Goal: Task Accomplishment & Management: Complete application form

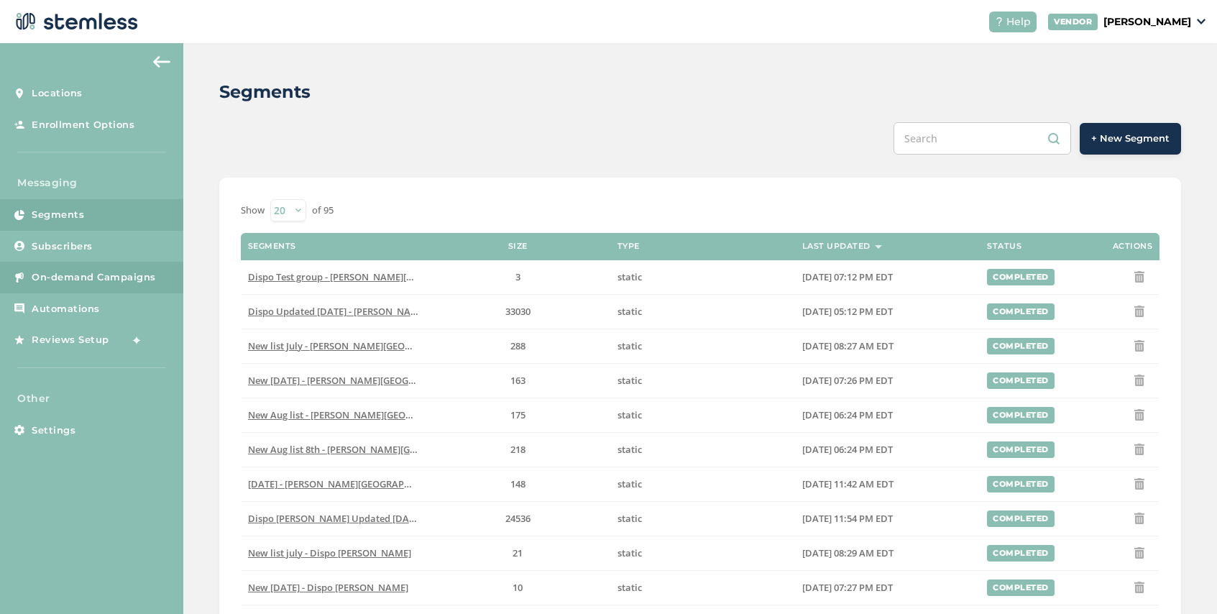
click at [99, 281] on span "On-demand Campaigns" at bounding box center [94, 277] width 124 height 14
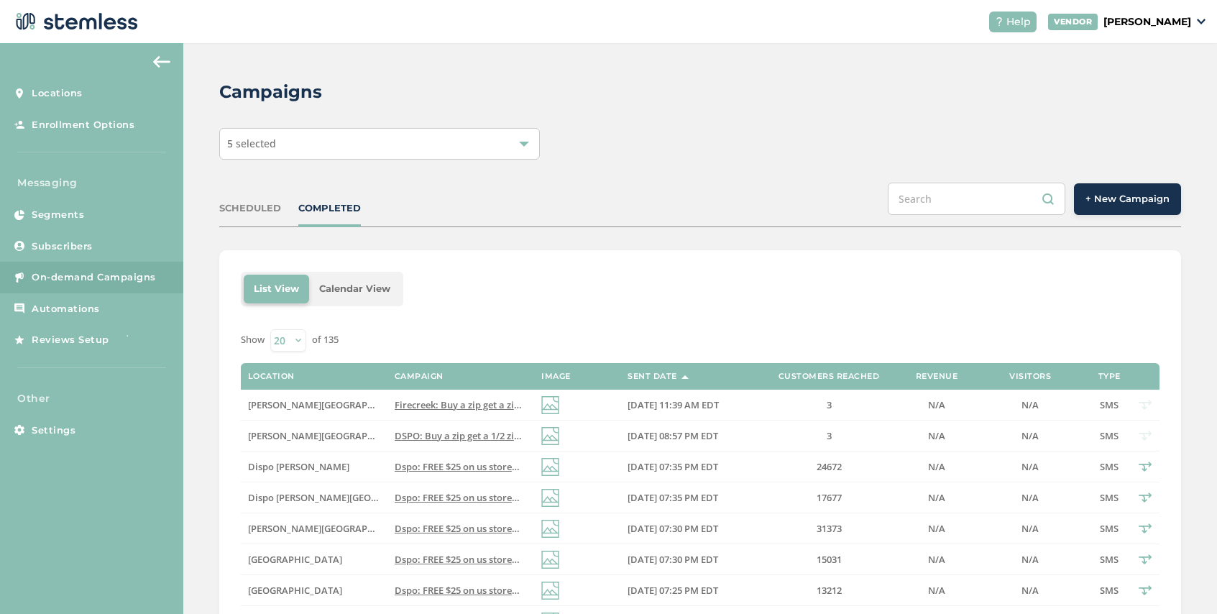
click at [1122, 194] on span "+ New Campaign" at bounding box center [1127, 199] width 84 height 14
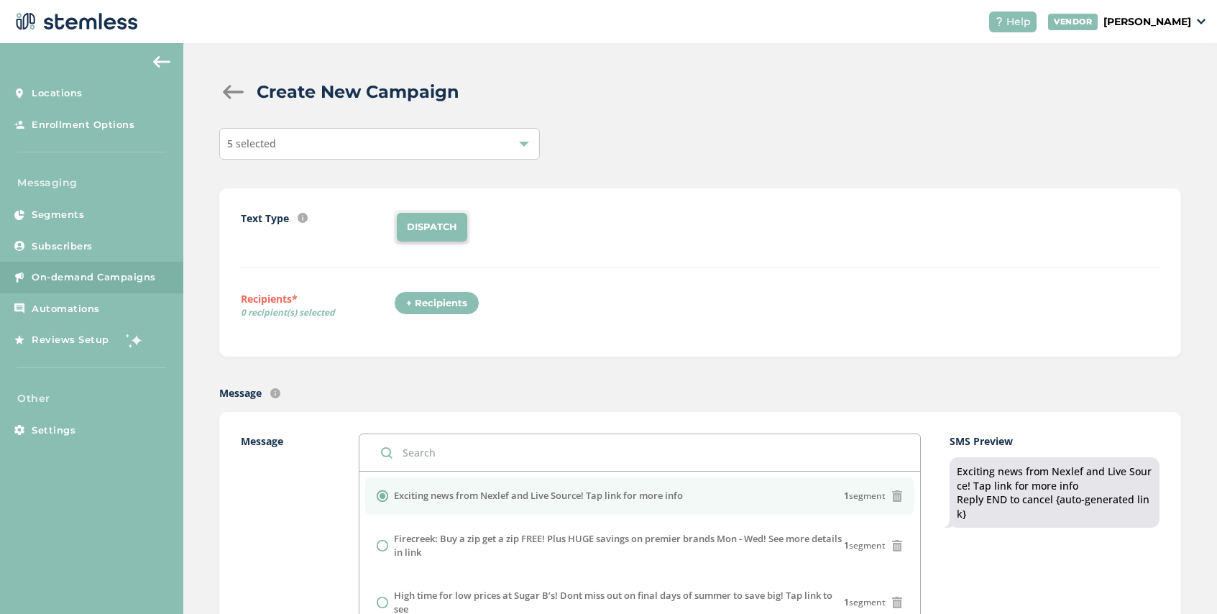
click at [433, 305] on div "+ Recipients" at bounding box center [437, 303] width 86 height 24
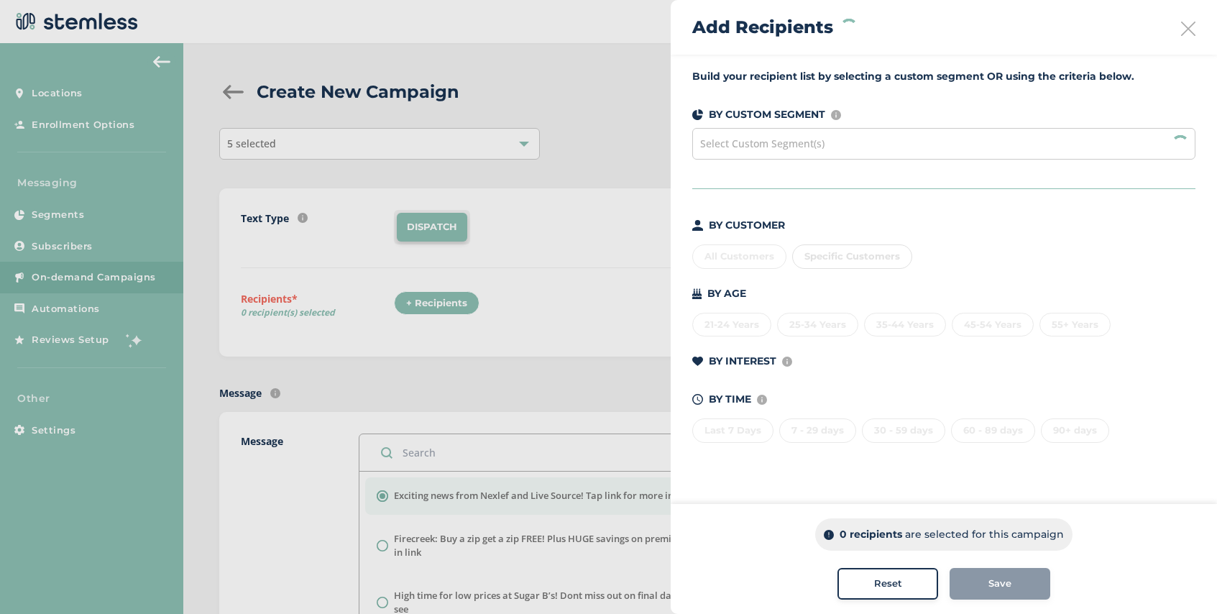
click at [854, 142] on div "Select Custom Segment(s)" at bounding box center [943, 144] width 503 height 32
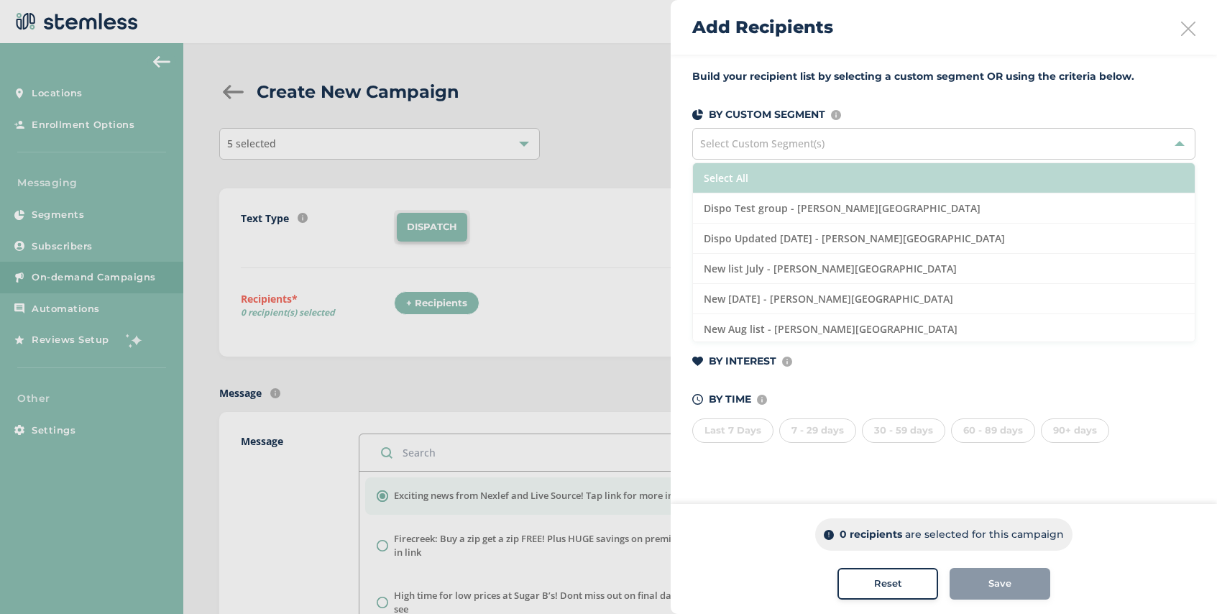
click at [752, 177] on li "Select All" at bounding box center [944, 178] width 502 height 30
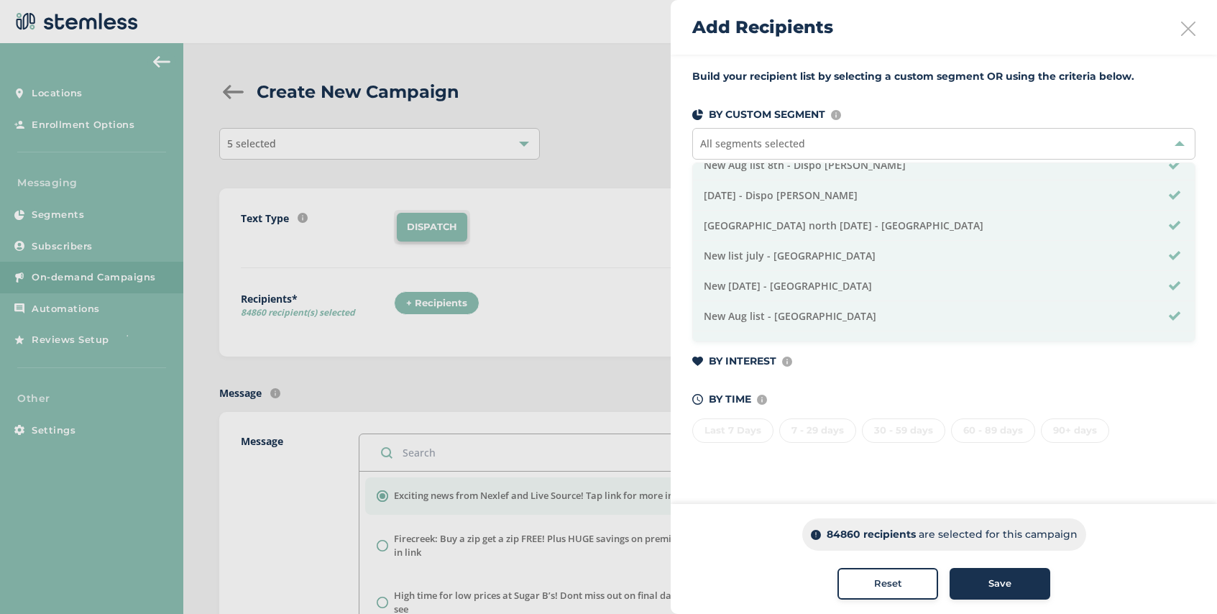
scroll to position [492, 0]
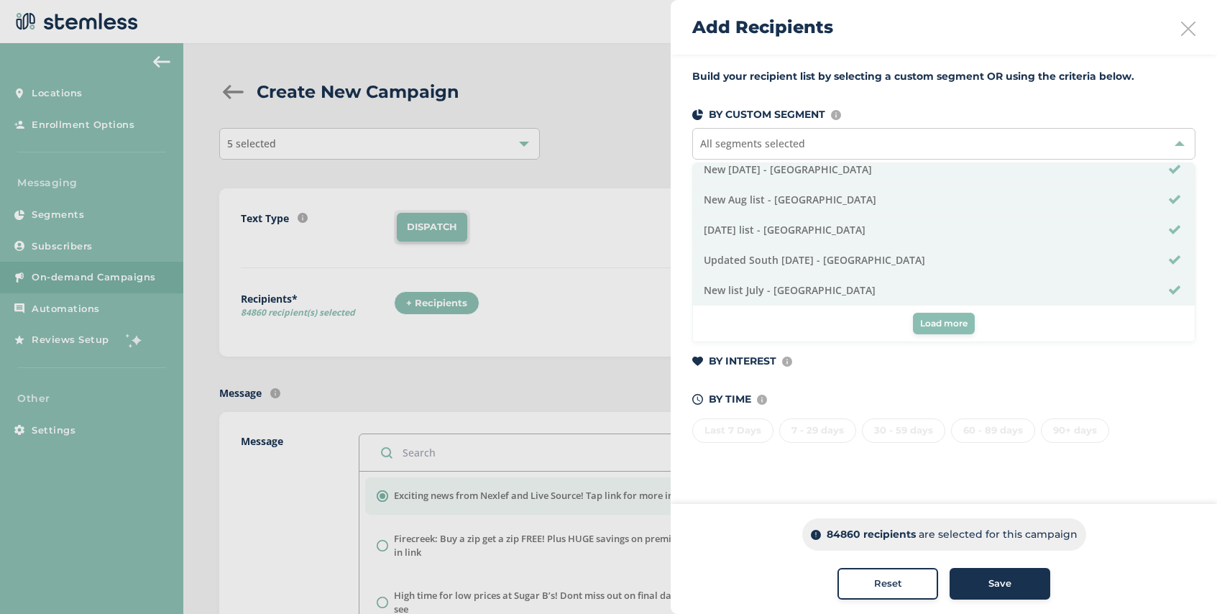
click at [946, 326] on span "Load more" at bounding box center [943, 323] width 47 height 13
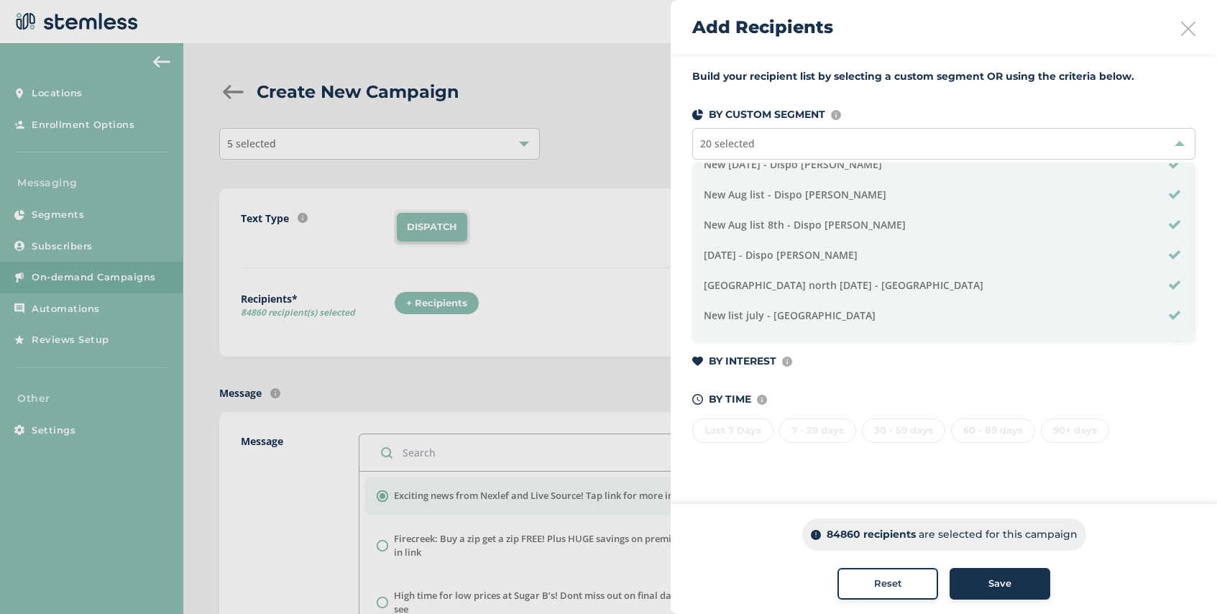
scroll to position [525, 0]
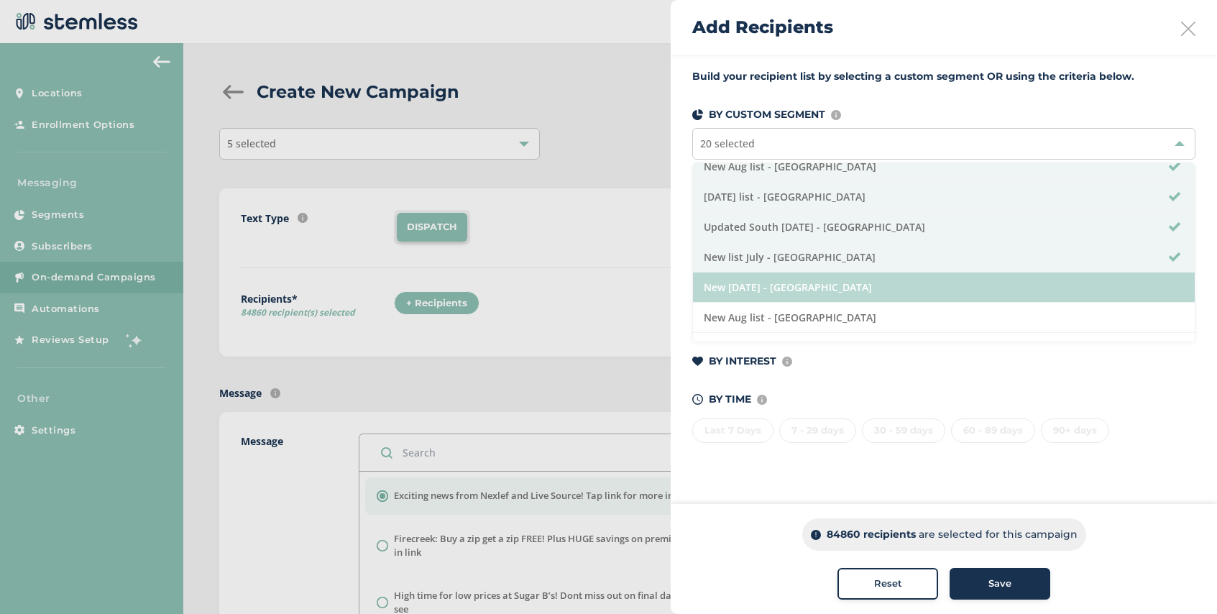
click at [916, 284] on li "New July 17th - Dispo Bay City South" at bounding box center [944, 287] width 502 height 30
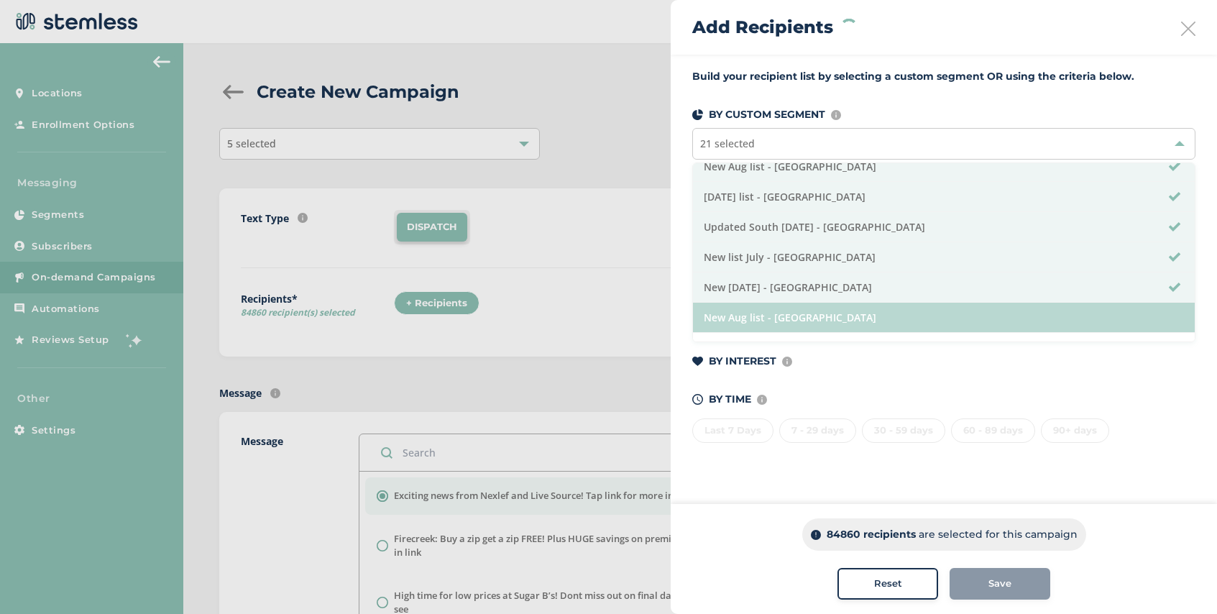
click at [910, 311] on li "New Aug list - Dispo Bay City South" at bounding box center [944, 318] width 502 height 30
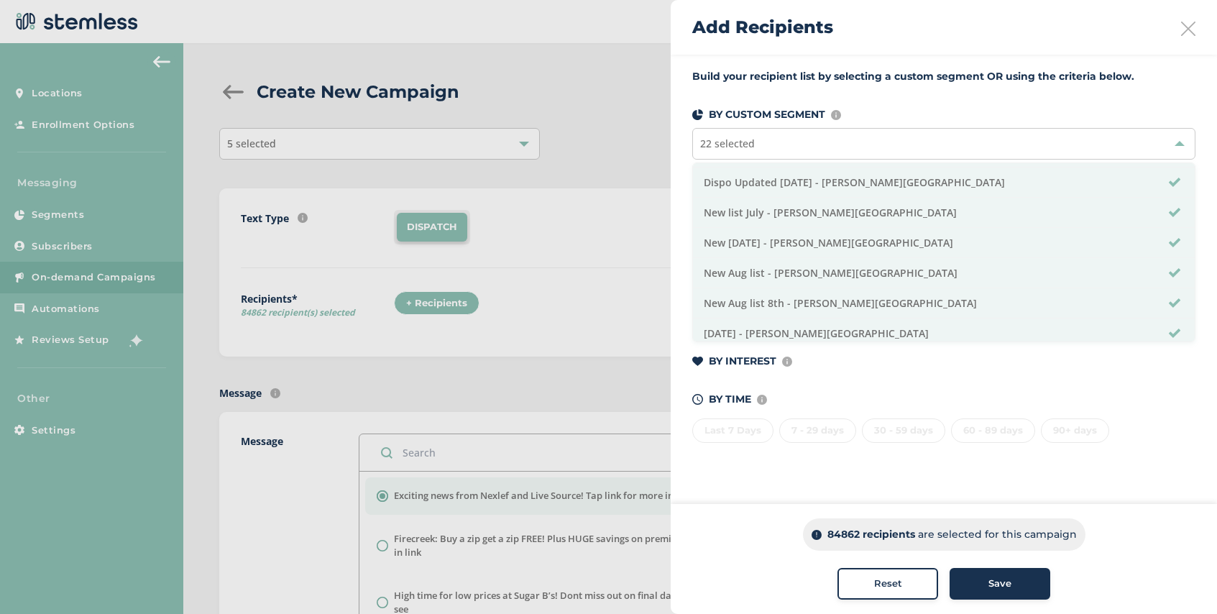
scroll to position [0, 0]
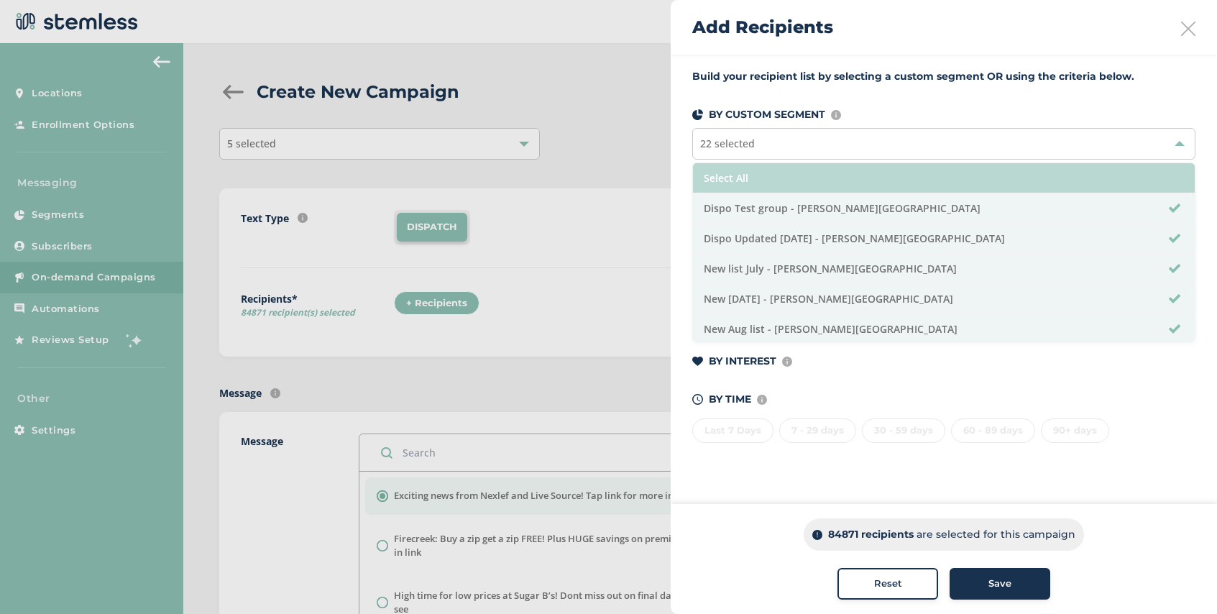
click at [802, 173] on li "Select All" at bounding box center [944, 178] width 502 height 30
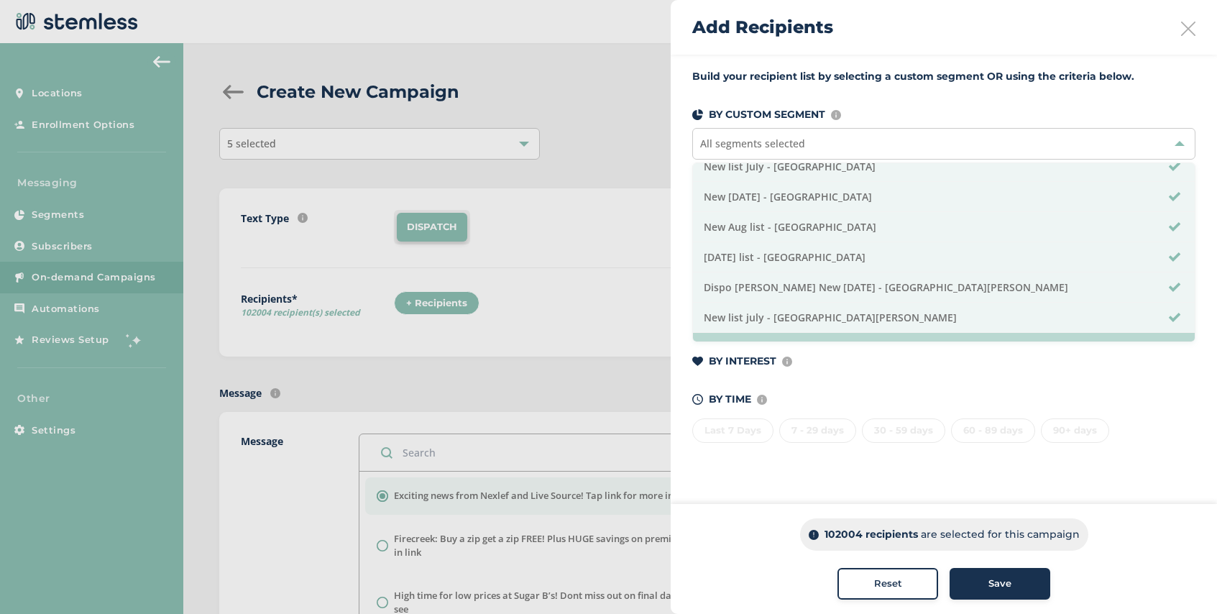
scroll to position [613, 0]
click at [1020, 589] on div "Save" at bounding box center [1000, 583] width 78 height 14
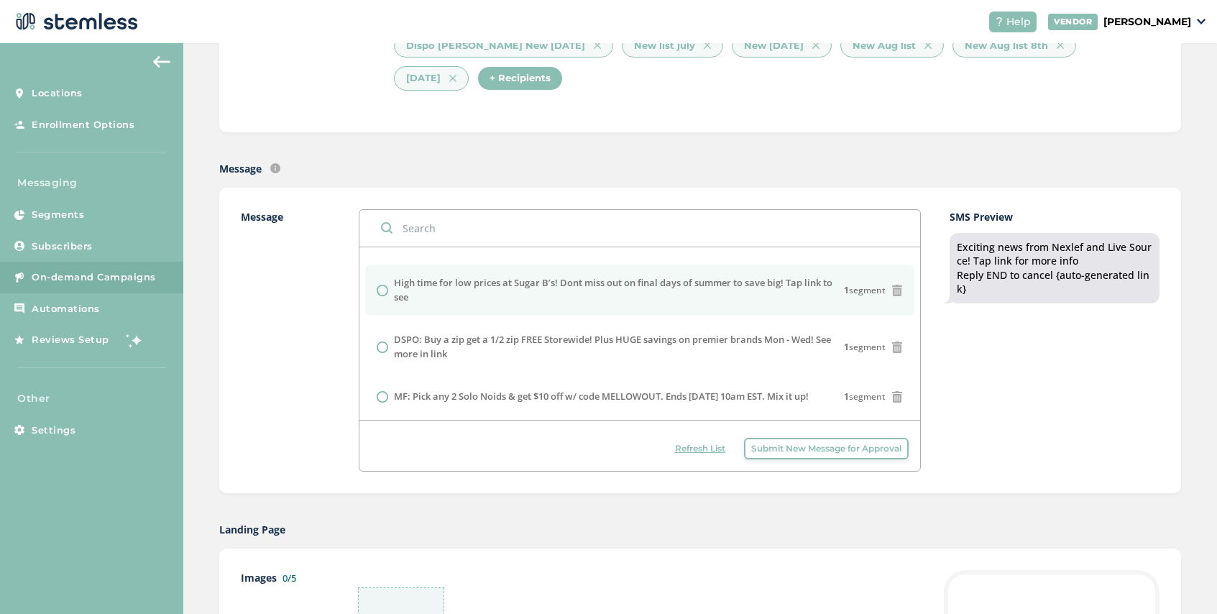
scroll to position [97, 0]
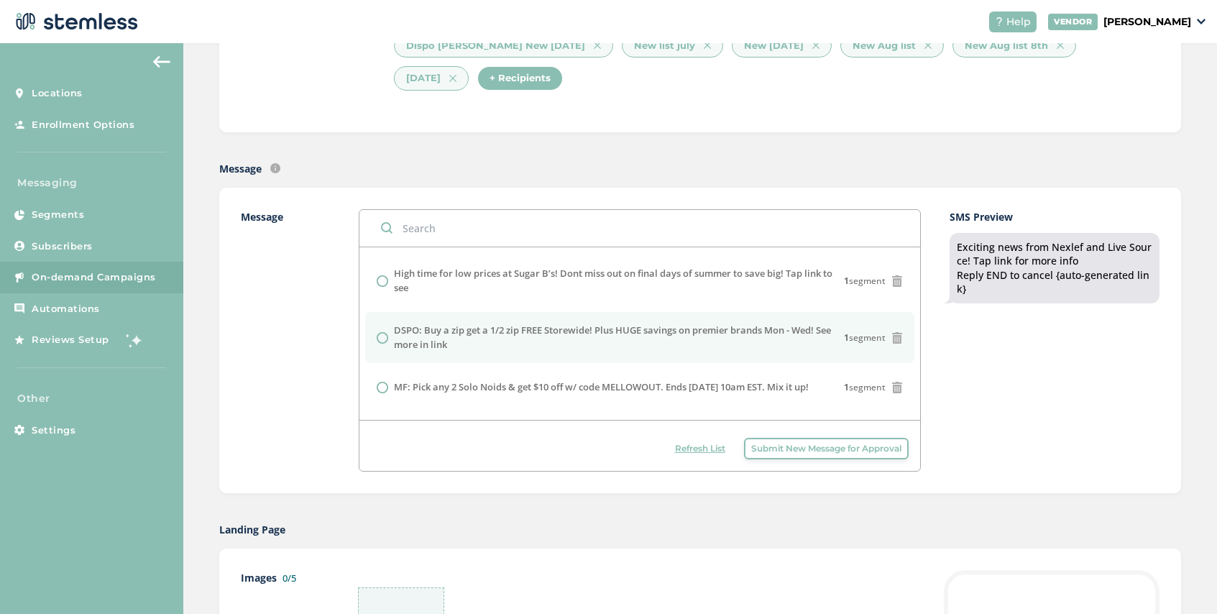
click at [484, 341] on label "DSPO: Buy a zip get a 1/2 zip FREE Storewide! Plus HUGE savings on premier bran…" at bounding box center [618, 337] width 449 height 28
radio input "false"
radio input "true"
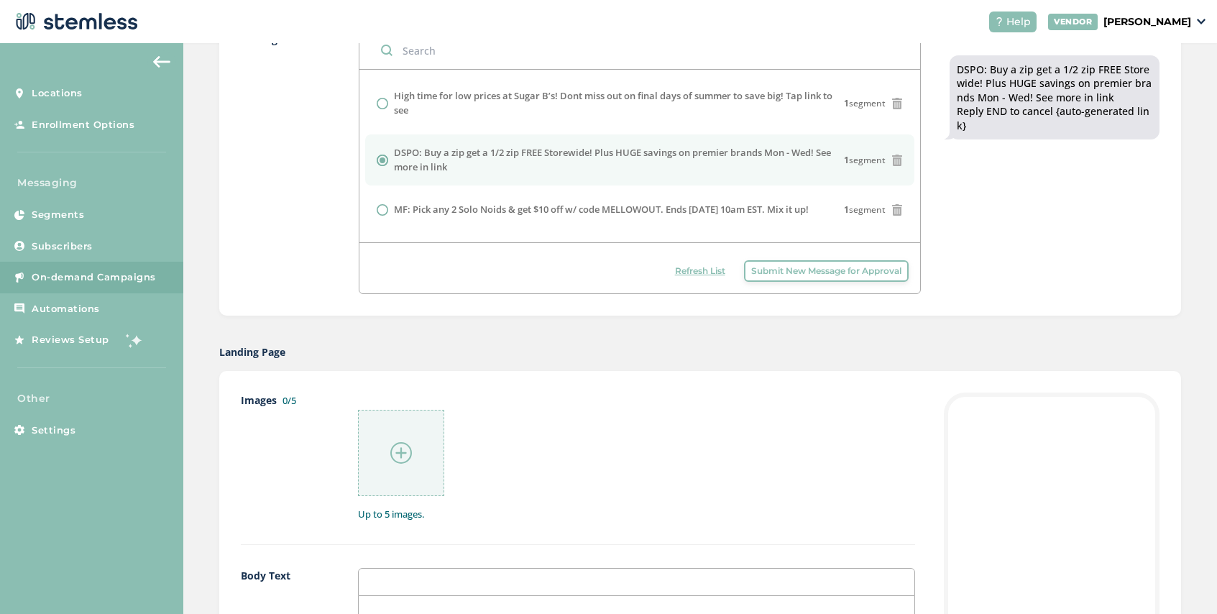
scroll to position [581, 0]
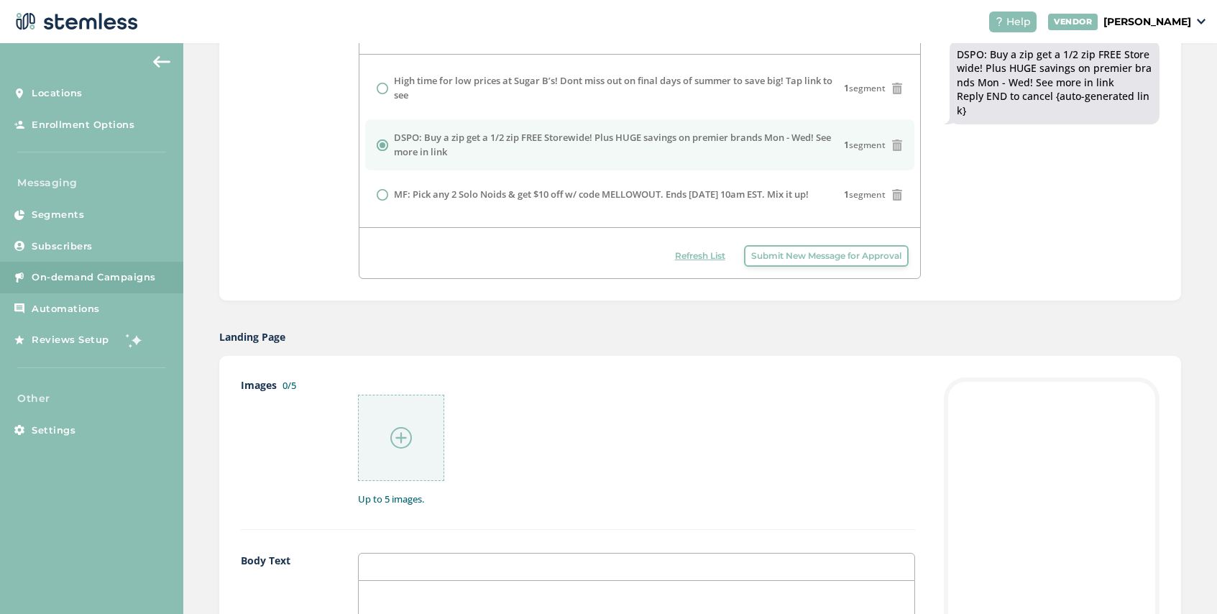
click at [403, 438] on img at bounding box center [401, 438] width 22 height 22
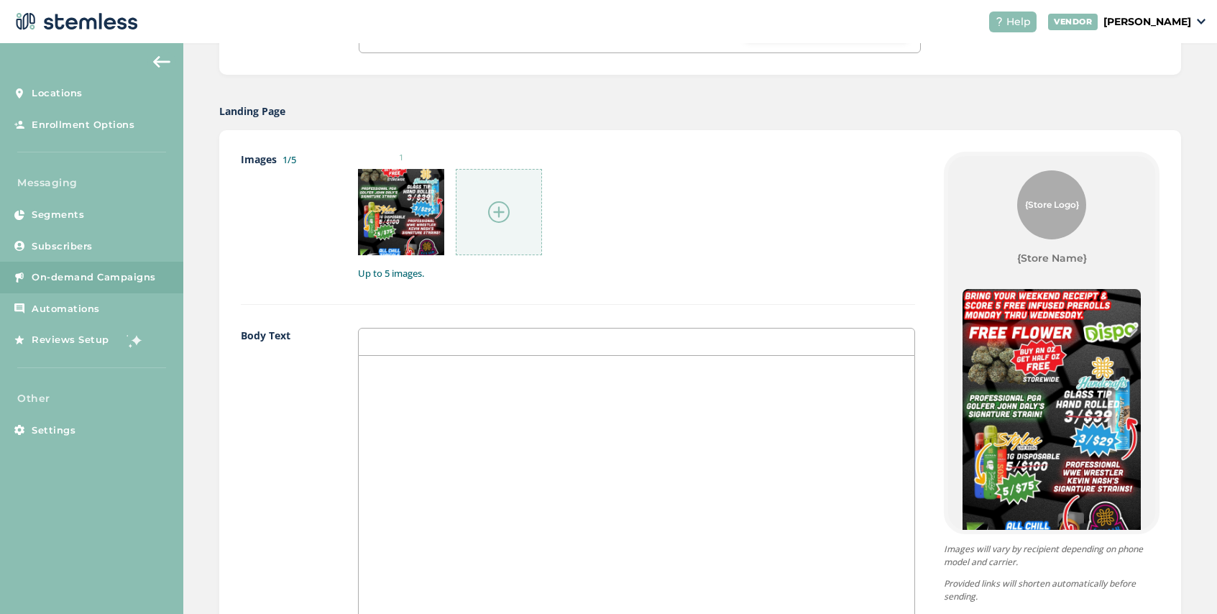
scroll to position [1045, 0]
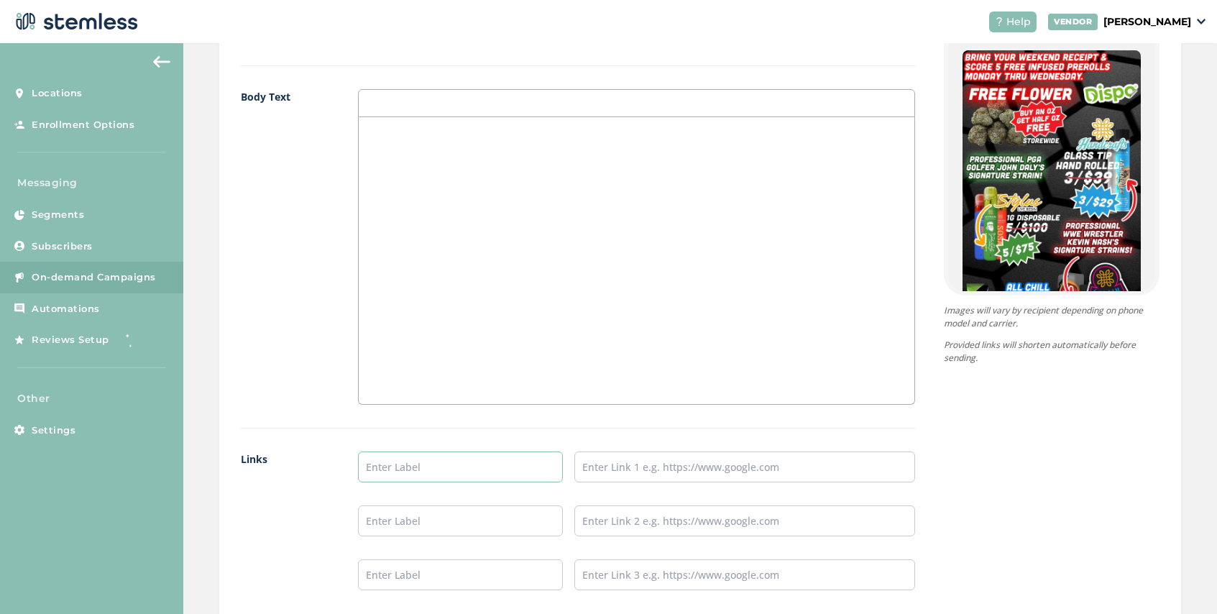
click at [393, 461] on input "text" at bounding box center [460, 466] width 205 height 31
type input "SHOP NOW"
click at [599, 466] on input "text" at bounding box center [744, 466] width 341 height 31
type input "[URL][DOMAIN_NAME]"
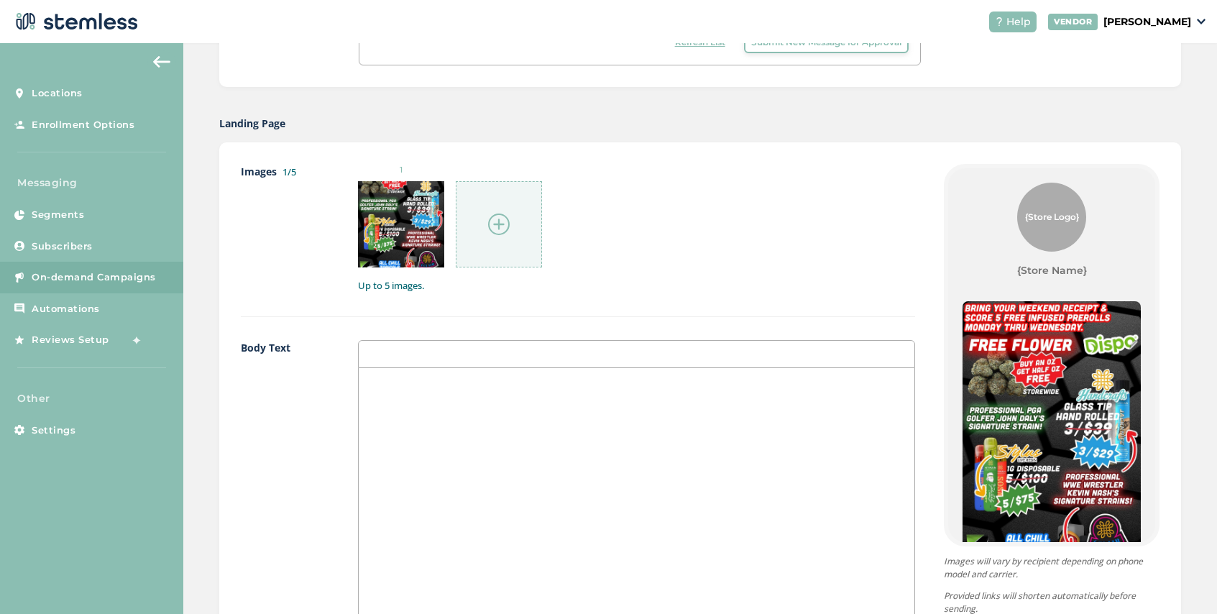
scroll to position [1243, 0]
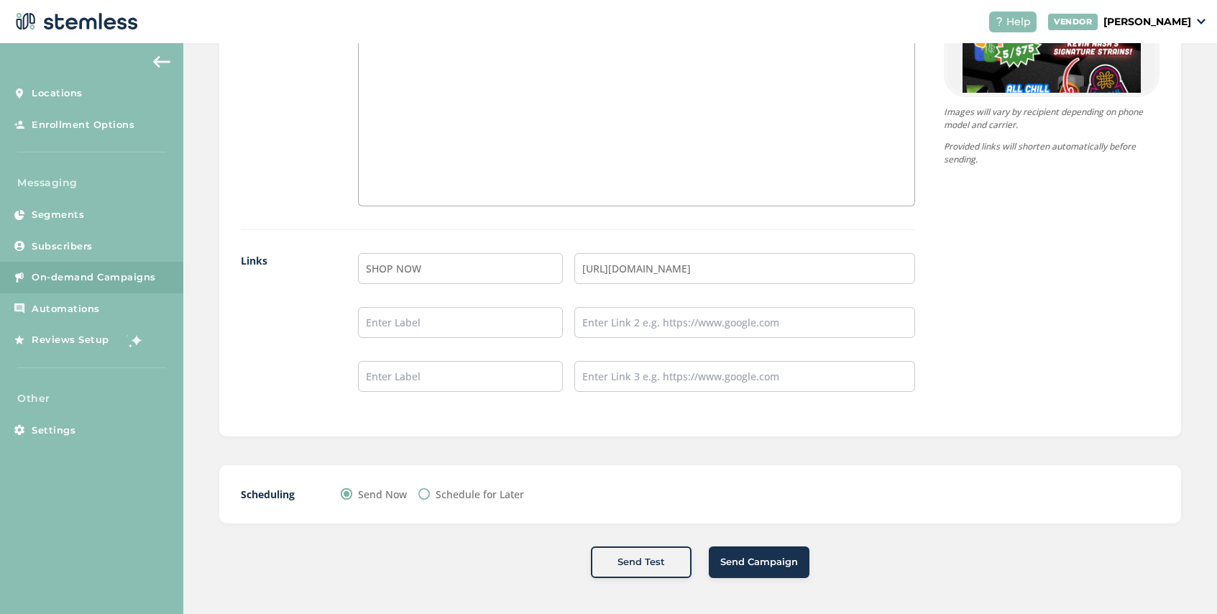
click at [469, 494] on label "Schedule for Later" at bounding box center [479, 493] width 88 height 15
click at [430, 494] on input "Schedule for Later" at bounding box center [423, 493] width 11 height 11
radio input "true"
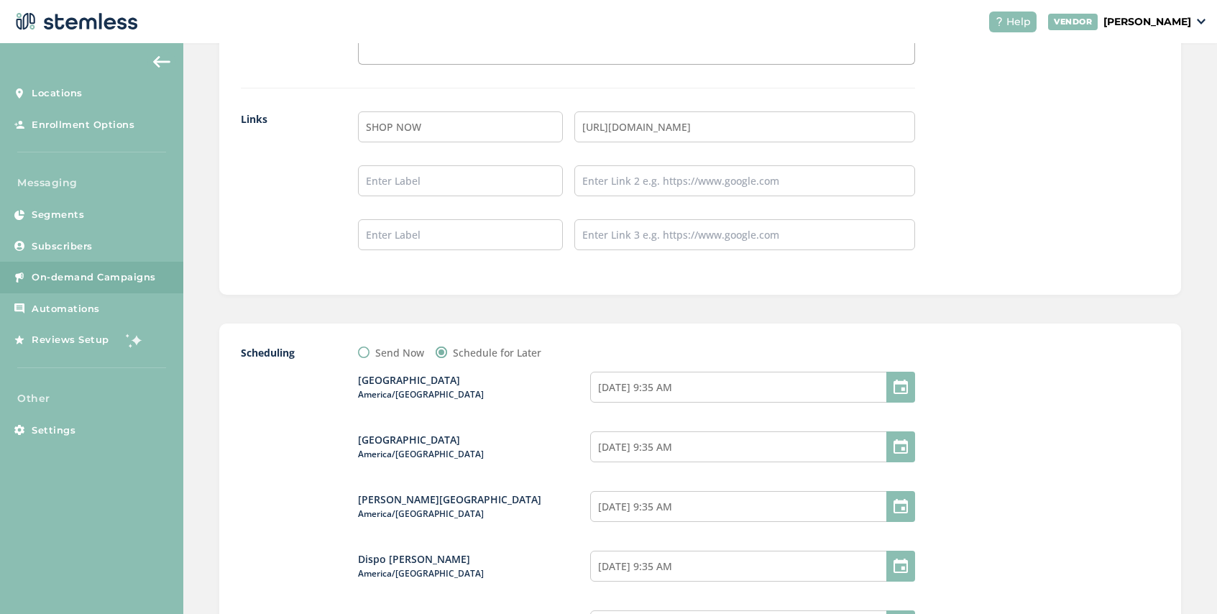
scroll to position [1409, 0]
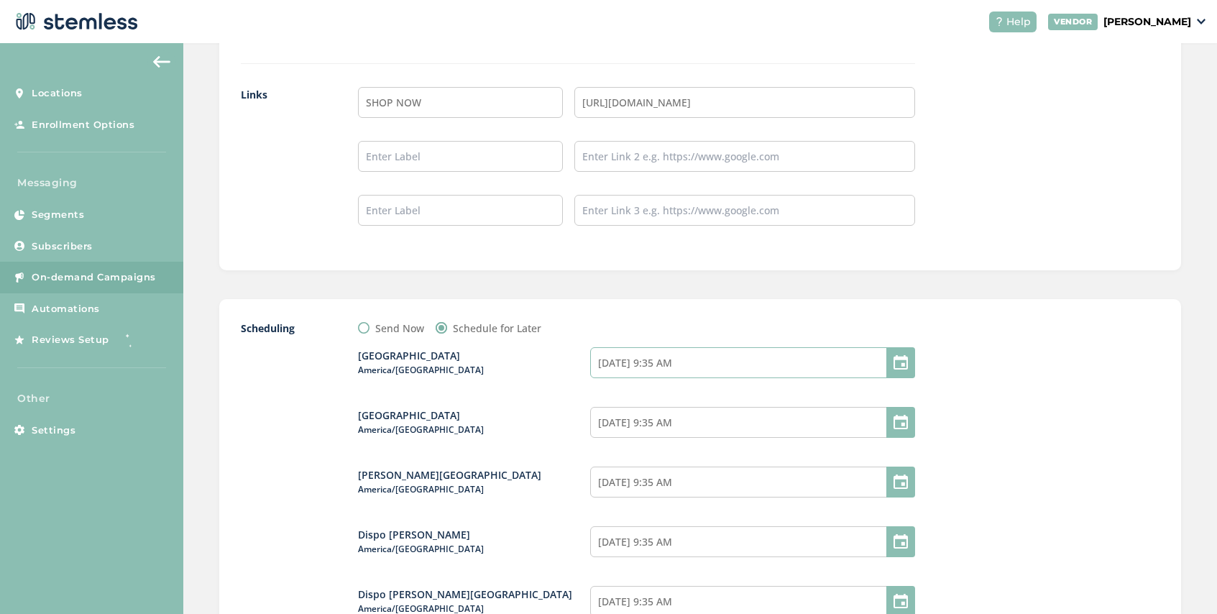
click at [671, 367] on input "08/17/2025 9:35 AM" at bounding box center [752, 362] width 325 height 31
select select "35"
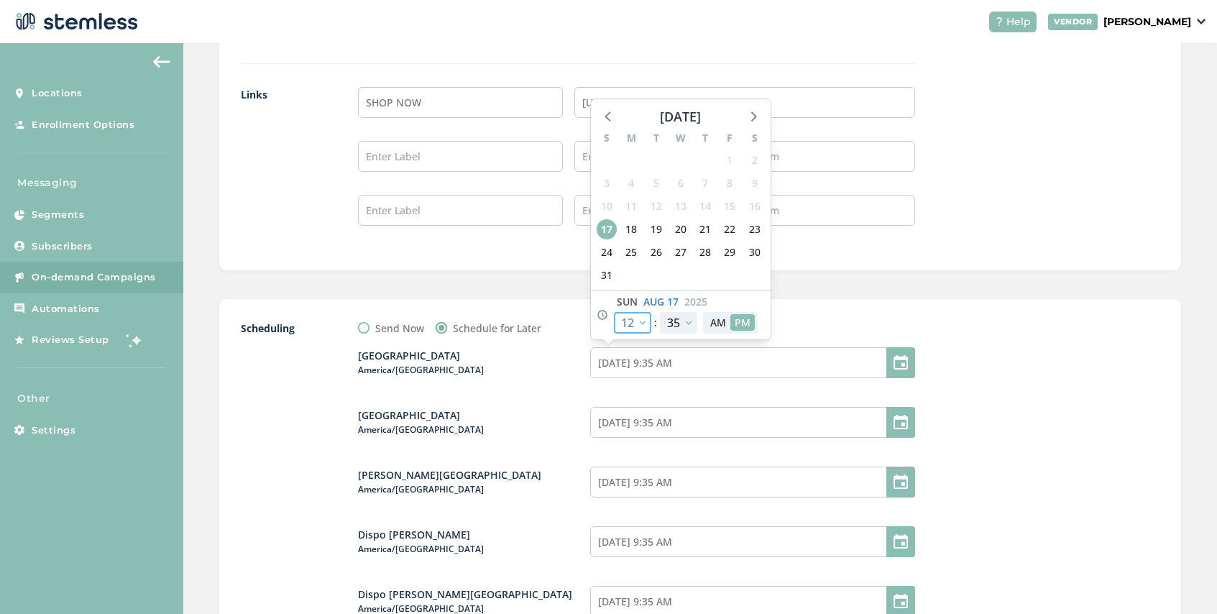
click at [644, 323] on select "12 1 2 3 4 5 6 7 8 9 10 11" at bounding box center [632, 323] width 37 height 22
select select "19"
type input "[DATE] 4:35 PM"
select select "19"
click at [688, 323] on select "00 05 10 15 20 25 30 35 40 45 50 55" at bounding box center [678, 323] width 37 height 22
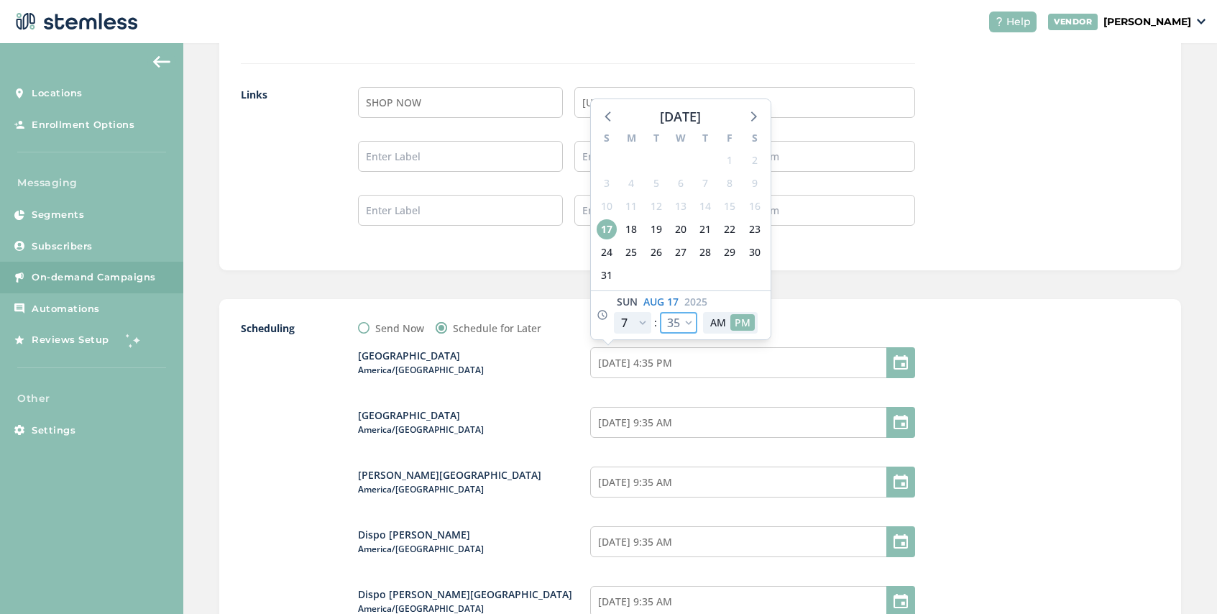
select select "30"
type input "[DATE] 4:30 PM"
select select "30"
click at [704, 427] on input "08/17/2025 9:35 AM" at bounding box center [752, 422] width 325 height 31
select select "35"
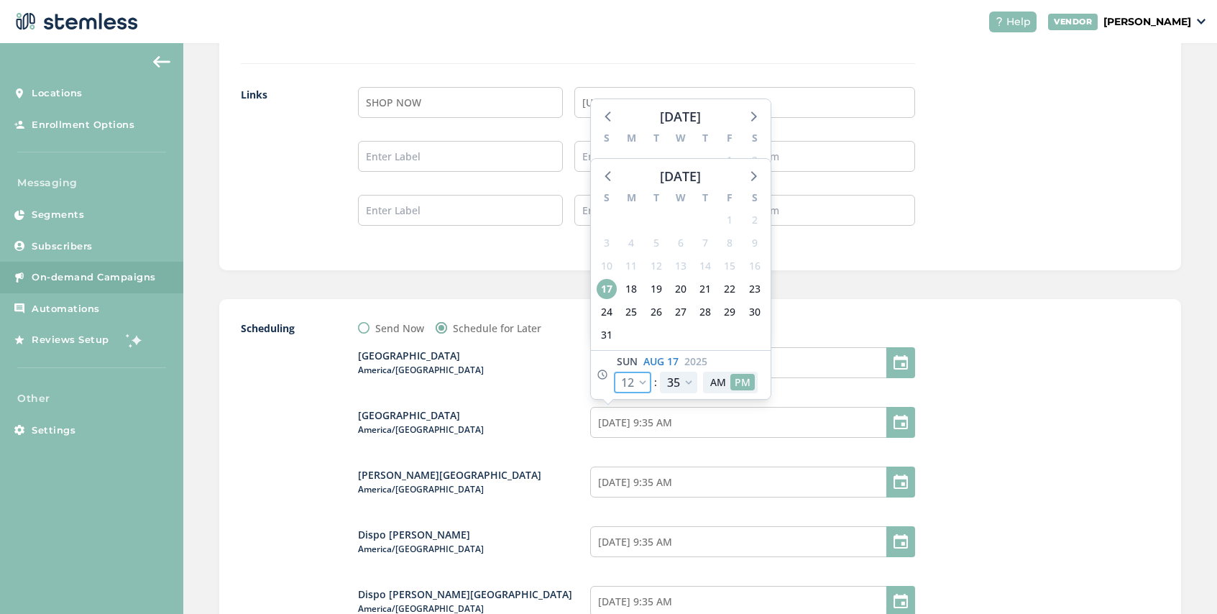
click at [644, 381] on select "12 1 2 3 4 5 6 7 8 9 10 11" at bounding box center [632, 383] width 37 height 22
select select "19"
type input "[DATE] 4:35 PM"
select select "19"
click at [691, 379] on select "00 05 10 15 20 25 30 35 40 45 50 55" at bounding box center [678, 383] width 37 height 22
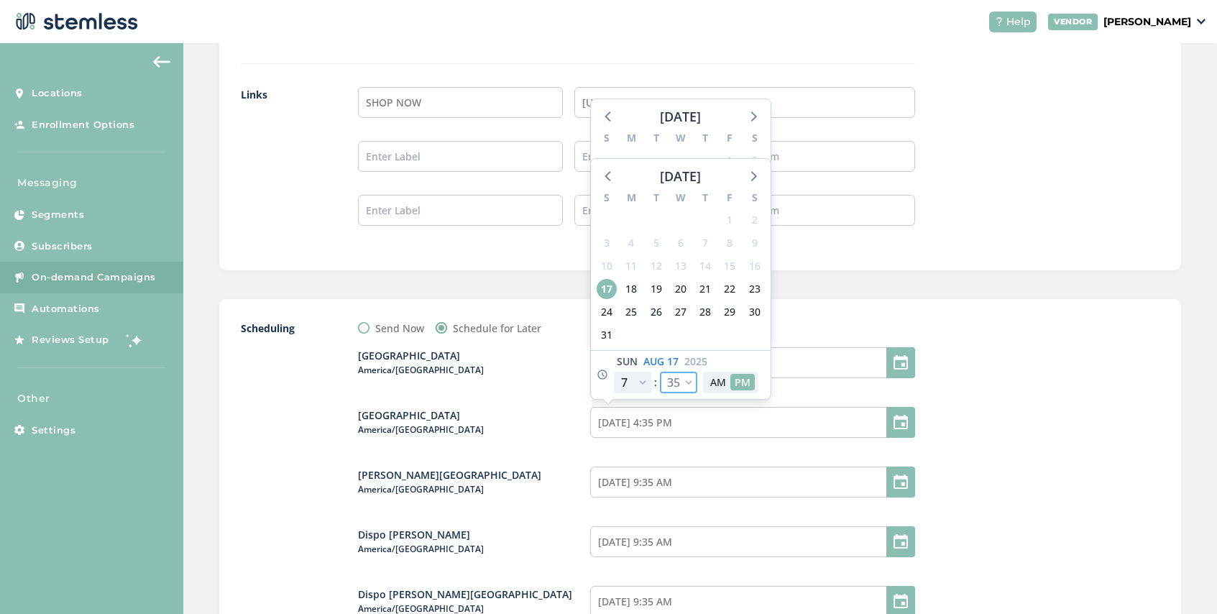
select select "30"
type input "[DATE] 4:30 PM"
select select "30"
click at [714, 487] on input "08/17/2025 9:35 AM" at bounding box center [752, 481] width 325 height 31
select select "35"
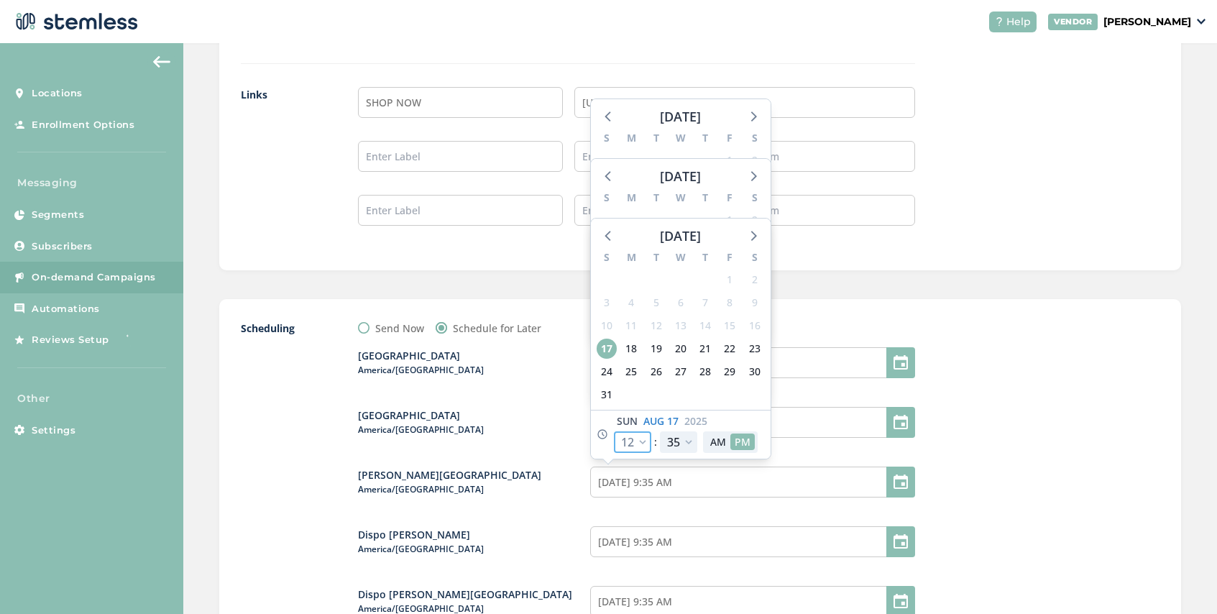
click at [645, 440] on select "12 1 2 3 4 5 6 7 8 9 10 11" at bounding box center [632, 442] width 37 height 22
select select "19"
type input "[DATE] 4:35 PM"
select select "19"
click at [686, 445] on select "00 05 10 15 20 25 30 35 40 45 50 55" at bounding box center [678, 442] width 37 height 22
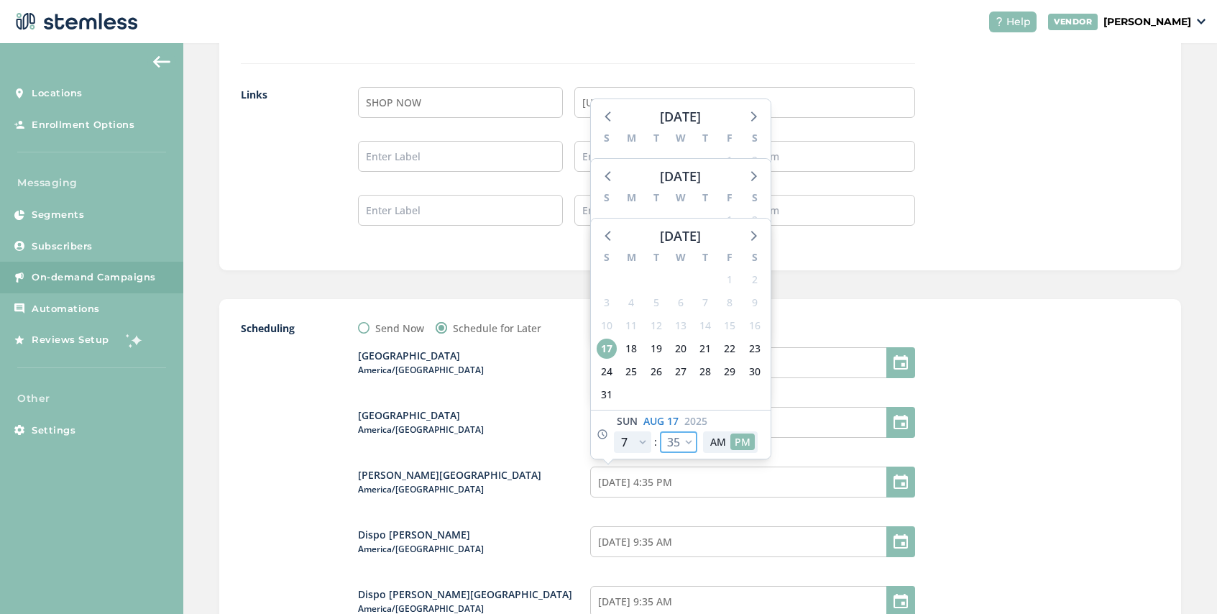
select select "30"
type input "[DATE] 4:30 PM"
select select "30"
click at [715, 540] on input "08/17/2025 9:35 AM" at bounding box center [752, 541] width 325 height 31
select select "35"
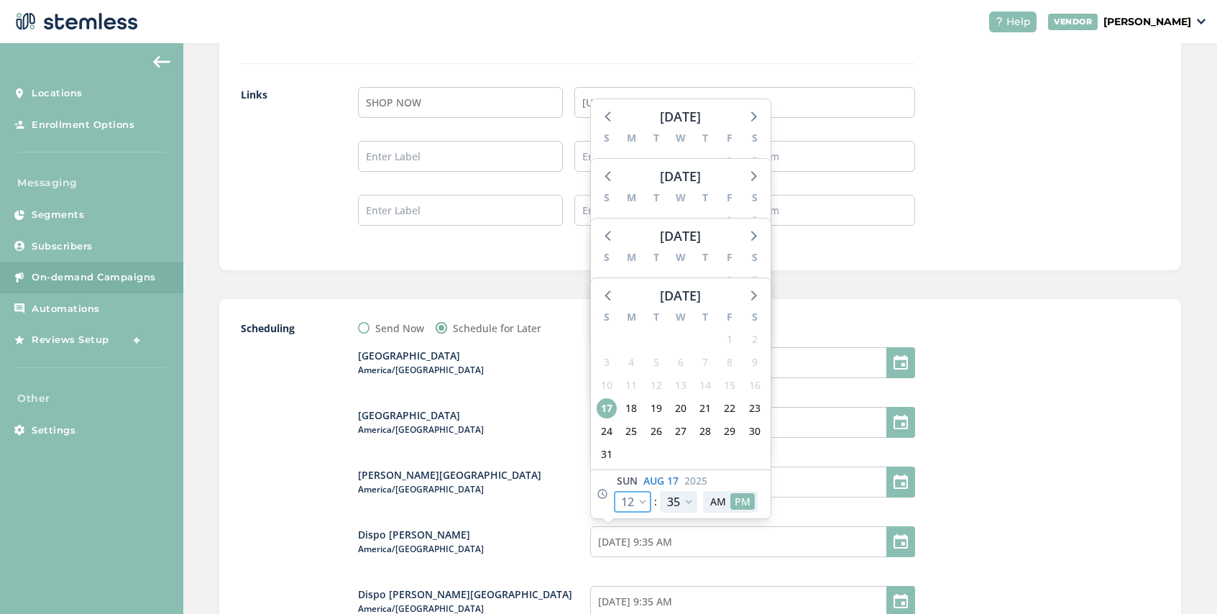
click at [645, 503] on select "12 1 2 3 4 5 6 7 8 9 10 11" at bounding box center [632, 502] width 37 height 22
select select "19"
type input "[DATE] 4:35 PM"
select select "19"
click at [684, 502] on select "00 05 10 15 20 25 30 35 40 45 50 55" at bounding box center [678, 502] width 37 height 22
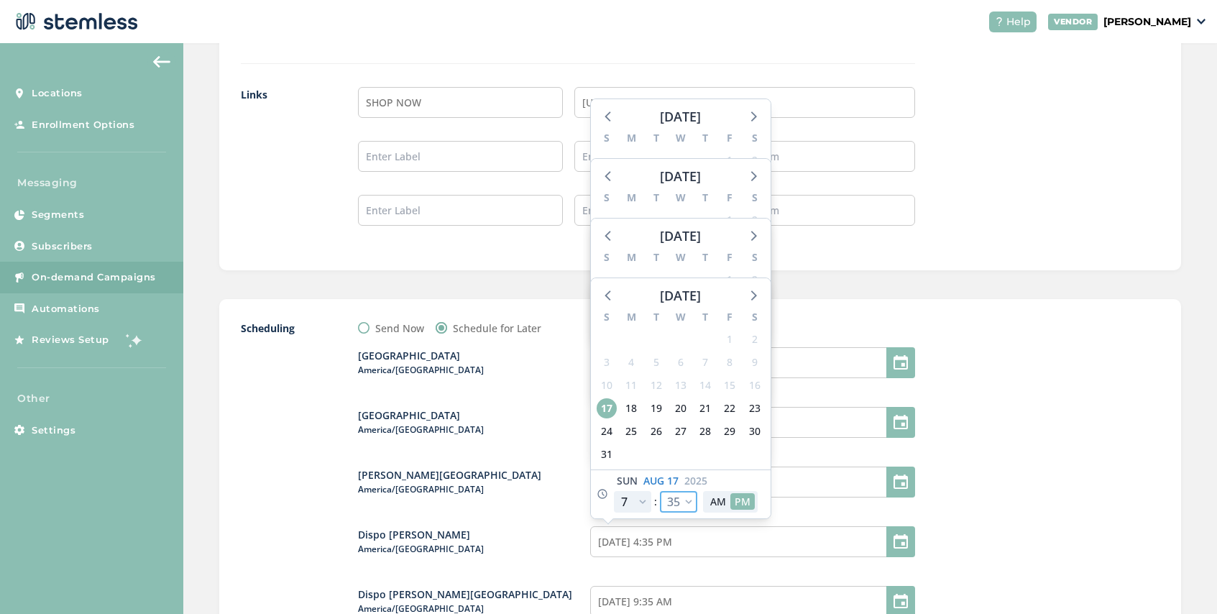
select select "30"
type input "[DATE] 4:30 PM"
select select "30"
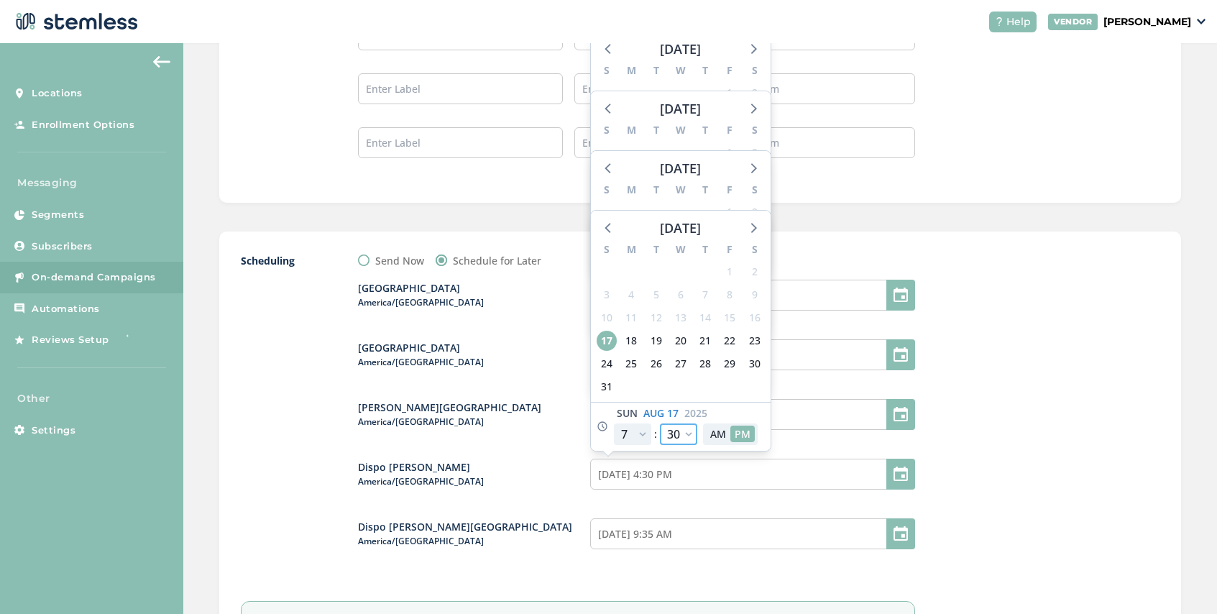
scroll to position [1484, 0]
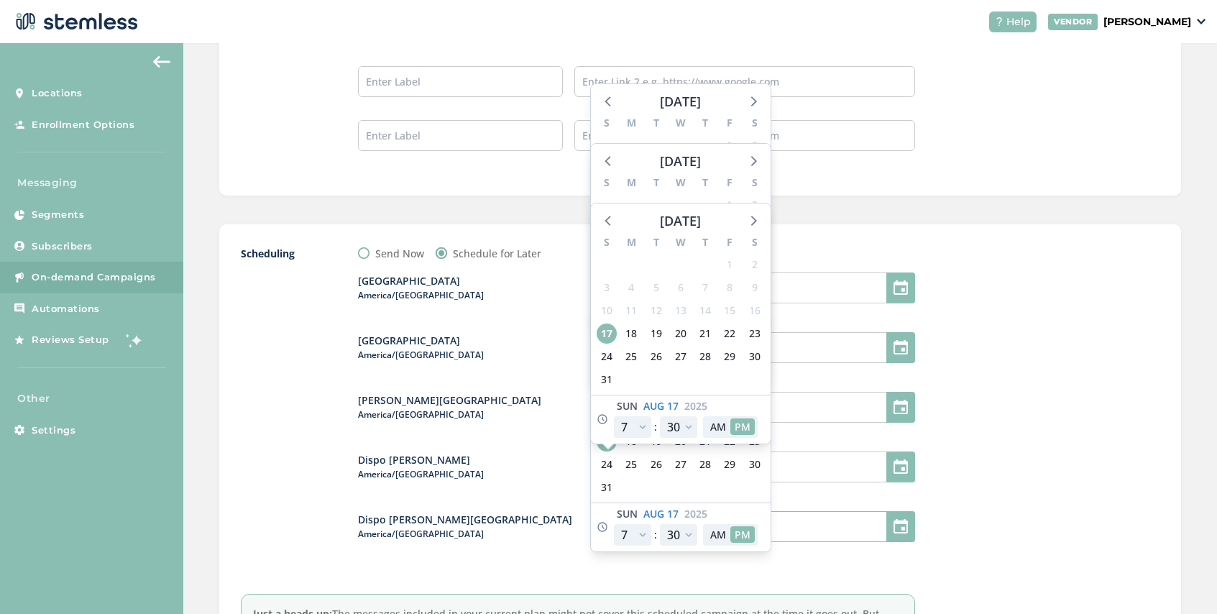
click at [793, 533] on input "08/17/2025 9:35 AM" at bounding box center [752, 526] width 325 height 31
select select "35"
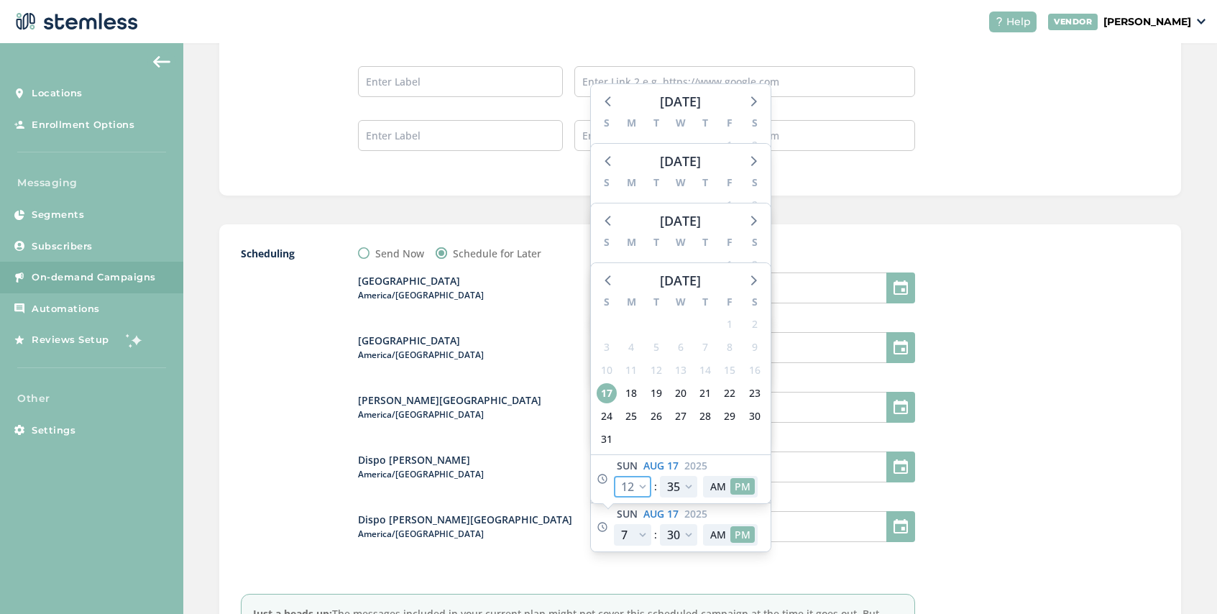
click at [645, 488] on select "12 1 2 3 4 5 6 7 8 9 10 11" at bounding box center [632, 487] width 37 height 22
select select "19"
type input "[DATE] 4:35 PM"
select select "19"
click at [686, 486] on select "00 05 10 15 20 25 30 35 40 45 50 55" at bounding box center [678, 487] width 37 height 22
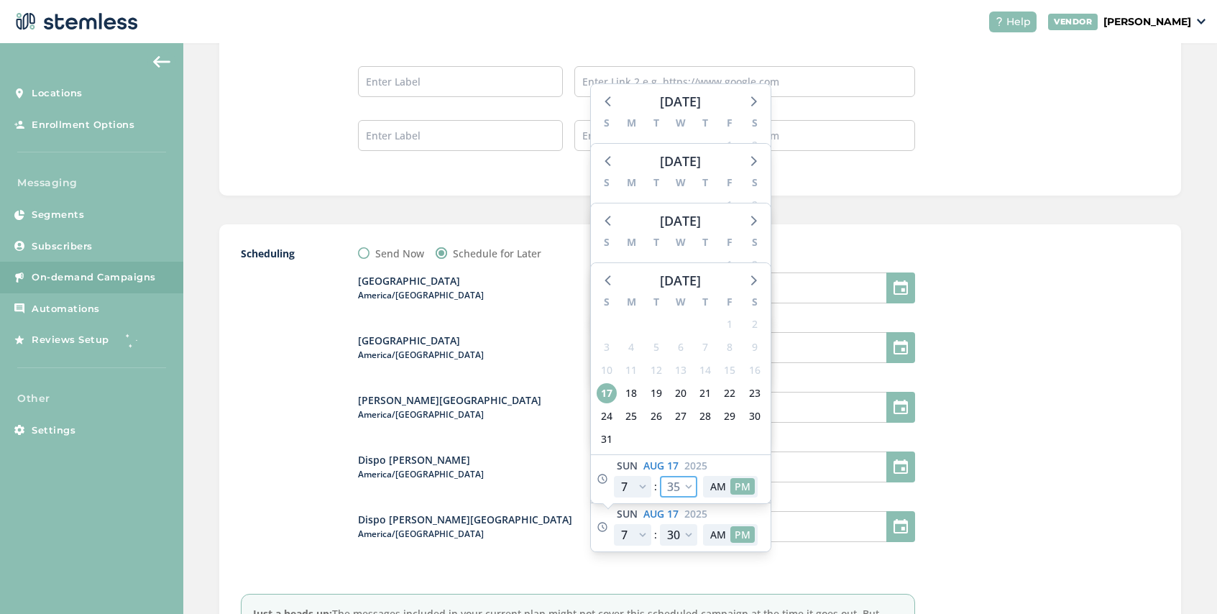
select select "30"
type input "[DATE] 4:30 PM"
select select "30"
click at [800, 490] on div "Dispo Bay City North America/Detroit 08/17/2025 4:30 PM August 2025 S M T W T F…" at bounding box center [636, 416] width 557 height 310
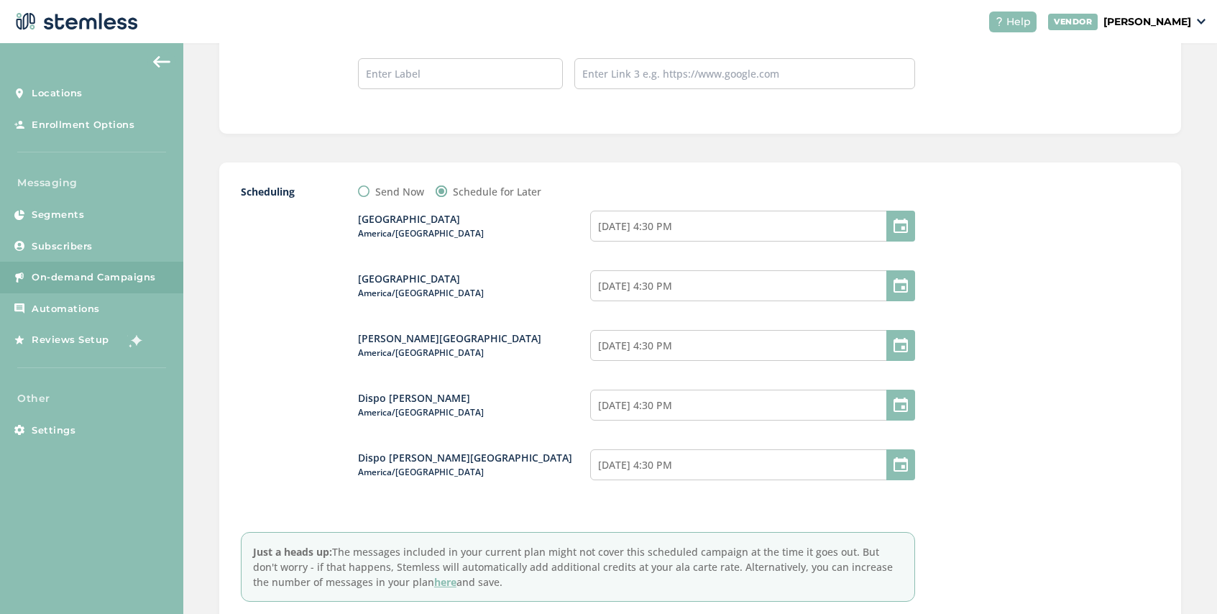
scroll to position [1548, 0]
click at [703, 213] on input "[DATE] 4:30 PM" at bounding box center [752, 223] width 325 height 31
select select "19"
select select "30"
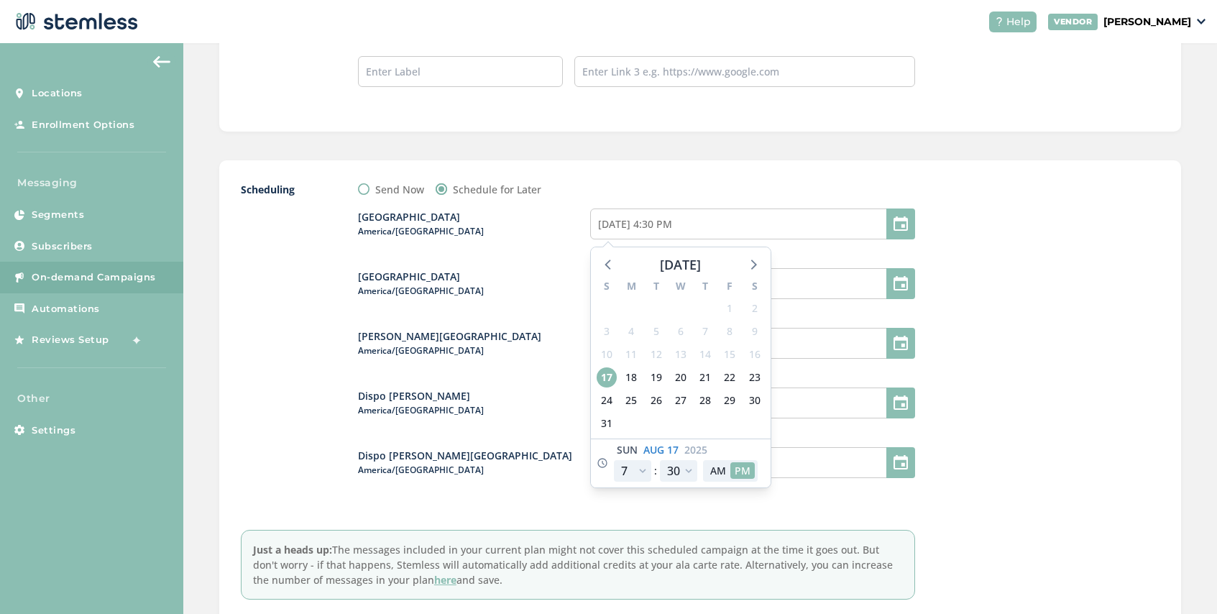
click at [537, 328] on div "Dispo Hazel Park America/Detroit" at bounding box center [474, 342] width 232 height 29
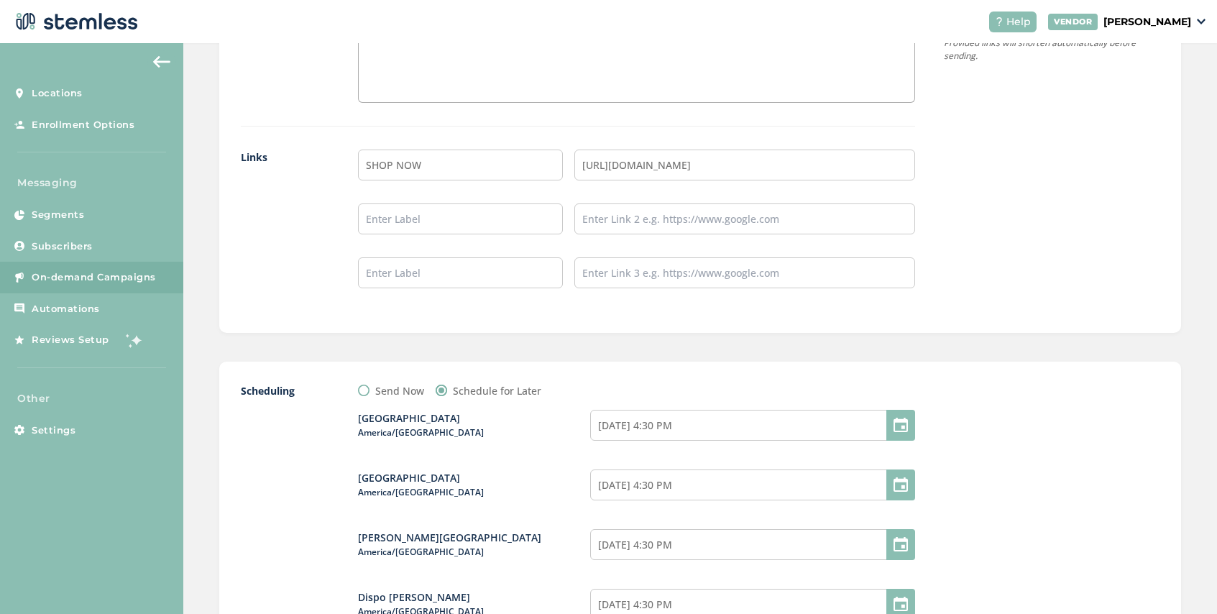
scroll to position [1646, 0]
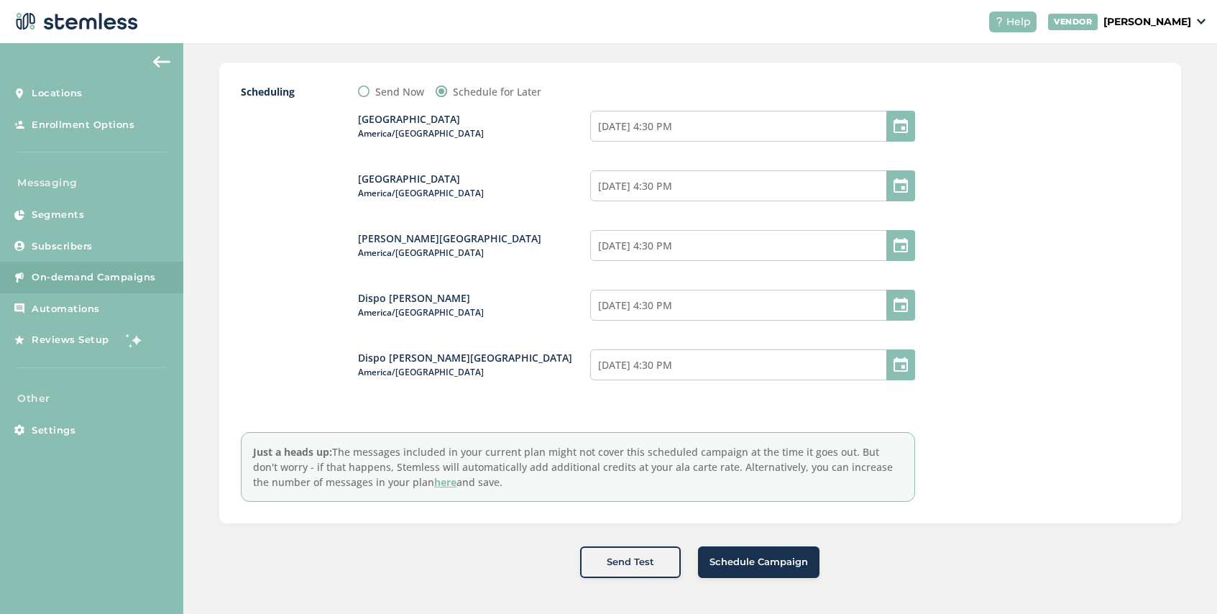
click at [743, 564] on span "Schedule Campaign" at bounding box center [758, 562] width 98 height 14
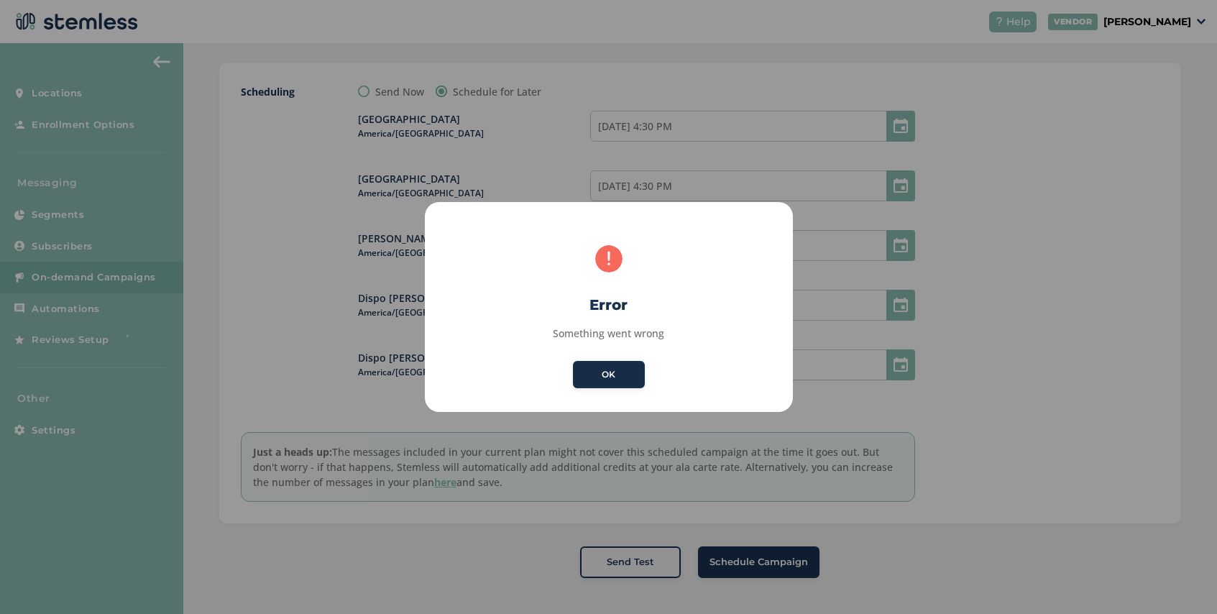
click at [619, 380] on button "OK" at bounding box center [609, 374] width 72 height 27
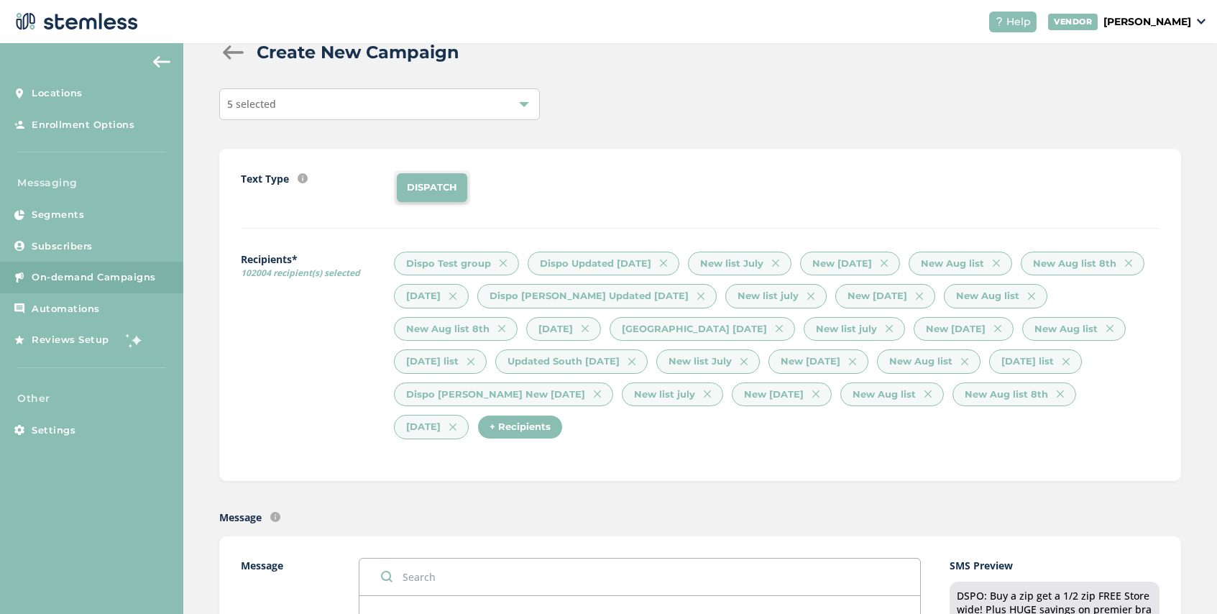
scroll to position [0, 0]
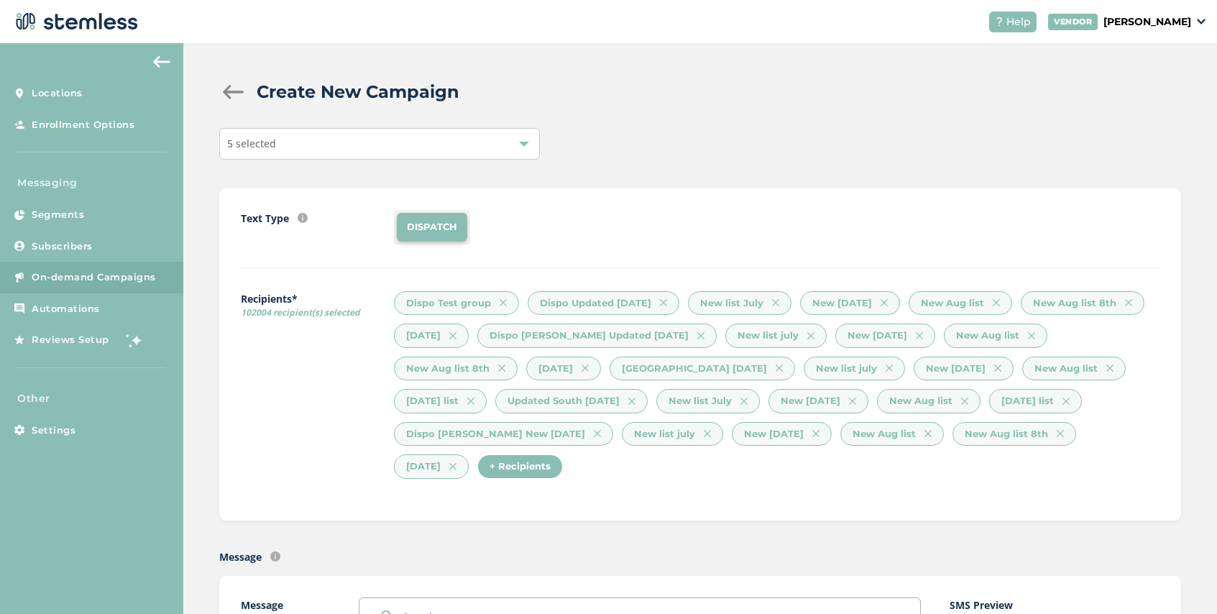
click at [369, 142] on div "5 selected" at bounding box center [379, 144] width 320 height 32
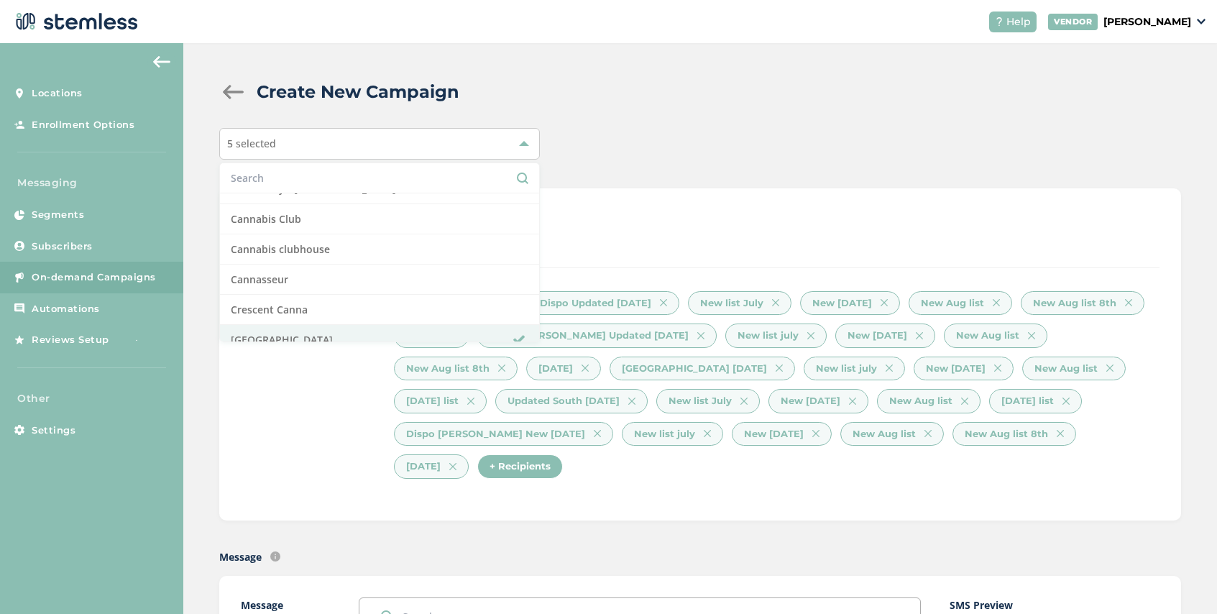
scroll to position [241, 0]
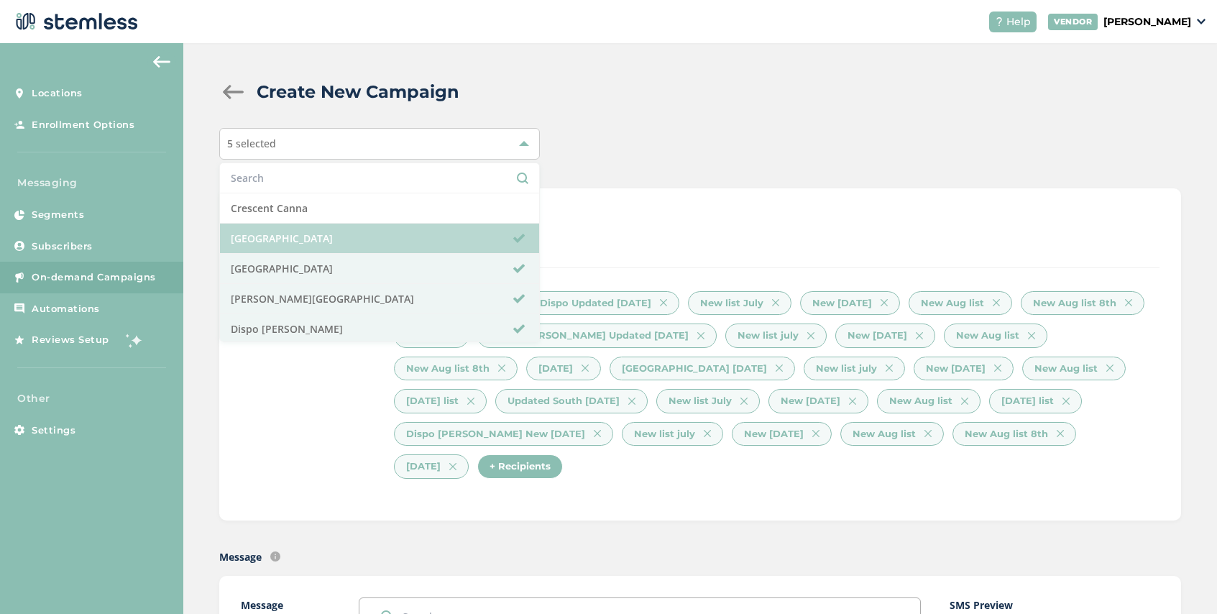
click at [338, 237] on li "[GEOGRAPHIC_DATA]" at bounding box center [379, 238] width 319 height 30
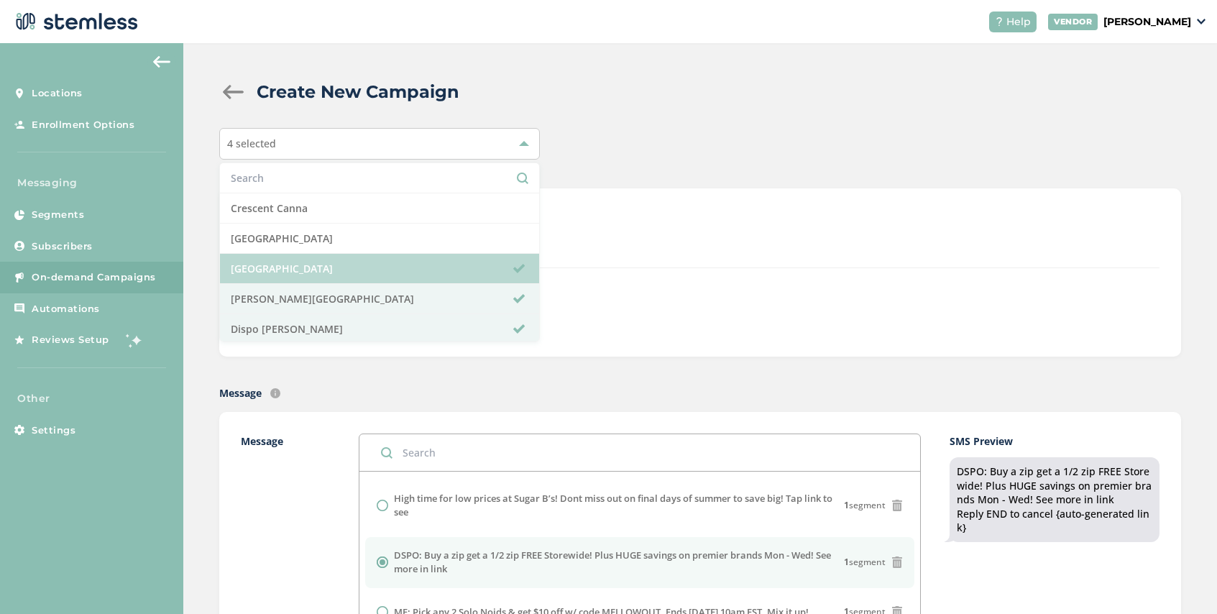
click at [341, 254] on li "[GEOGRAPHIC_DATA]" at bounding box center [379, 269] width 319 height 30
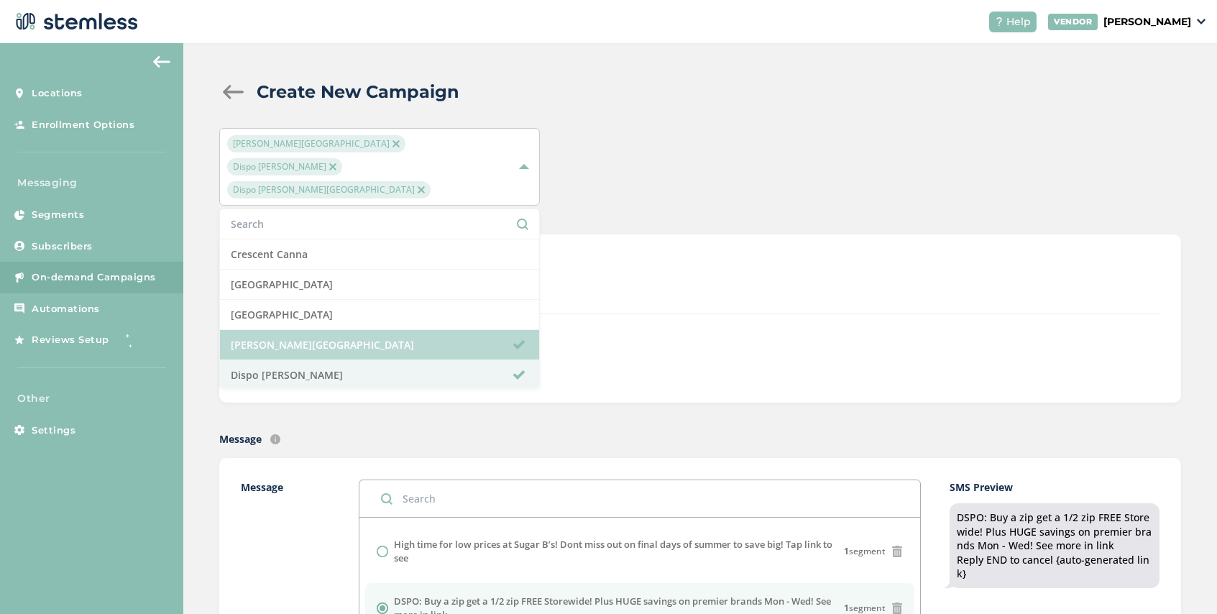
click at [339, 330] on li "[PERSON_NAME][GEOGRAPHIC_DATA]" at bounding box center [379, 345] width 319 height 30
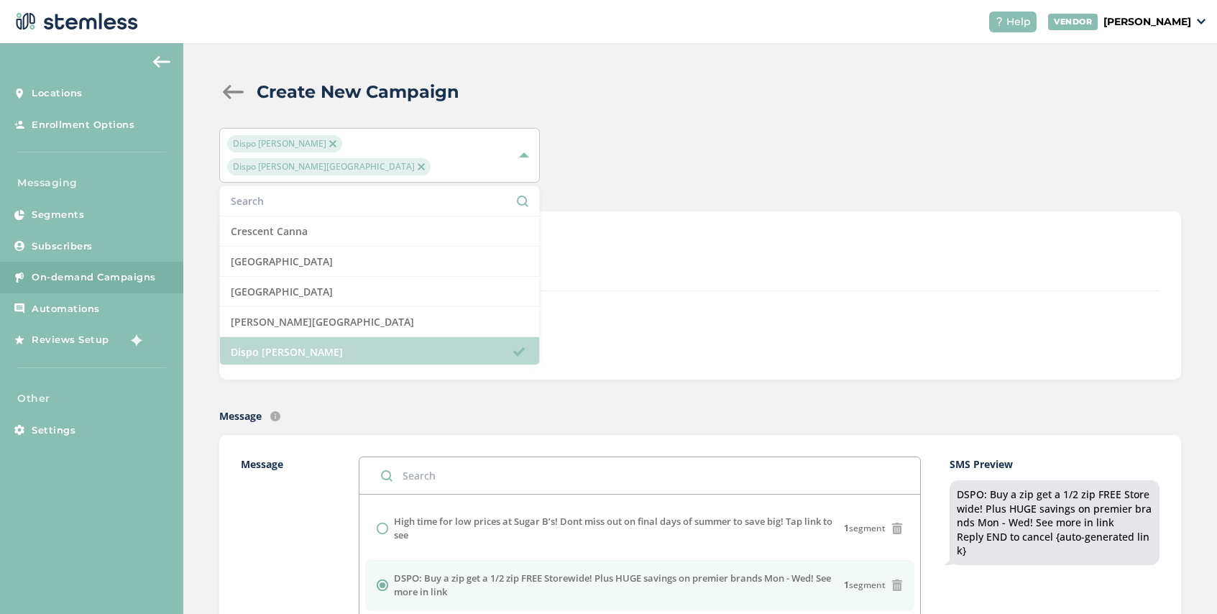
click at [340, 337] on li "Dispo [PERSON_NAME]" at bounding box center [379, 352] width 319 height 30
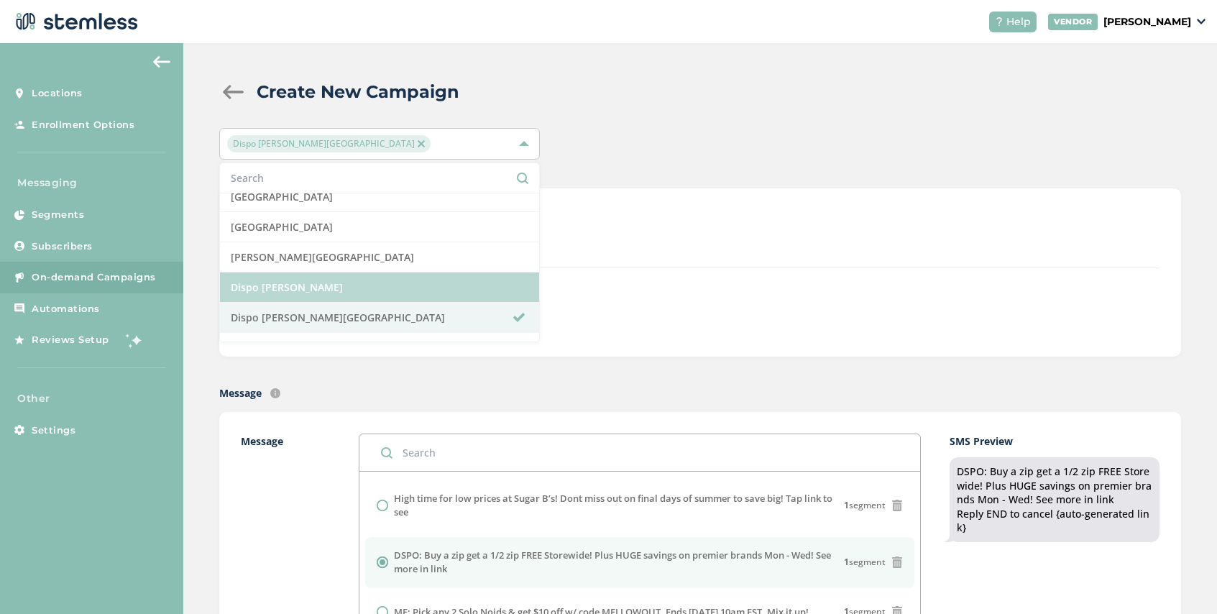
scroll to position [297, 0]
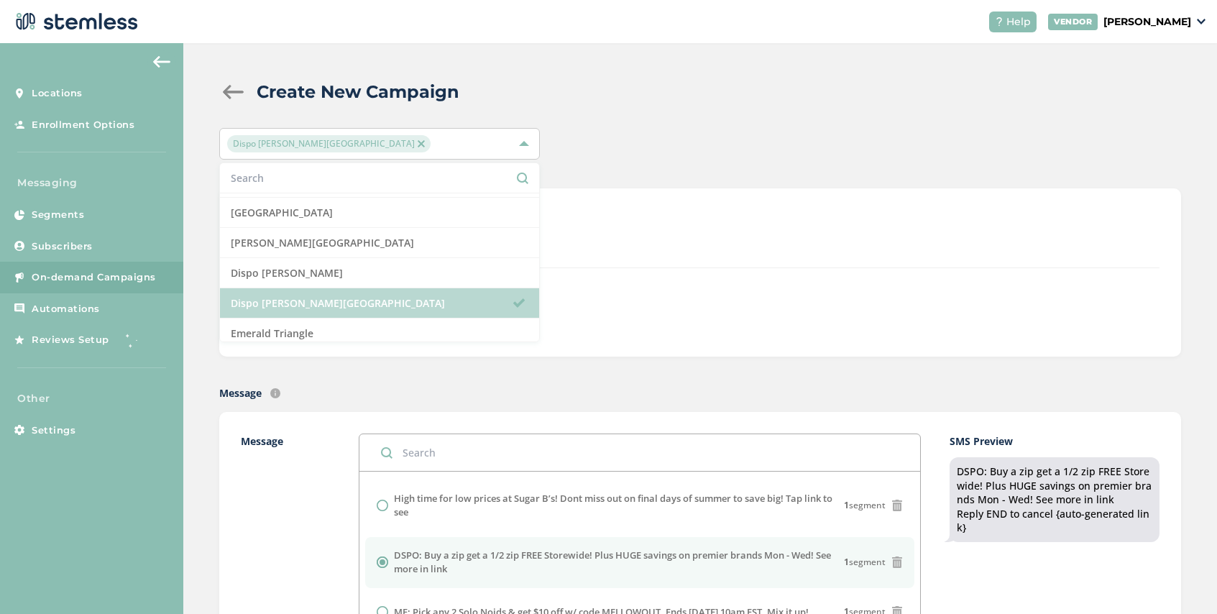
click at [342, 300] on li "Dispo [PERSON_NAME][GEOGRAPHIC_DATA]" at bounding box center [379, 303] width 319 height 30
click at [367, 306] on li "Dispo [PERSON_NAME][GEOGRAPHIC_DATA]" at bounding box center [379, 303] width 319 height 30
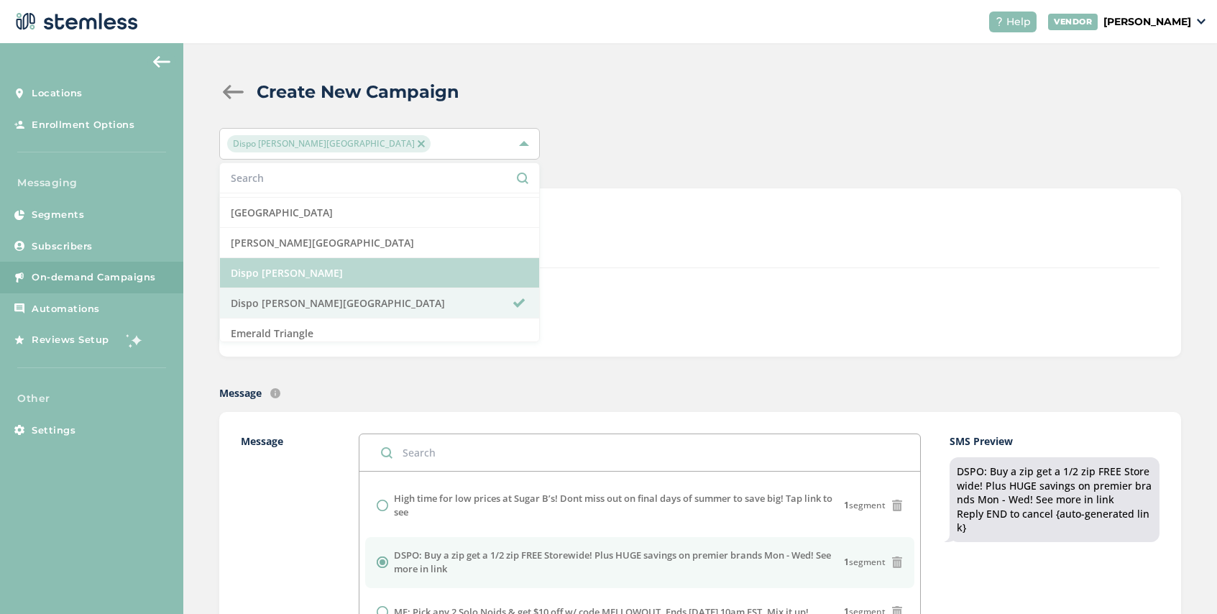
click at [367, 280] on li "Dispo [PERSON_NAME]" at bounding box center [379, 273] width 319 height 30
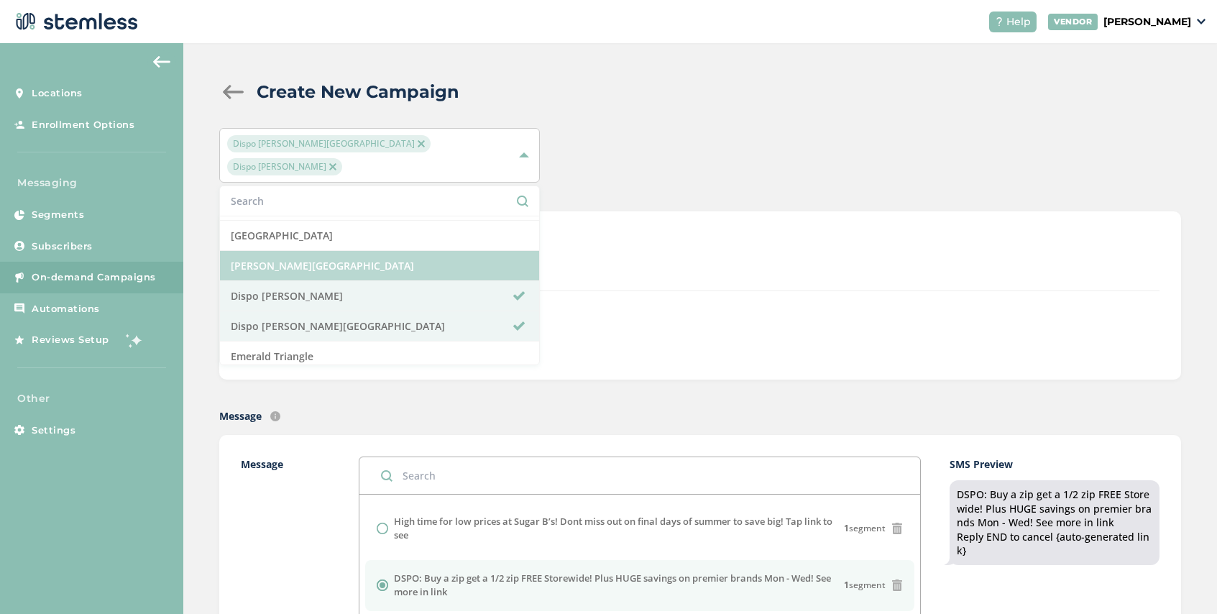
click at [367, 251] on li "[PERSON_NAME][GEOGRAPHIC_DATA]" at bounding box center [379, 266] width 319 height 30
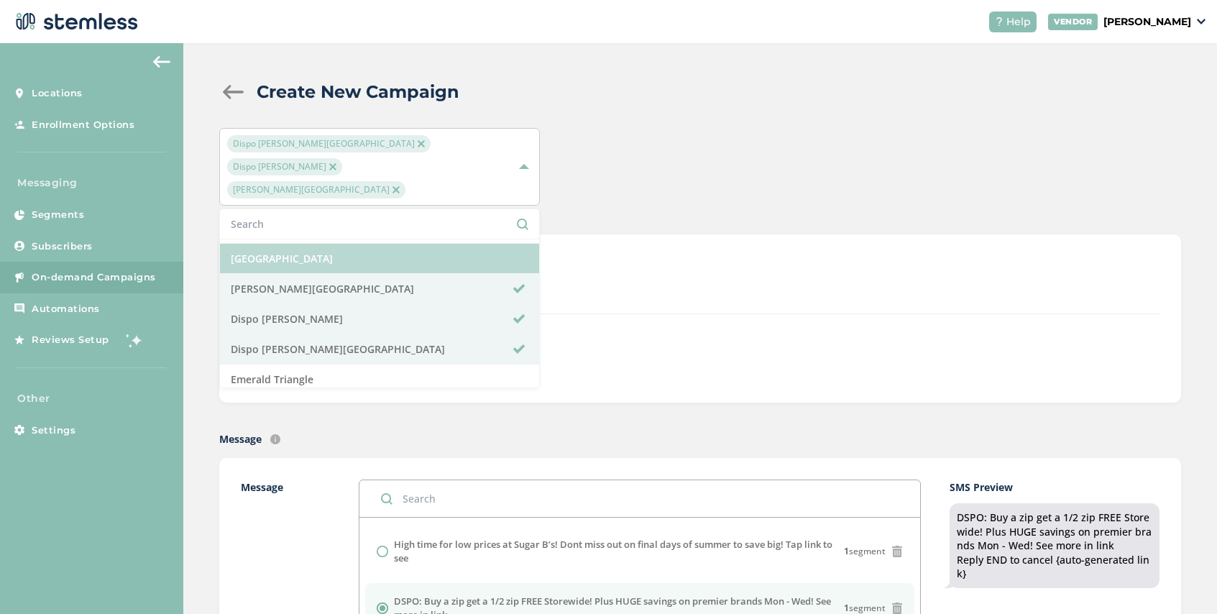
click at [369, 244] on li "[GEOGRAPHIC_DATA]" at bounding box center [379, 259] width 319 height 30
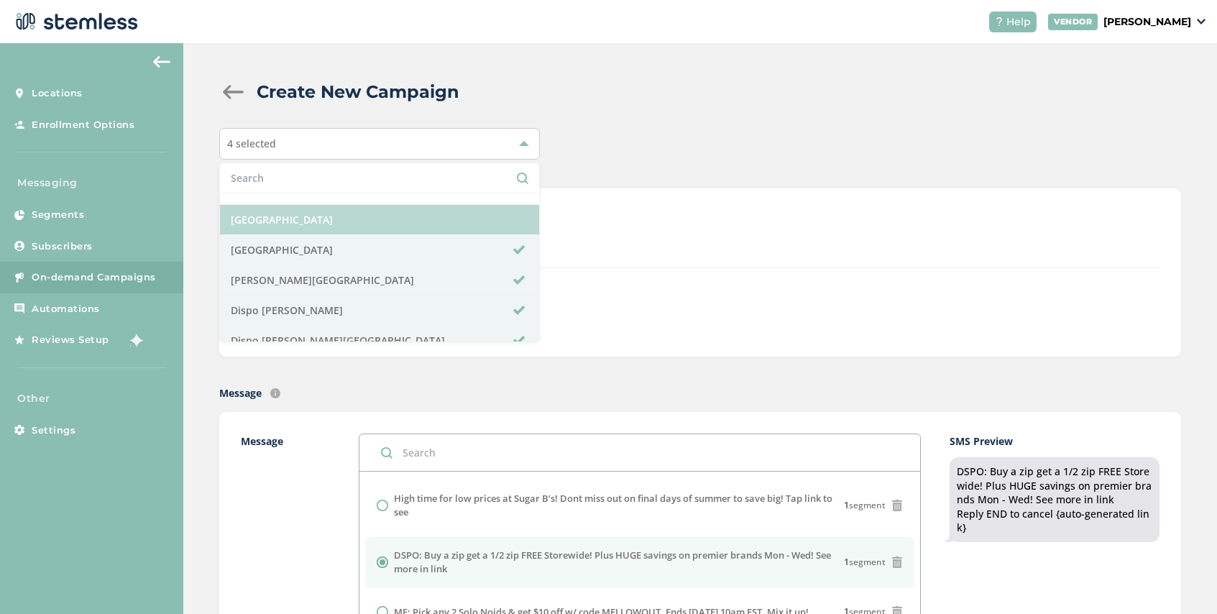
scroll to position [259, 0]
click at [366, 228] on li "[GEOGRAPHIC_DATA]" at bounding box center [379, 221] width 319 height 30
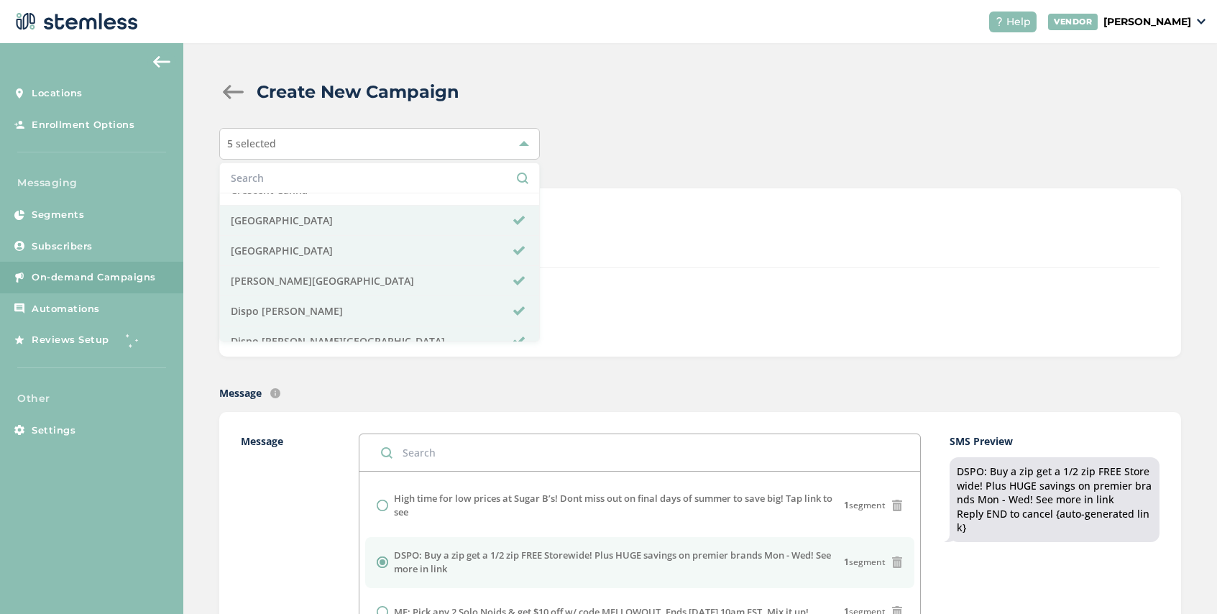
click at [583, 210] on div "DISPATCH" at bounding box center [776, 227] width 765 height 34
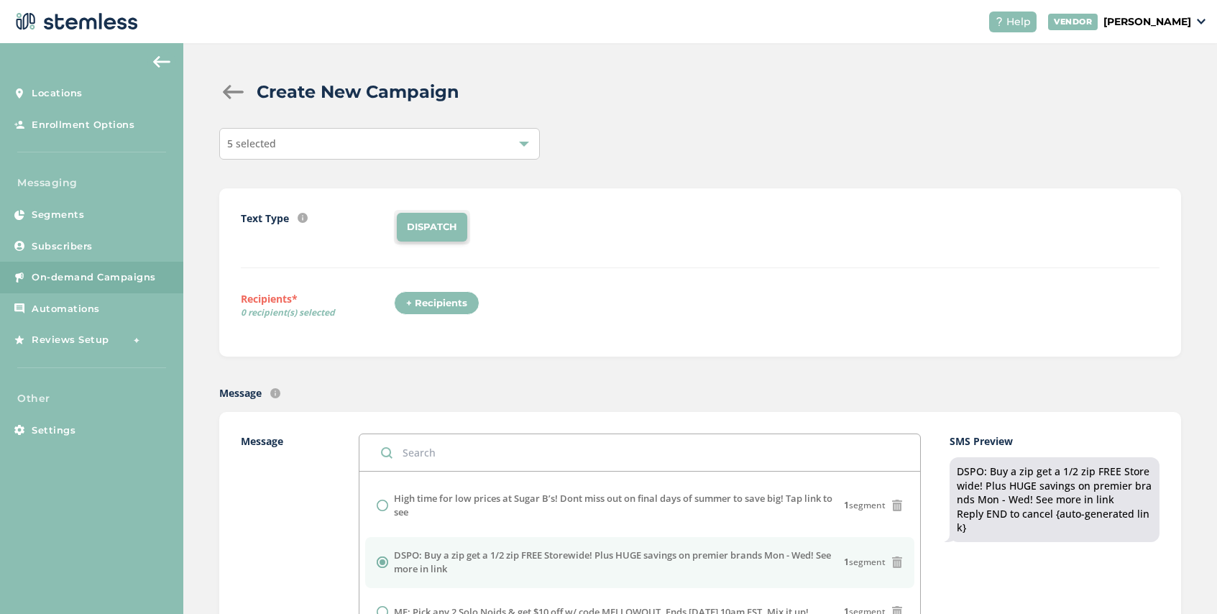
click at [430, 310] on div "+ Recipients" at bounding box center [437, 303] width 86 height 24
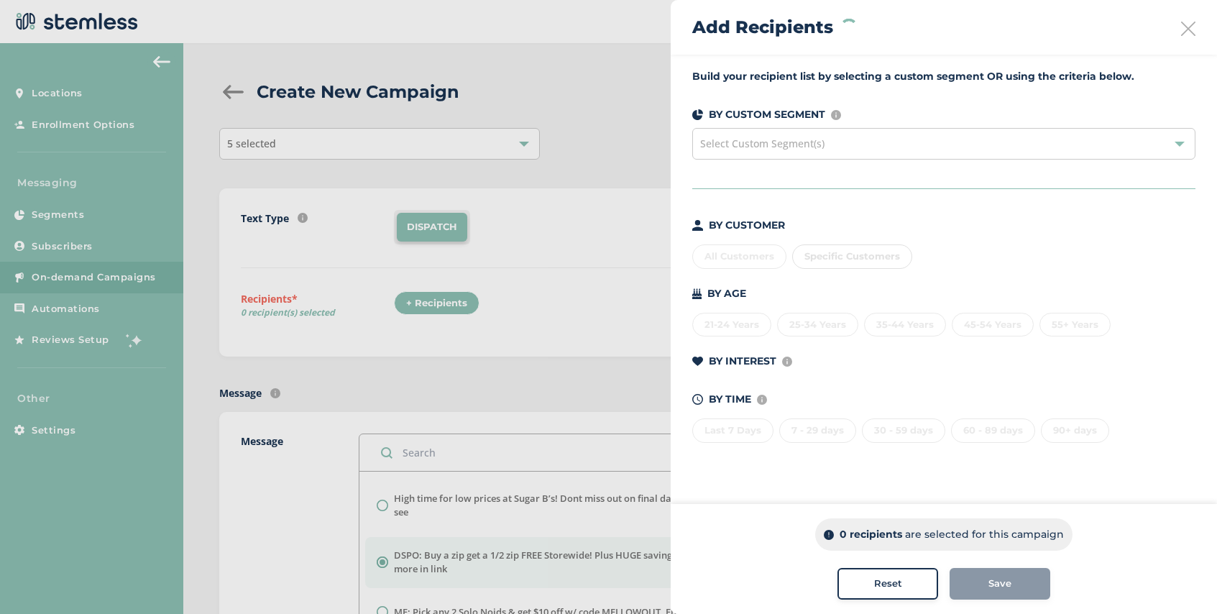
click at [813, 148] on span "Select Custom Segment(s)" at bounding box center [762, 144] width 124 height 14
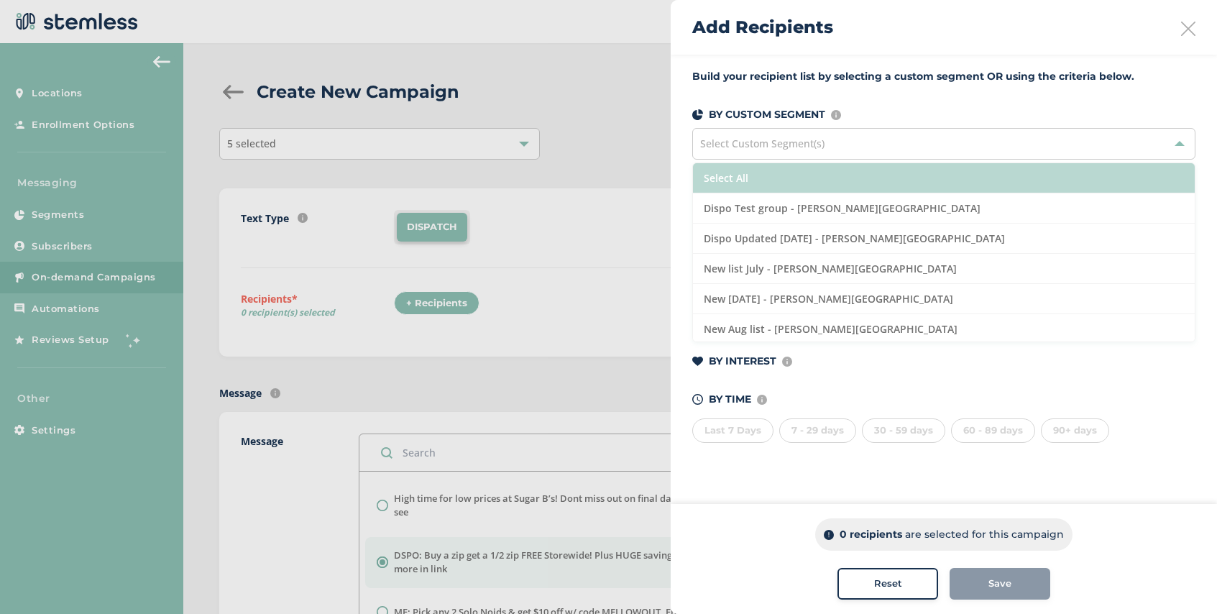
click at [789, 178] on li "Select All" at bounding box center [944, 178] width 502 height 30
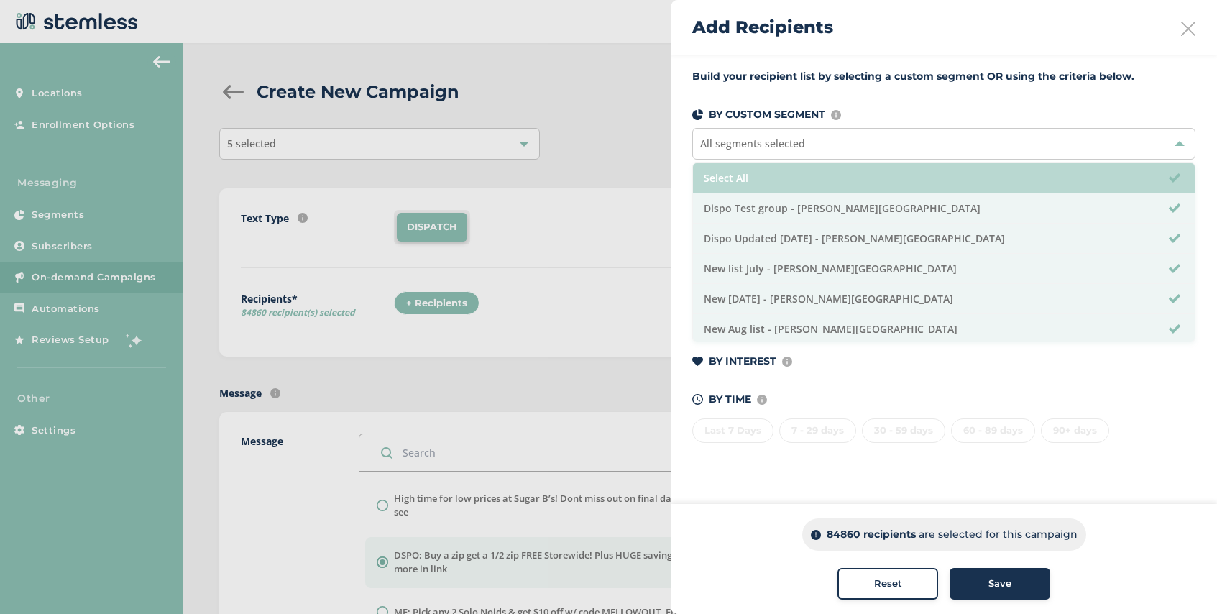
click at [788, 185] on li "Select All" at bounding box center [944, 178] width 502 height 30
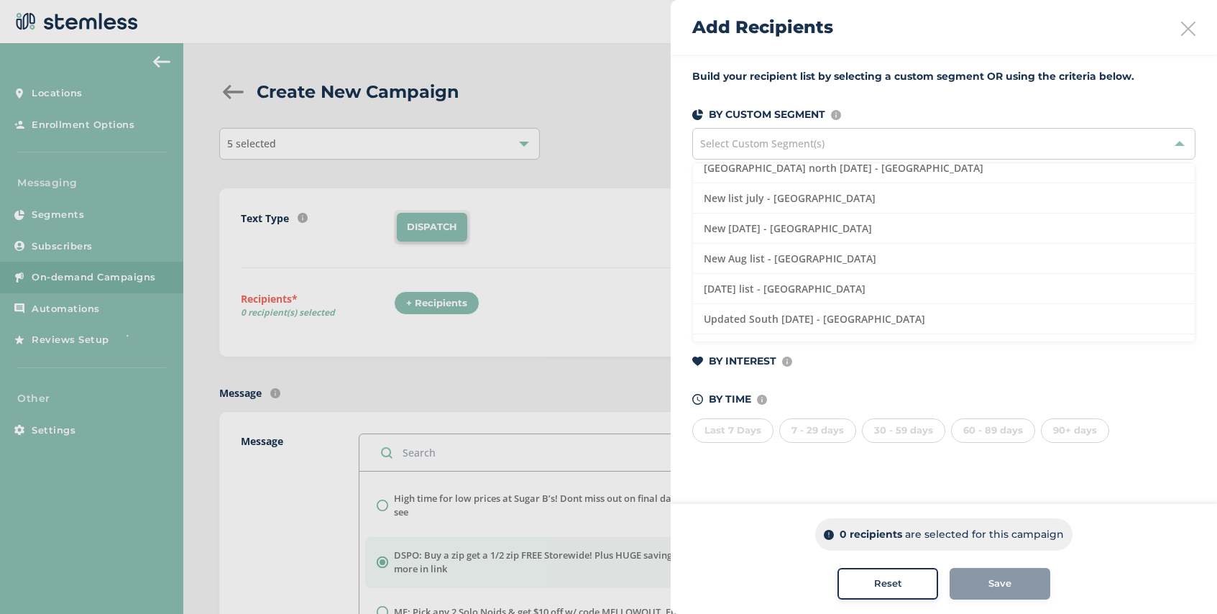
scroll to position [492, 0]
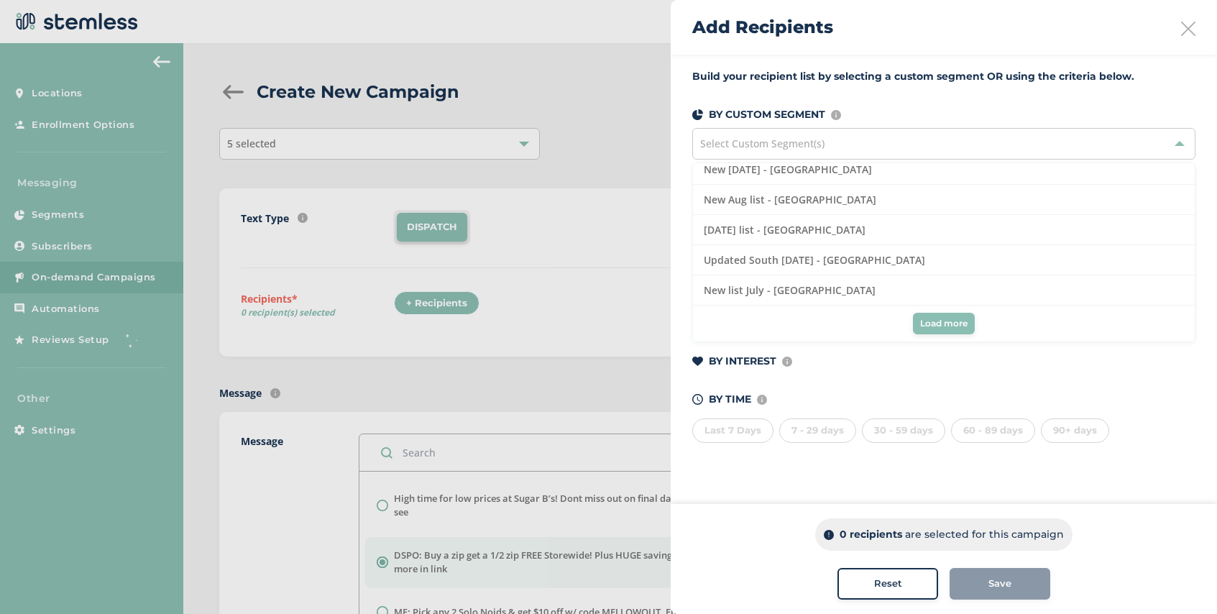
click at [933, 331] on button "Load more" at bounding box center [944, 324] width 62 height 22
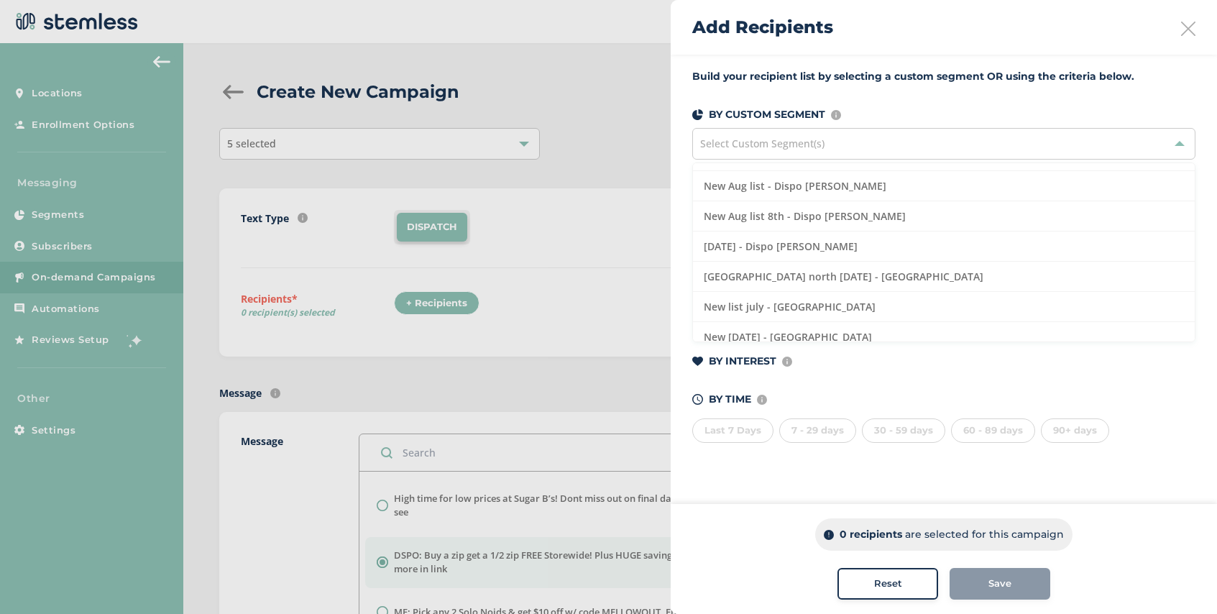
scroll to position [0, 0]
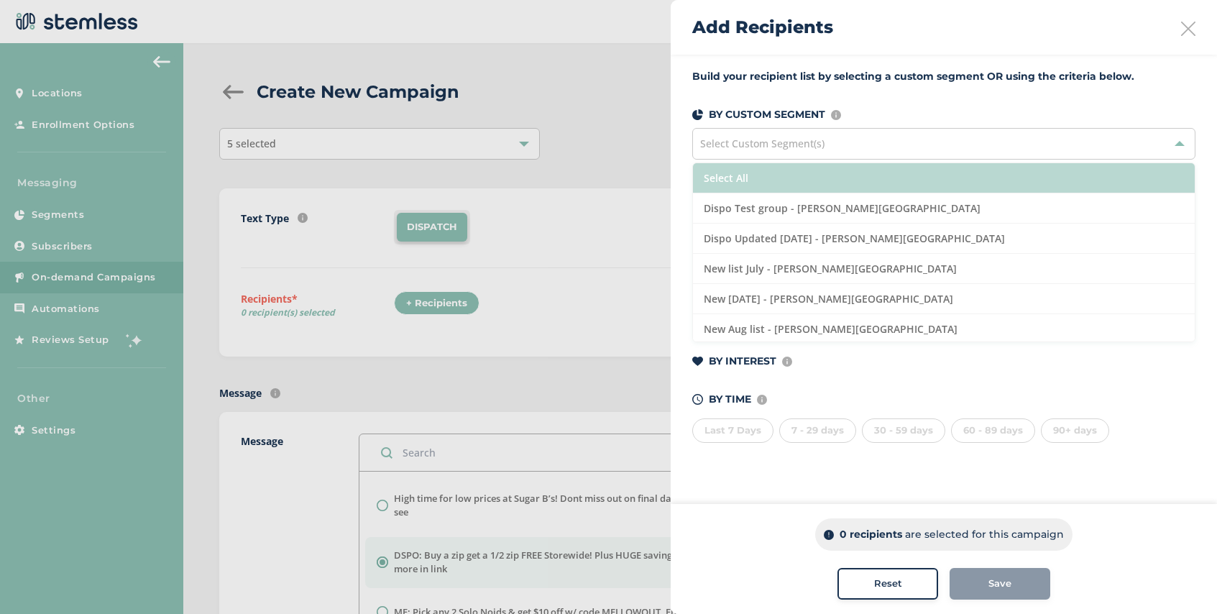
click at [790, 173] on li "Select All" at bounding box center [944, 178] width 502 height 30
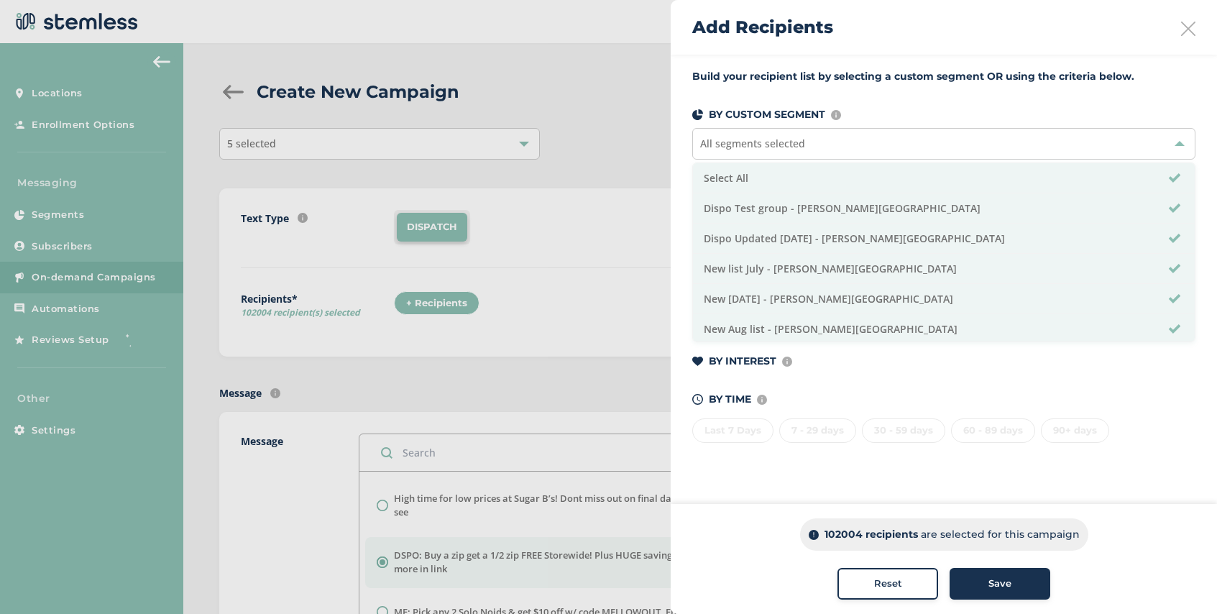
click at [1017, 578] on div "Save" at bounding box center [1000, 583] width 78 height 14
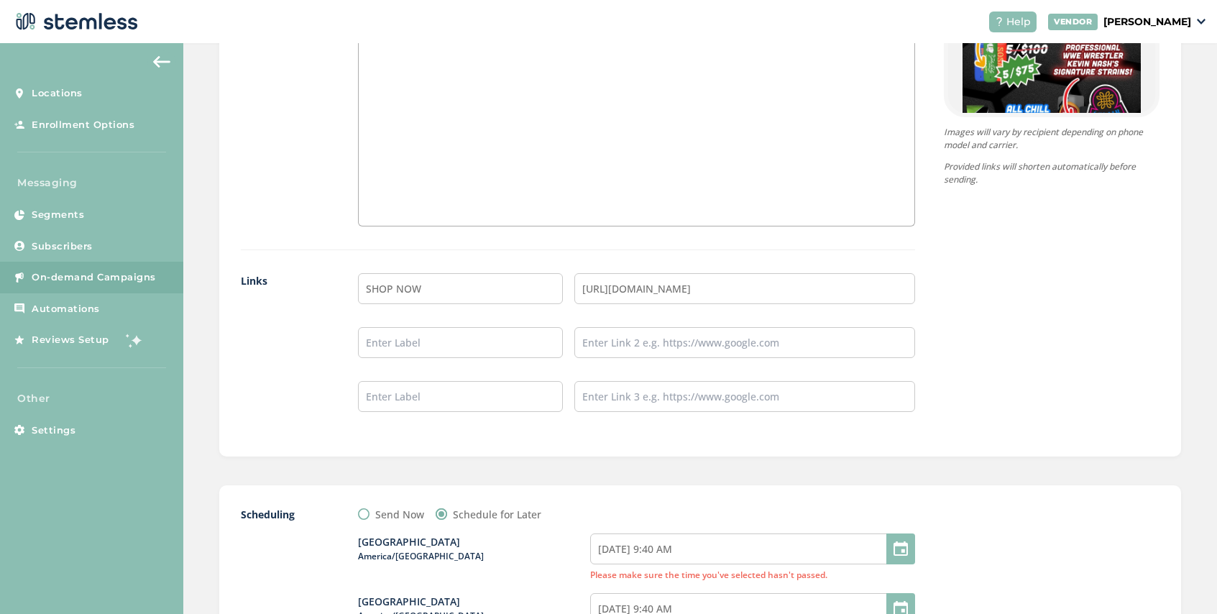
scroll to position [1363, 0]
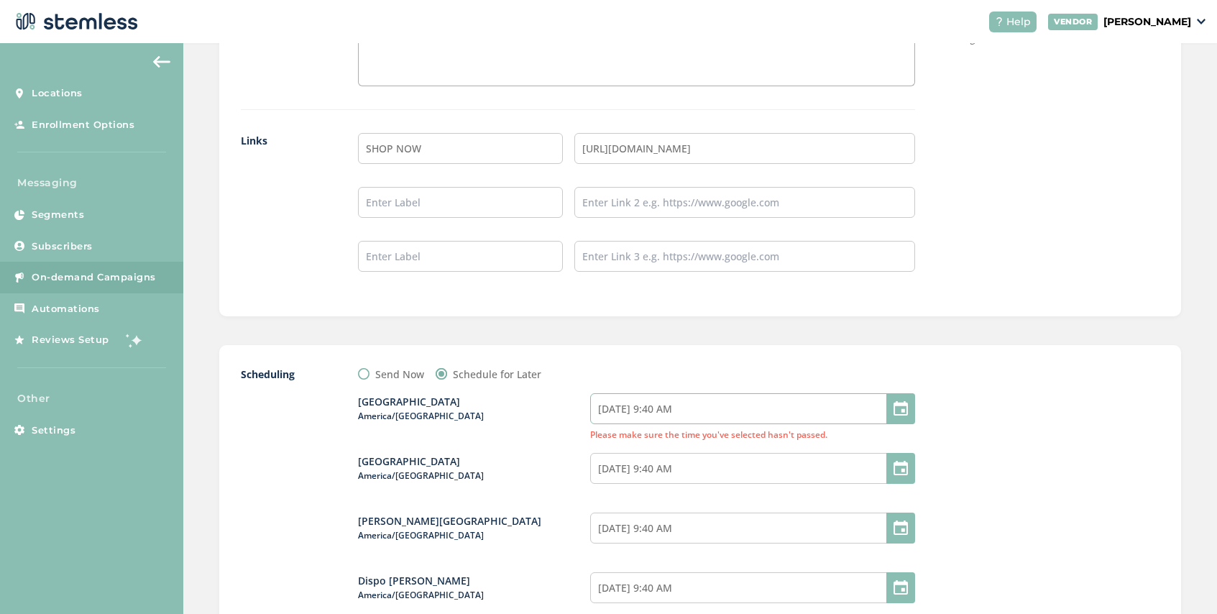
click at [670, 410] on input "08/17/2025 9:40 AM" at bounding box center [752, 408] width 325 height 31
select select "40"
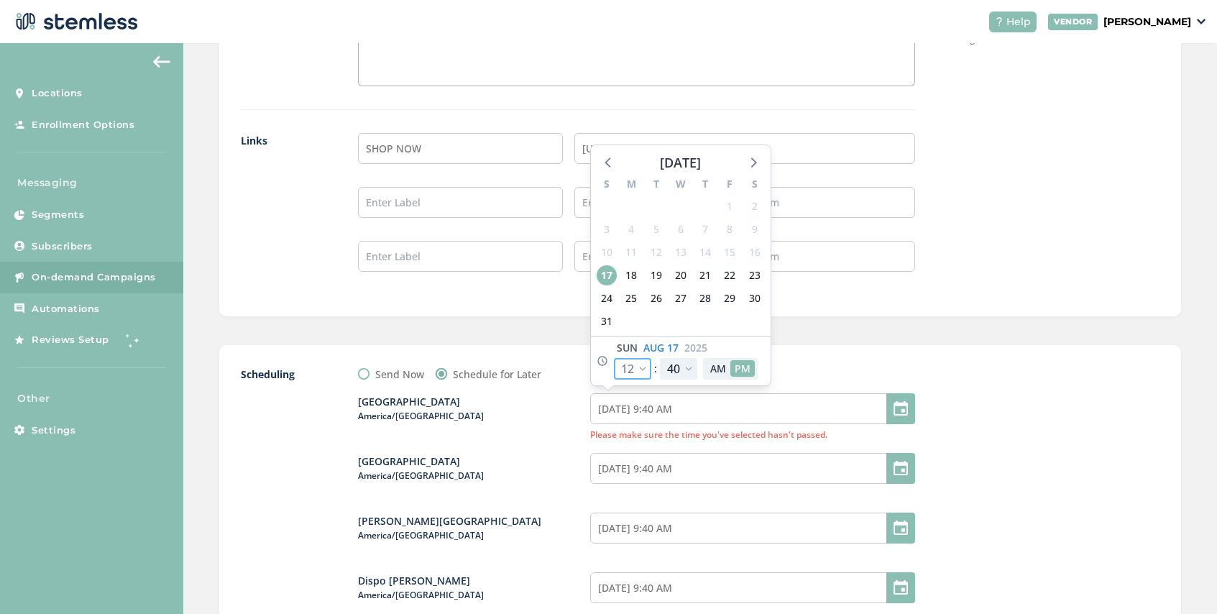
click at [647, 364] on select "12 1 2 3 4 5 6 7 8 9 10 11" at bounding box center [632, 369] width 37 height 22
select select "19"
type input "08/17/2025 4:40 PM"
select select "19"
click at [688, 365] on select "00 05 10 15 20 25 30 35 40 45 50 55" at bounding box center [678, 369] width 37 height 22
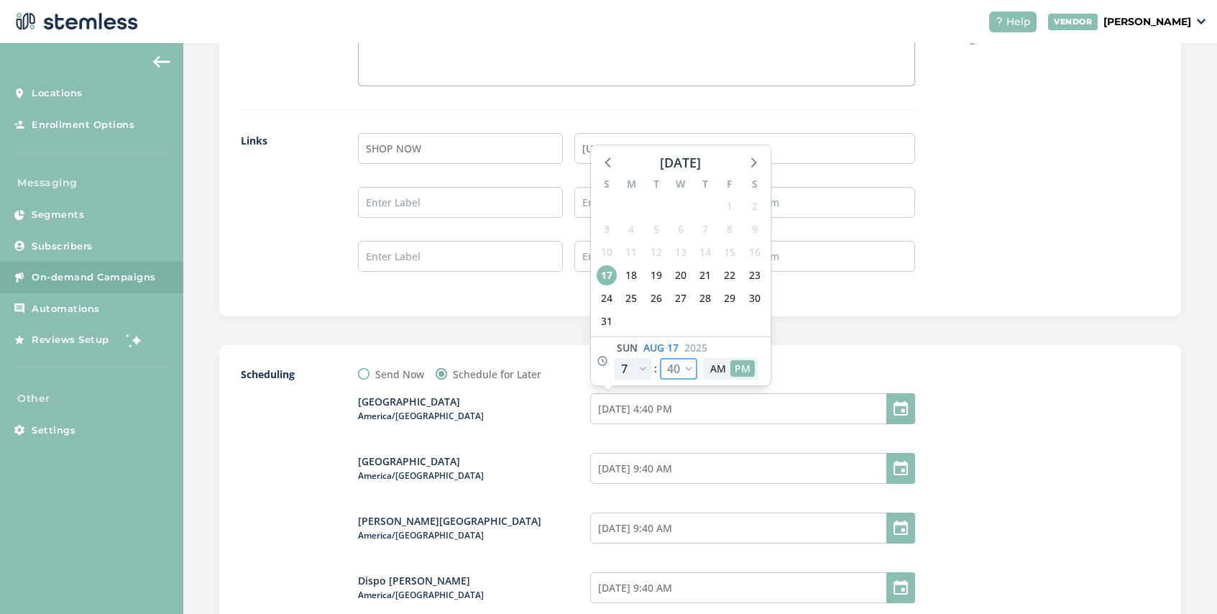
select select "30"
type input "[DATE] 4:30 PM"
select select "30"
click at [714, 466] on input "08/17/2025 9:40 AM" at bounding box center [752, 468] width 325 height 31
select select "40"
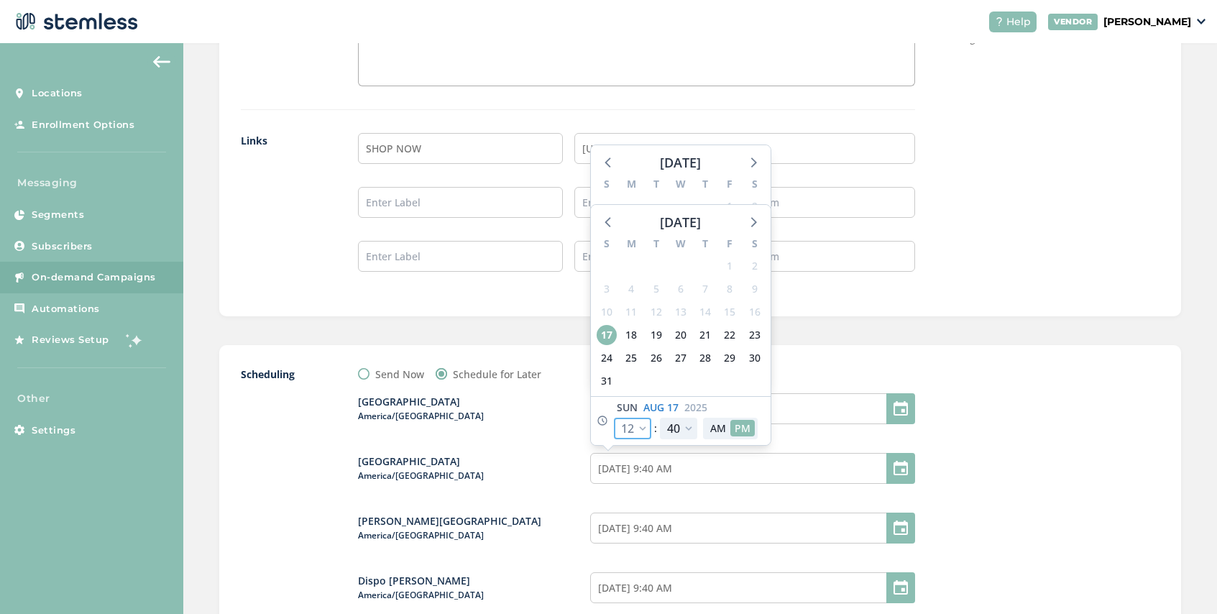
click at [643, 427] on select "12 1 2 3 4 5 6 7 8 9 10 11" at bounding box center [632, 428] width 37 height 22
select select "19"
type input "08/17/2025 4:40 PM"
select select "19"
click at [688, 433] on select "00 05 10 15 20 25 30 35 40 45 50 55" at bounding box center [678, 428] width 37 height 22
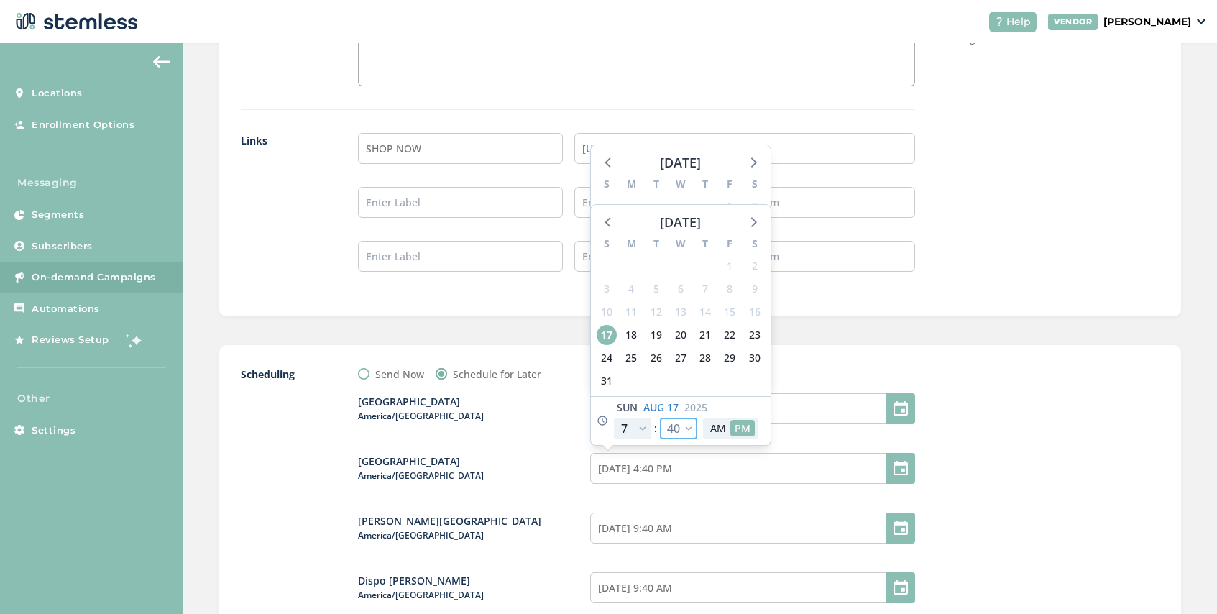
select select "30"
type input "[DATE] 4:30 PM"
select select "30"
click at [707, 539] on input "08/17/2025 9:40 AM" at bounding box center [752, 527] width 325 height 31
select select "40"
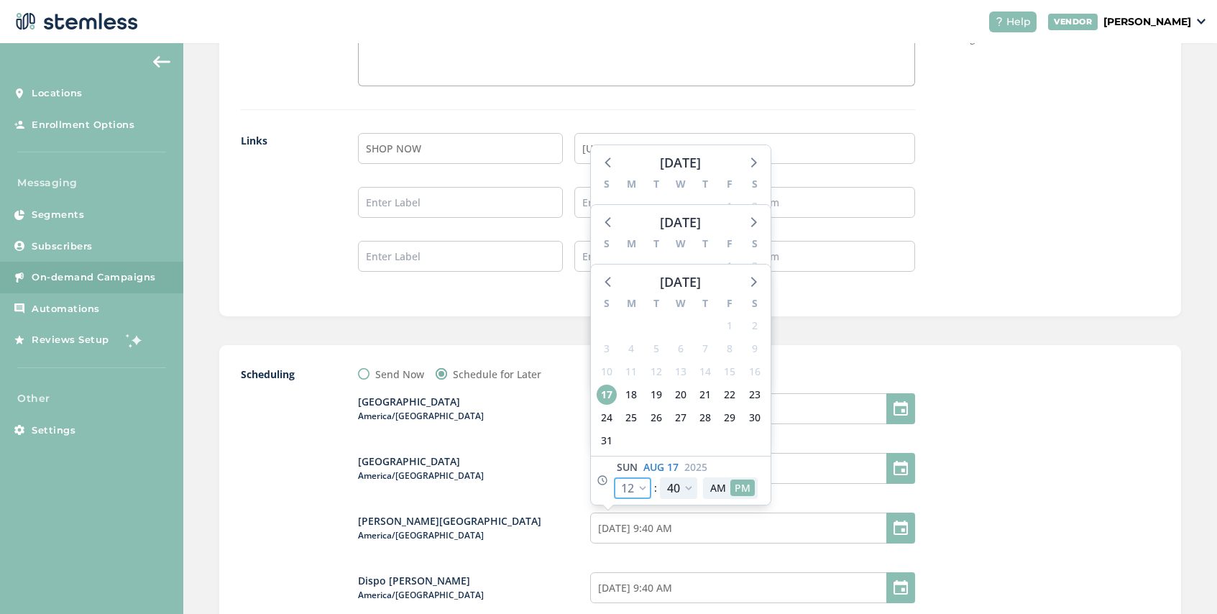
click at [645, 484] on select "12 1 2 3 4 5 6 7 8 9 10 11" at bounding box center [632, 488] width 37 height 22
select select "19"
type input "08/17/2025 4:40 PM"
select select "19"
click at [687, 481] on select "00 05 10 15 20 25 30 35 40 45 50 55" at bounding box center [678, 488] width 37 height 22
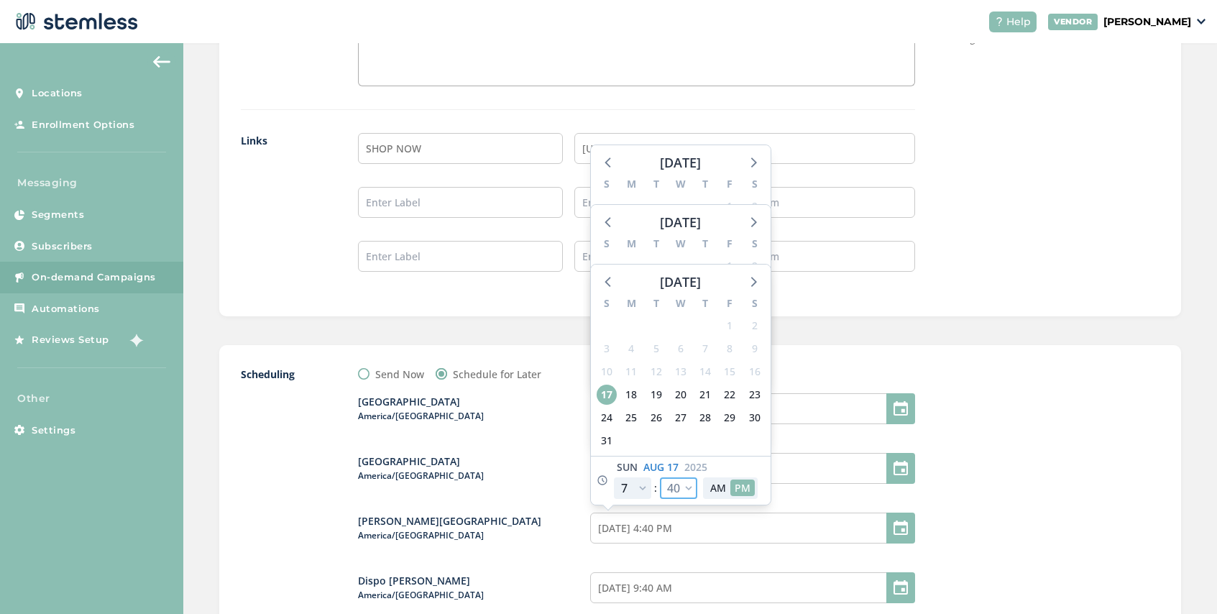
select select "35"
type input "[DATE] 4:35 PM"
select select "35"
click at [760, 551] on div "Dispo Bay City North America/Detroit 08/17/2025 4:30 PM August 2025 S M T W T F…" at bounding box center [636, 537] width 557 height 310
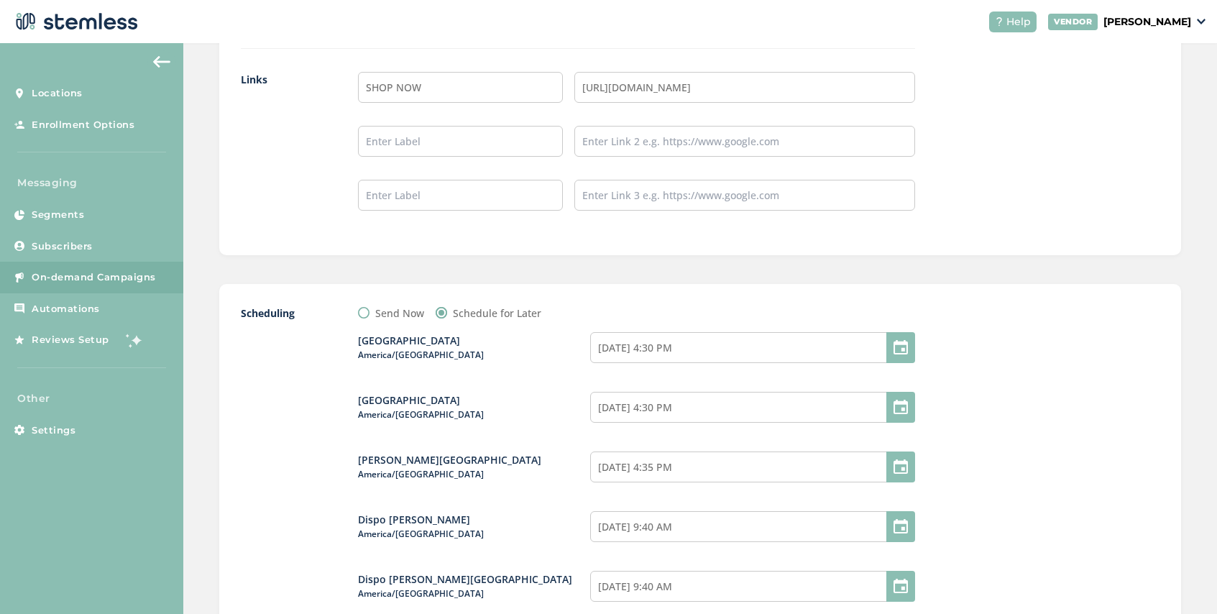
scroll to position [1430, 0]
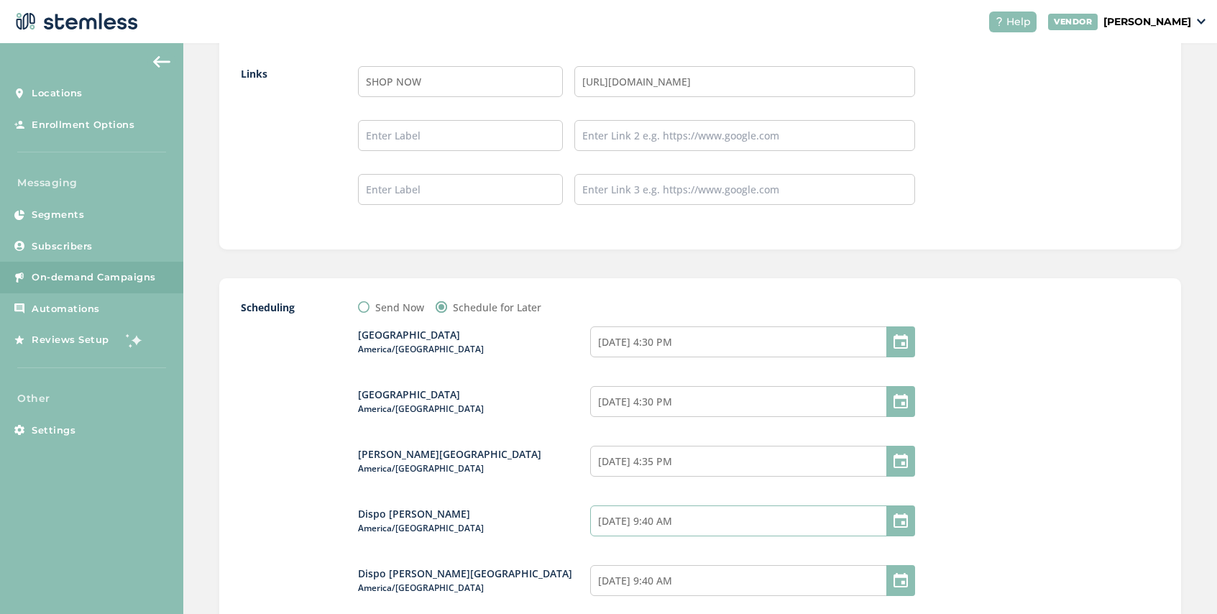
click at [734, 520] on input "08/17/2025 9:40 AM" at bounding box center [752, 520] width 325 height 31
select select "40"
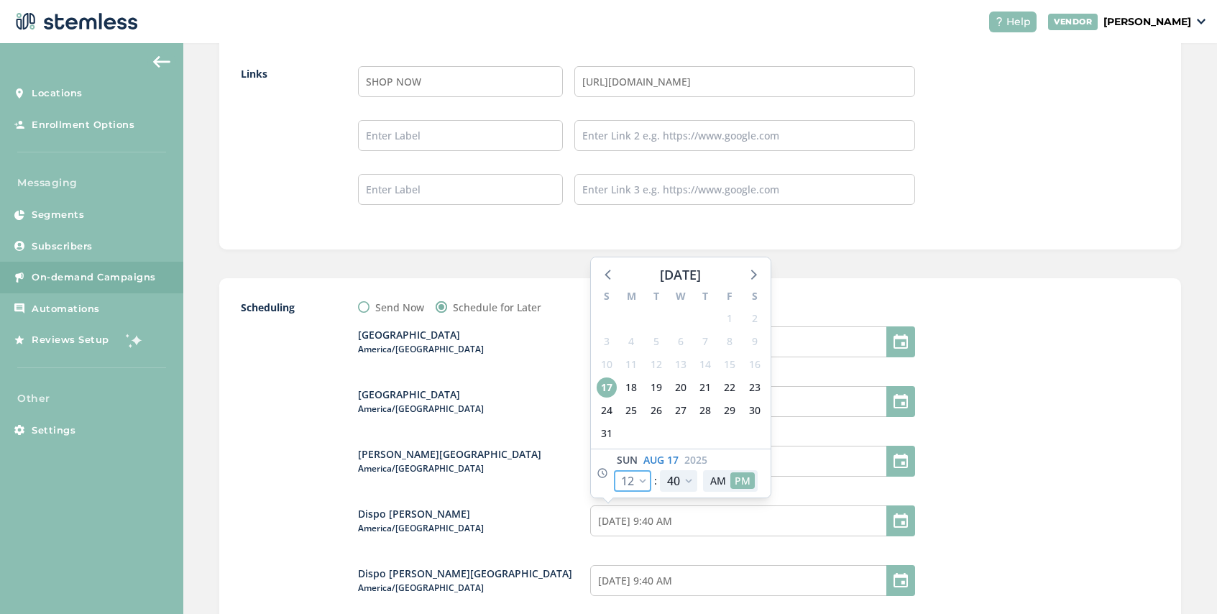
click at [646, 479] on select "12 1 2 3 4 5 6 7 8 9 10 11" at bounding box center [632, 481] width 37 height 22
select select "19"
type input "08/17/2025 4:40 PM"
select select "19"
click at [683, 486] on select "00 05 10 15 20 25 30 35 40 45 50 55" at bounding box center [678, 481] width 37 height 22
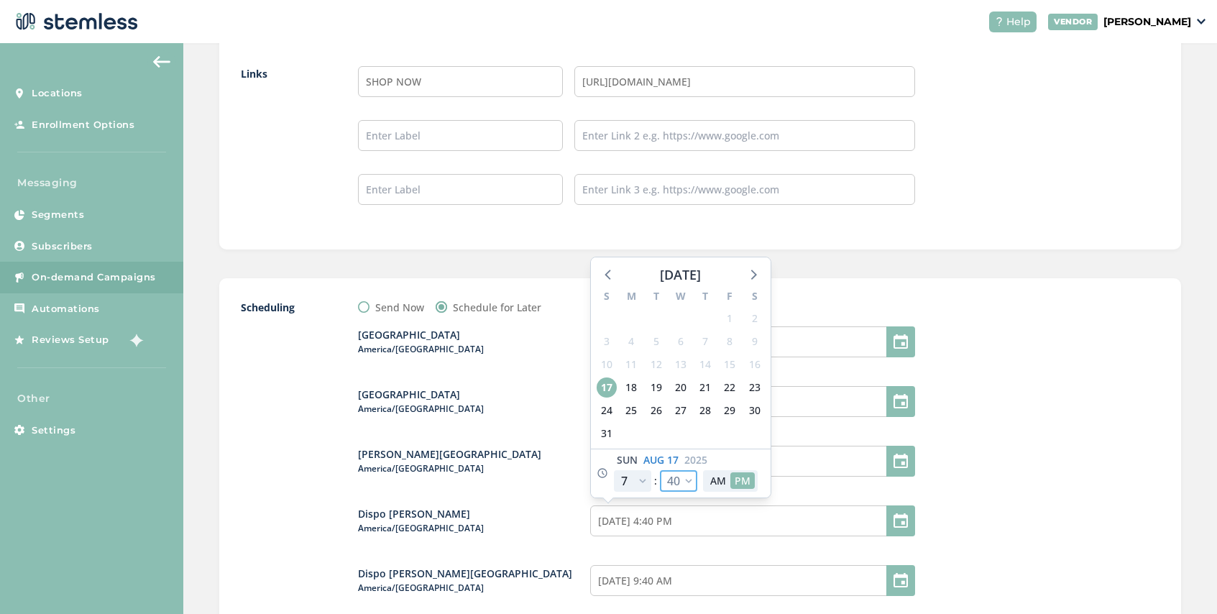
select select "35"
type input "[DATE] 4:35 PM"
select select "35"
click at [731, 550] on div "Dispo Bay City North America/Detroit 08/17/2025 4:30 PM Dispo Bay City South Am…" at bounding box center [636, 470] width 557 height 310
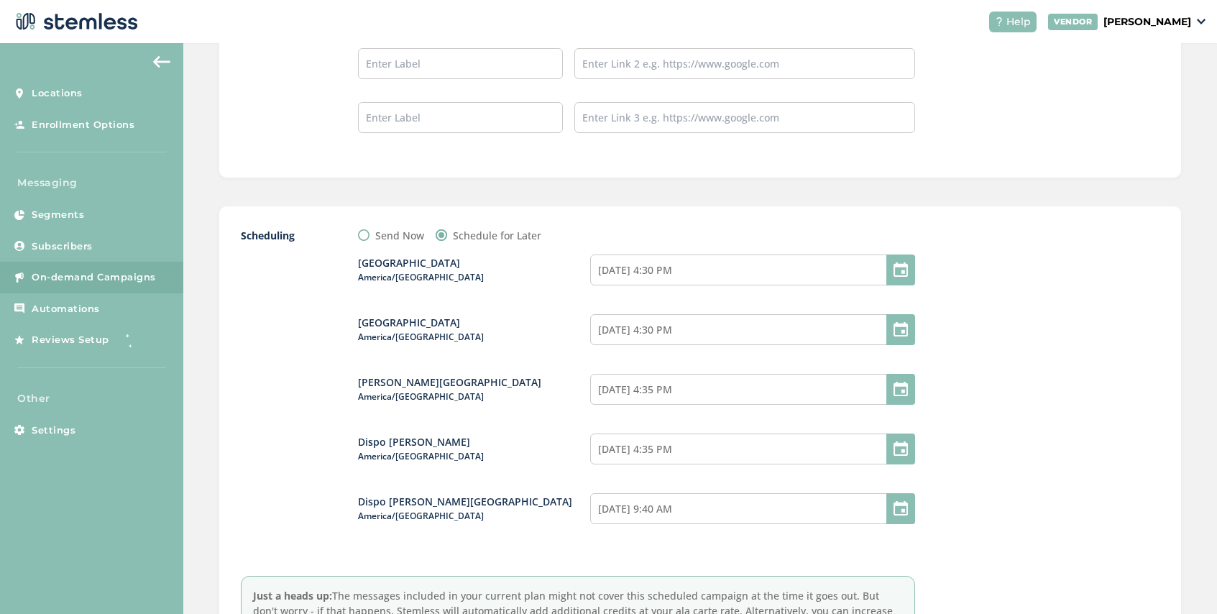
scroll to position [1503, 0]
click at [691, 511] on input "08/17/2025 9:40 AM" at bounding box center [752, 507] width 325 height 31
select select "40"
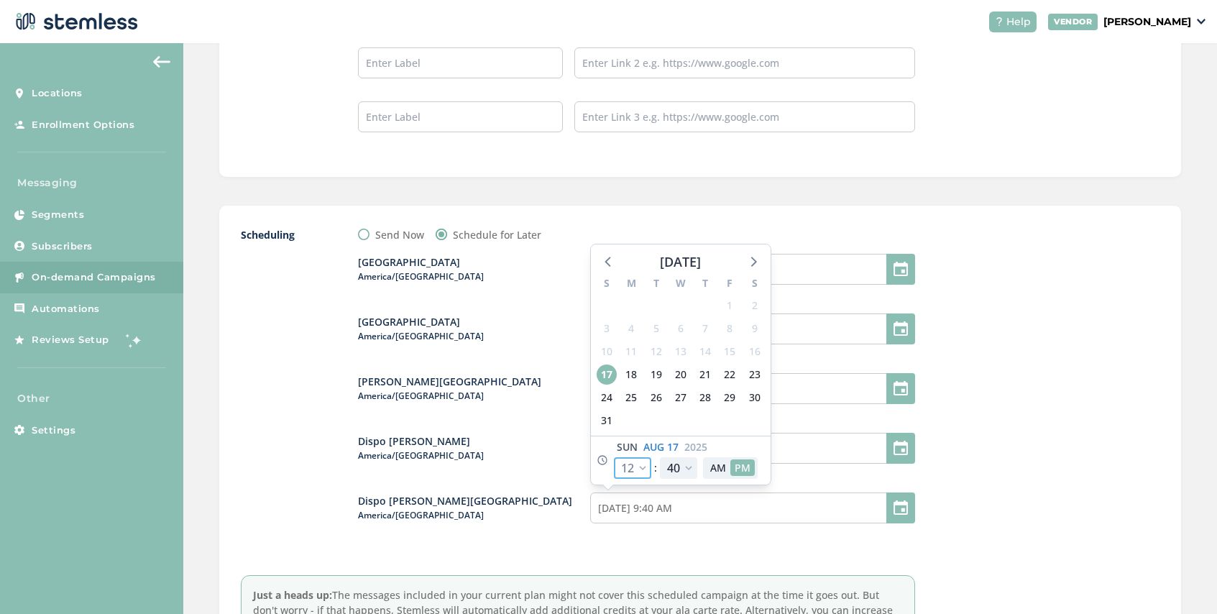
click at [645, 469] on select "12 1 2 3 4 5 6 7 8 9 10 11" at bounding box center [632, 468] width 37 height 22
select select "19"
type input "08/17/2025 4:40 PM"
select select "19"
click at [642, 469] on select "12 1 2 3 4 5 6 7 8 9 10 11" at bounding box center [632, 468] width 37 height 22
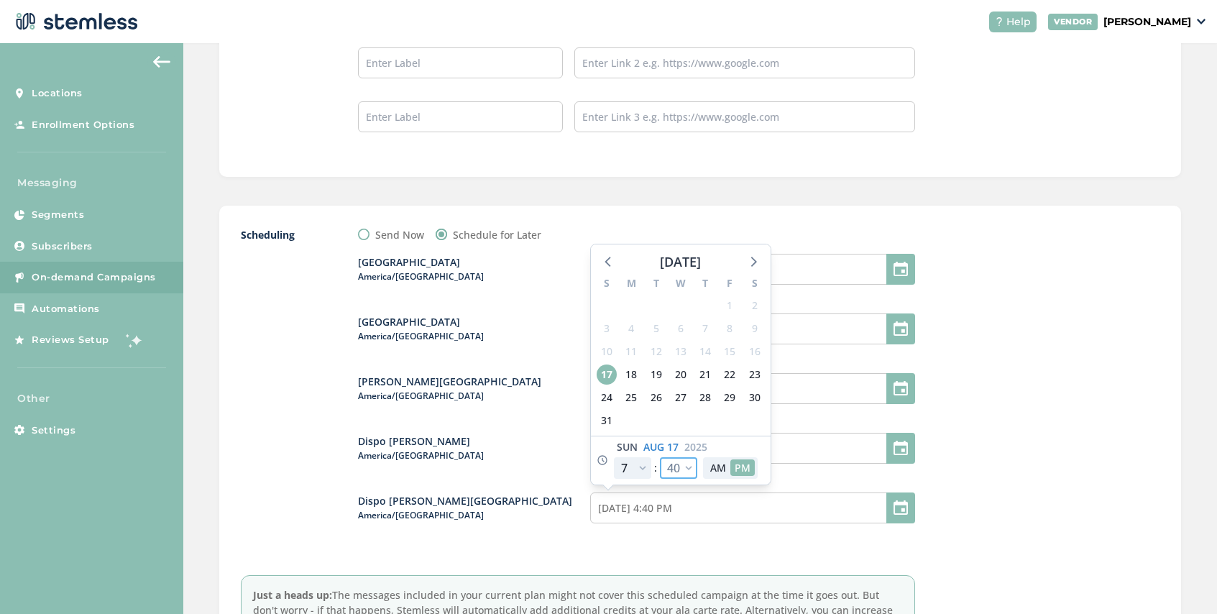
click at [690, 466] on select "00 05 10 15 20 25 30 35 40 45 50 55" at bounding box center [678, 468] width 37 height 22
click at [713, 547] on div "Dispo Bay City North America/Detroit 08/17/2025 4:30 PM Dispo Bay City South Am…" at bounding box center [636, 397] width 557 height 310
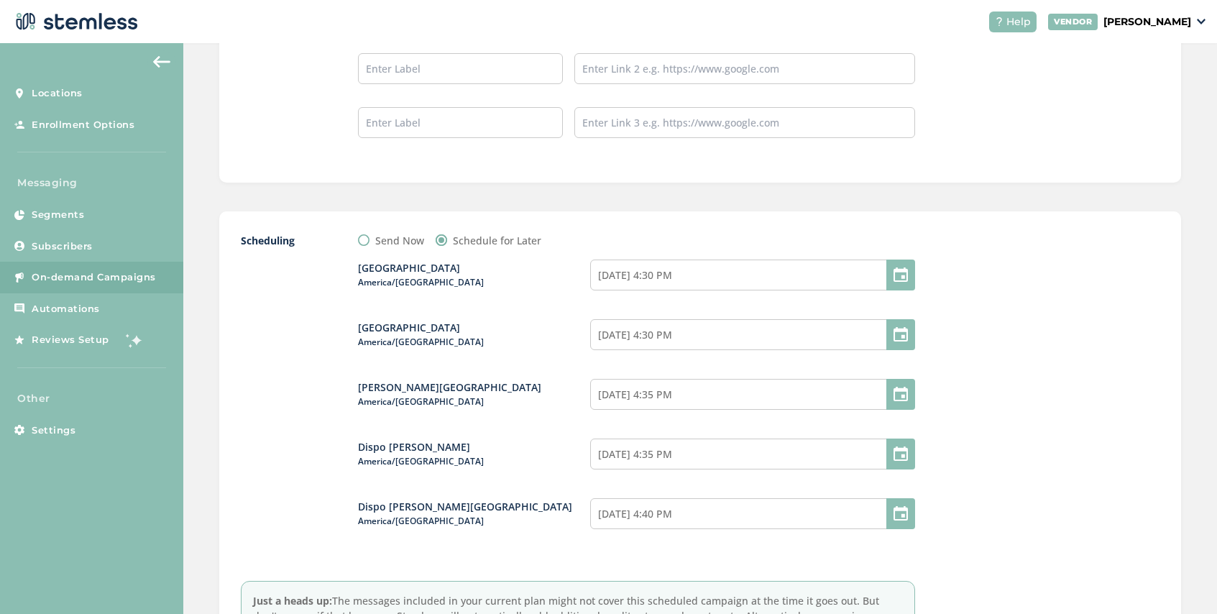
scroll to position [1646, 0]
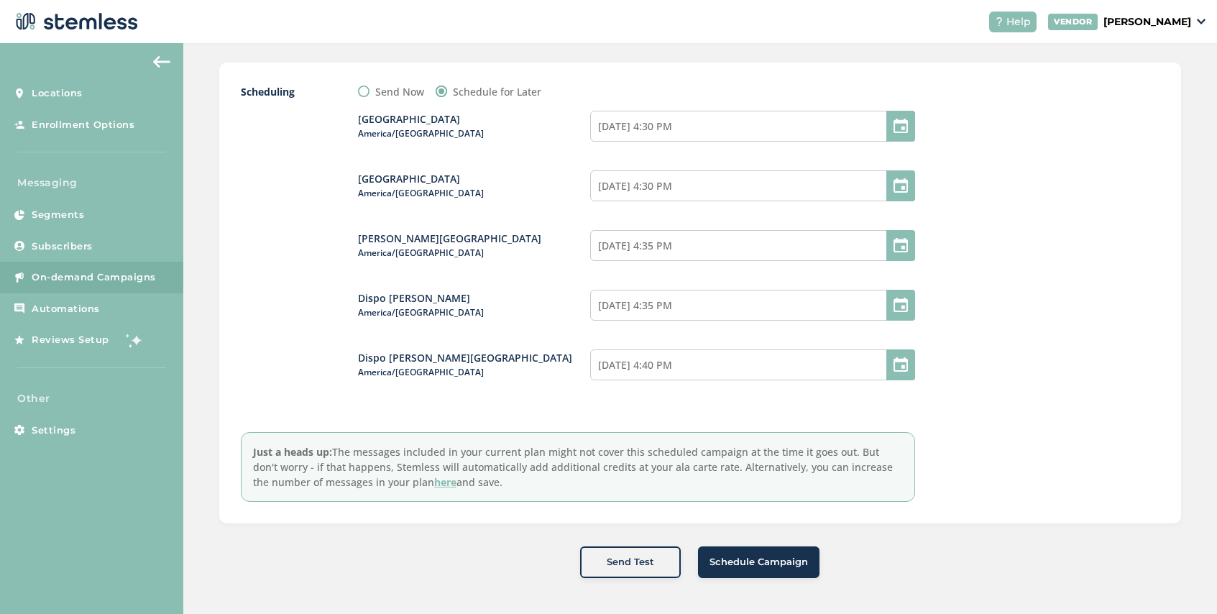
click at [757, 568] on span "Schedule Campaign" at bounding box center [758, 562] width 98 height 14
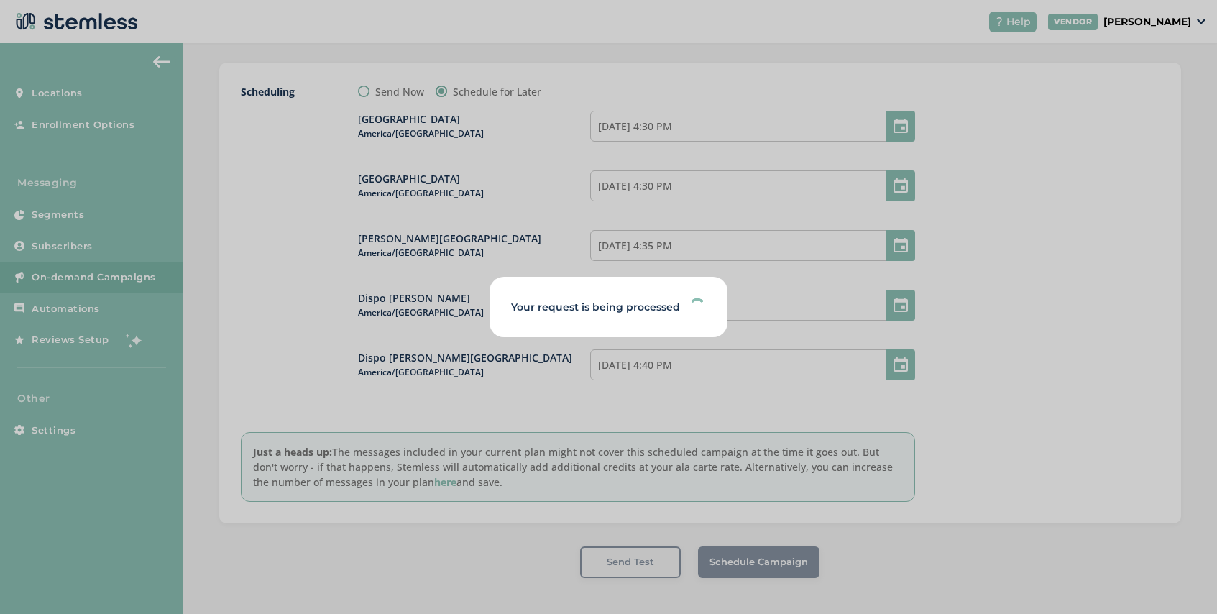
click at [507, 404] on div "Your request is being processed" at bounding box center [608, 307] width 1217 height 614
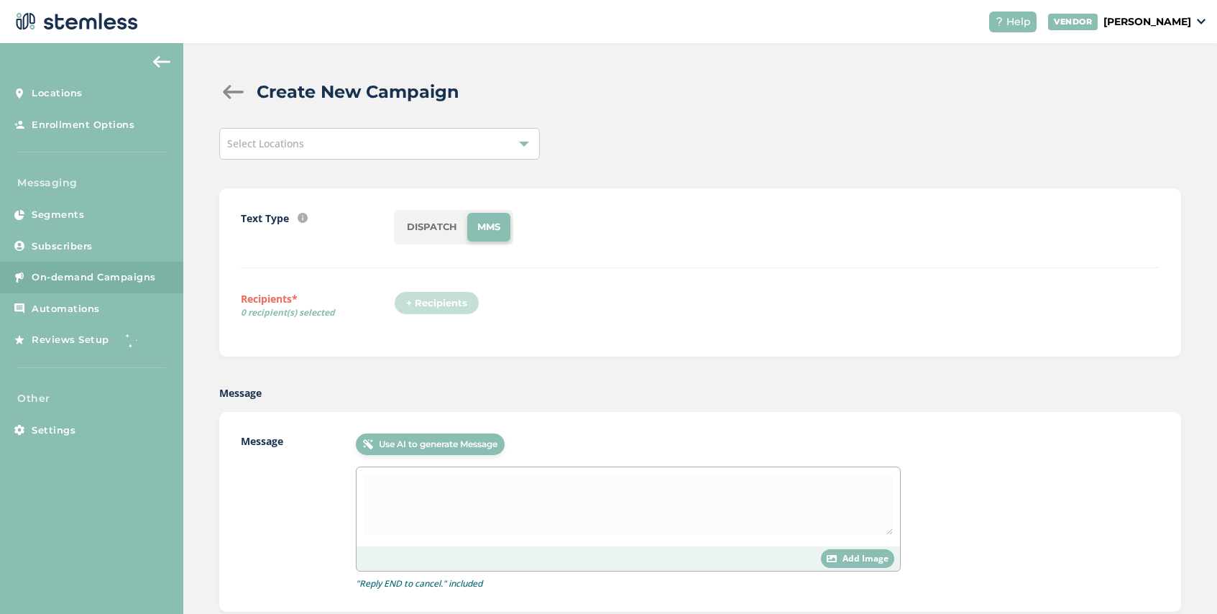
click at [333, 138] on div "Select Locations" at bounding box center [379, 144] width 320 height 32
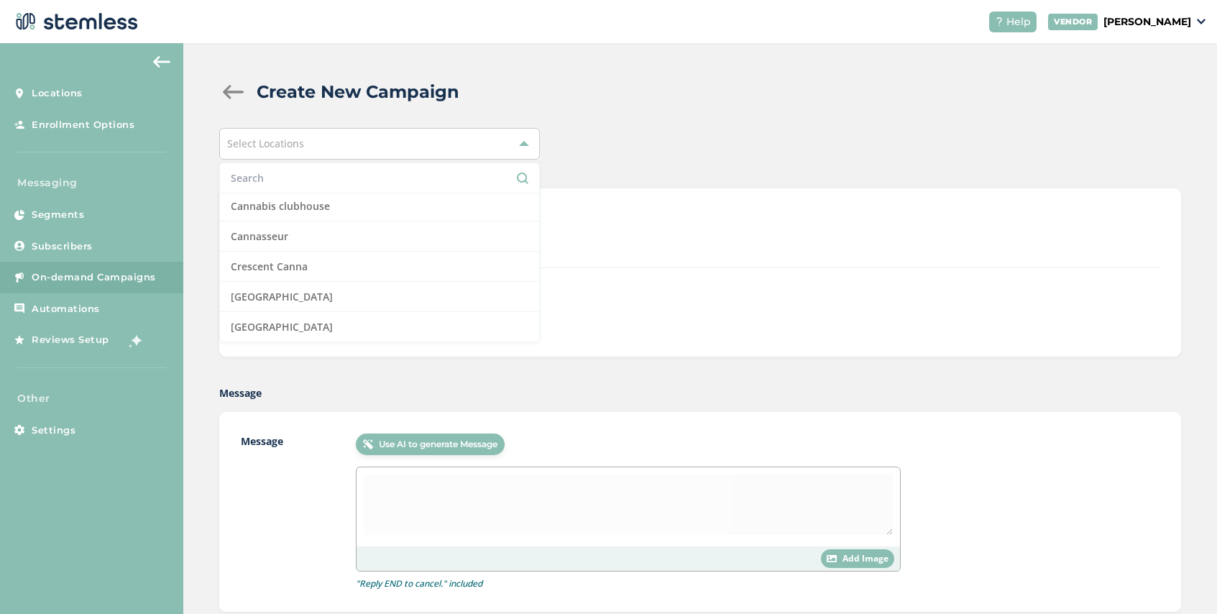
scroll to position [177, 0]
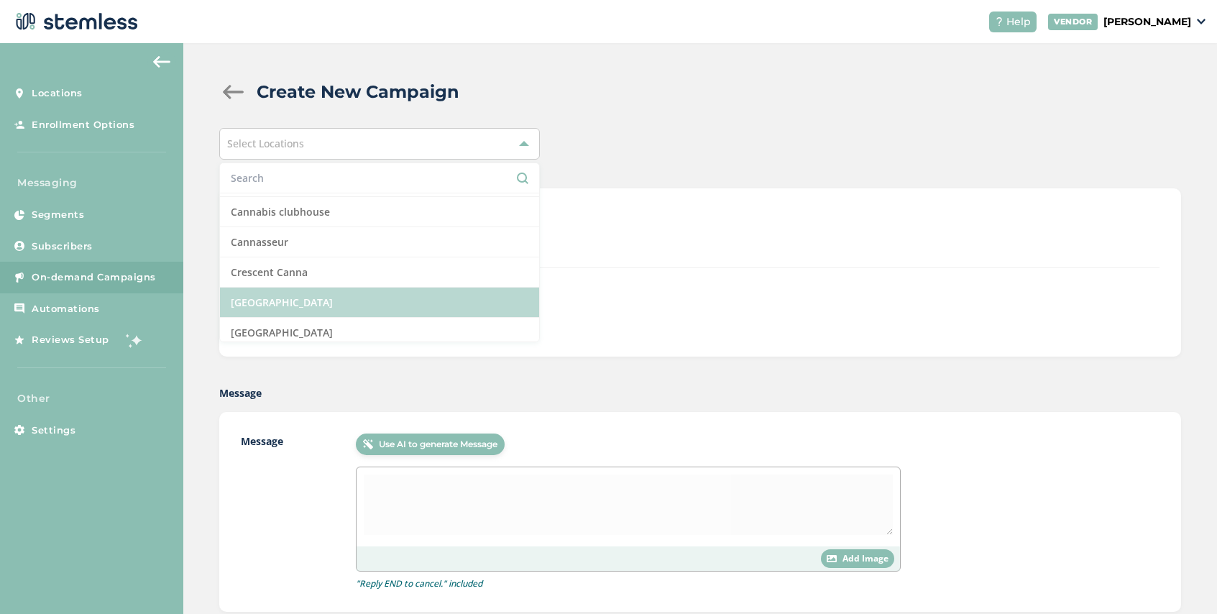
click at [360, 303] on li "[GEOGRAPHIC_DATA]" at bounding box center [379, 302] width 319 height 30
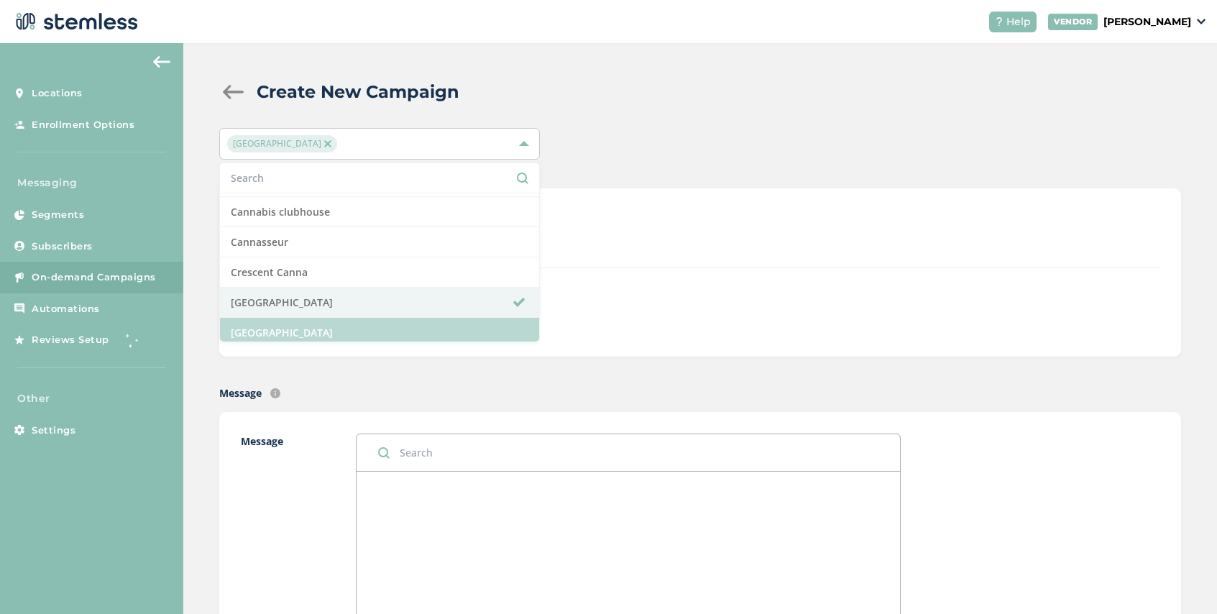
click at [364, 332] on li "[GEOGRAPHIC_DATA]" at bounding box center [379, 333] width 319 height 30
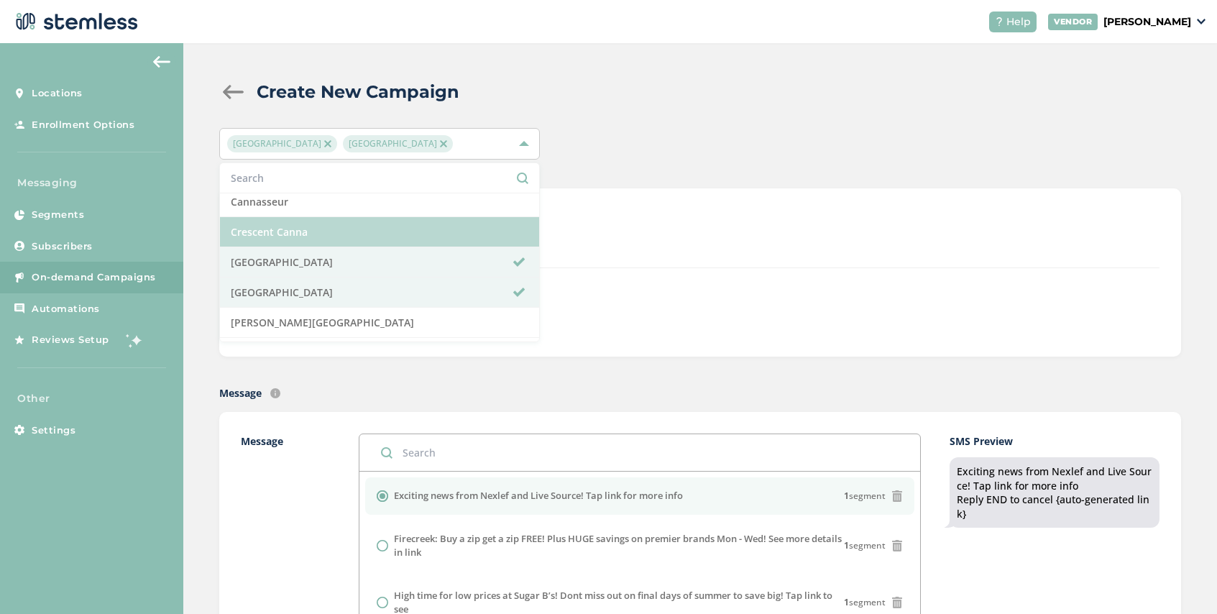
scroll to position [244, 0]
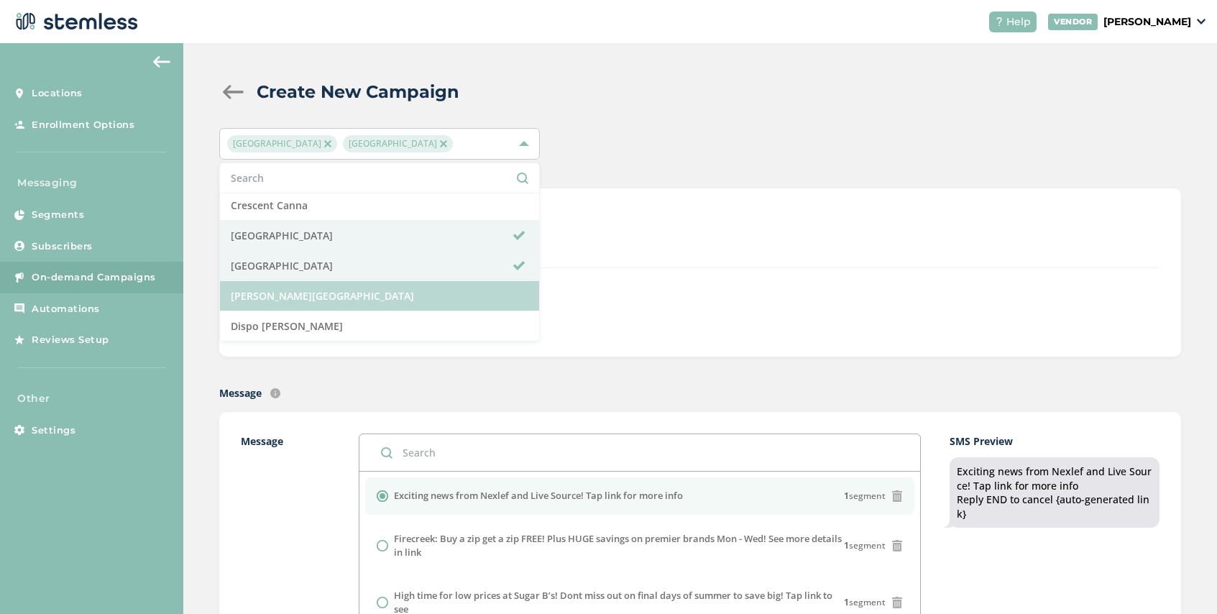
click at [367, 286] on li "[PERSON_NAME][GEOGRAPHIC_DATA]" at bounding box center [379, 296] width 319 height 30
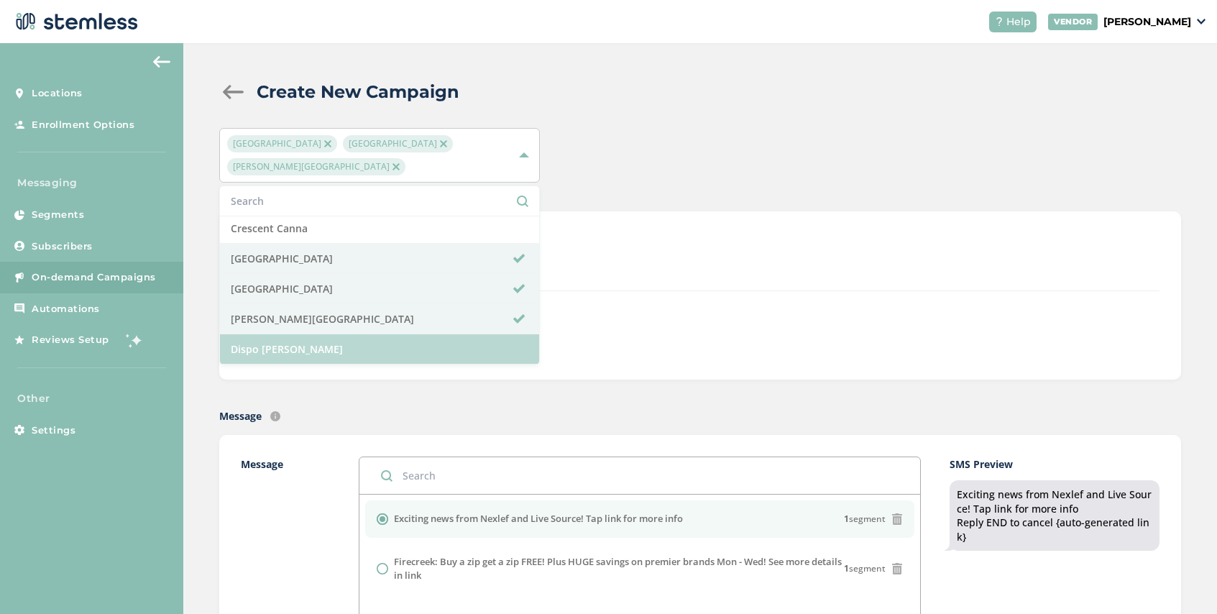
click at [350, 355] on li "Dispo [PERSON_NAME]" at bounding box center [379, 349] width 319 height 30
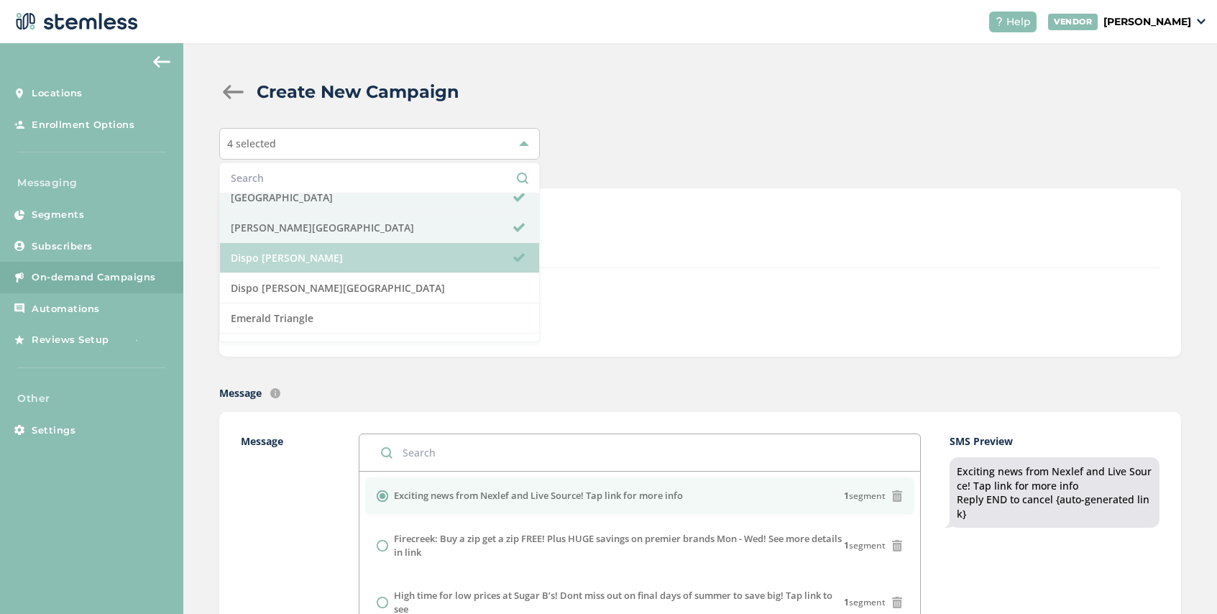
scroll to position [315, 0]
click at [364, 255] on li "Dispo [PERSON_NAME]" at bounding box center [379, 256] width 319 height 30
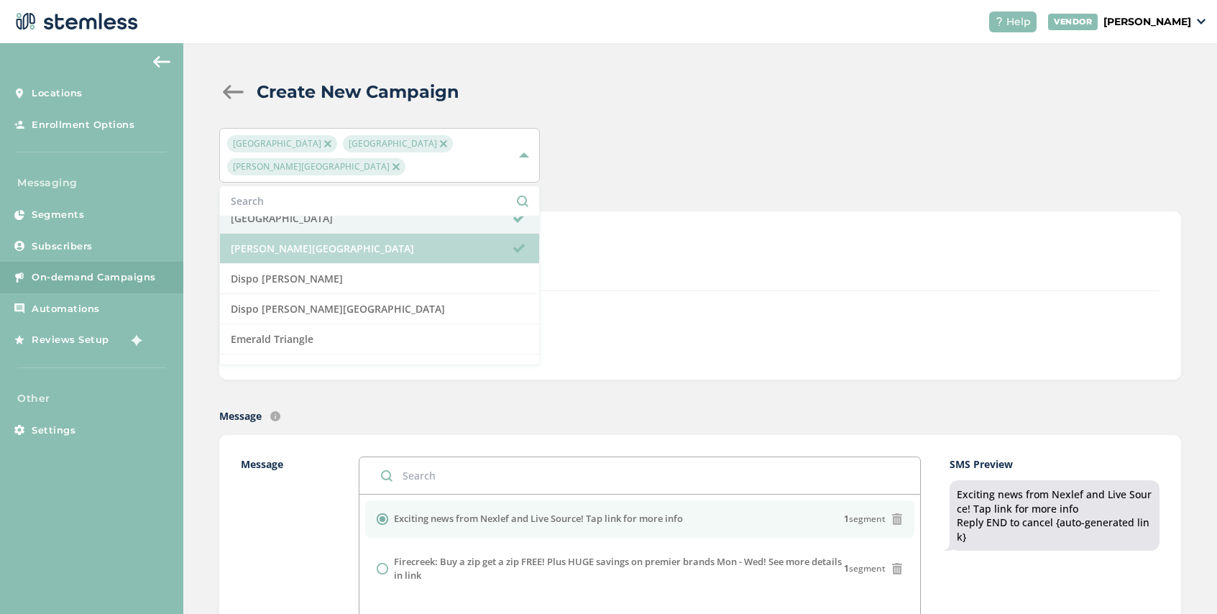
click at [364, 245] on li "[PERSON_NAME][GEOGRAPHIC_DATA]" at bounding box center [379, 249] width 319 height 30
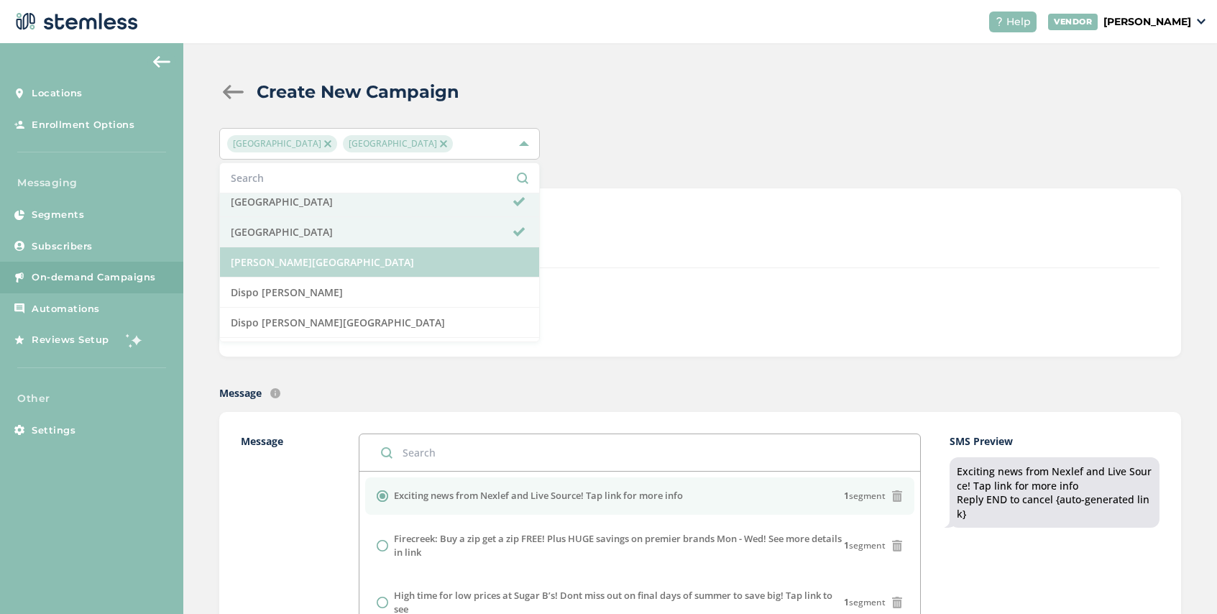
scroll to position [259, 0]
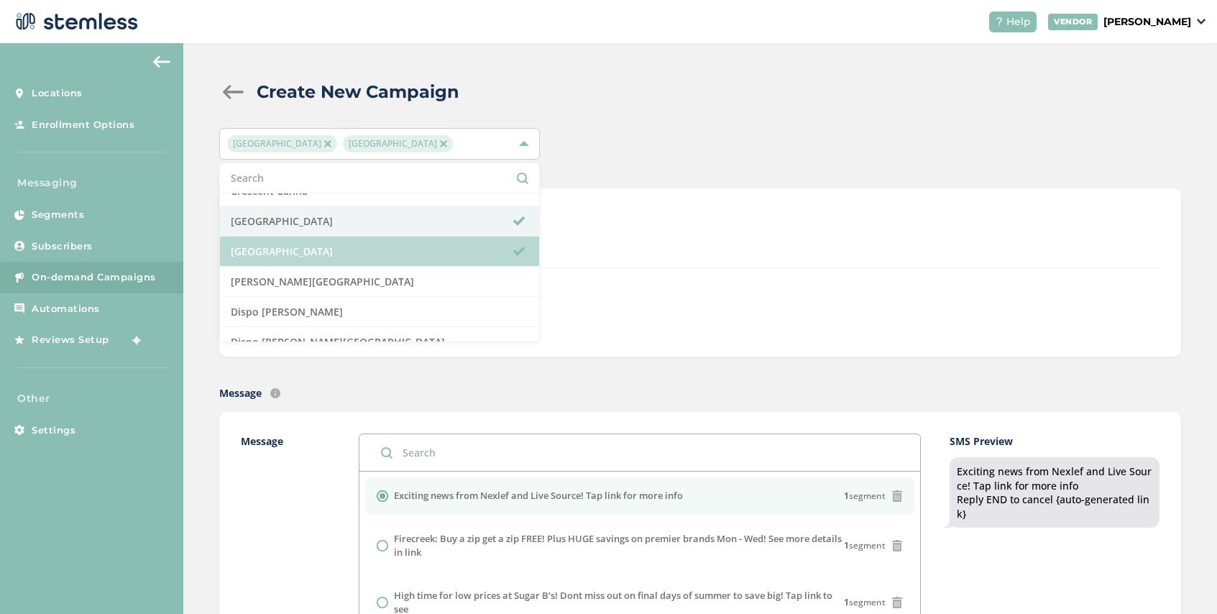
click at [361, 246] on li "[GEOGRAPHIC_DATA]" at bounding box center [379, 251] width 319 height 30
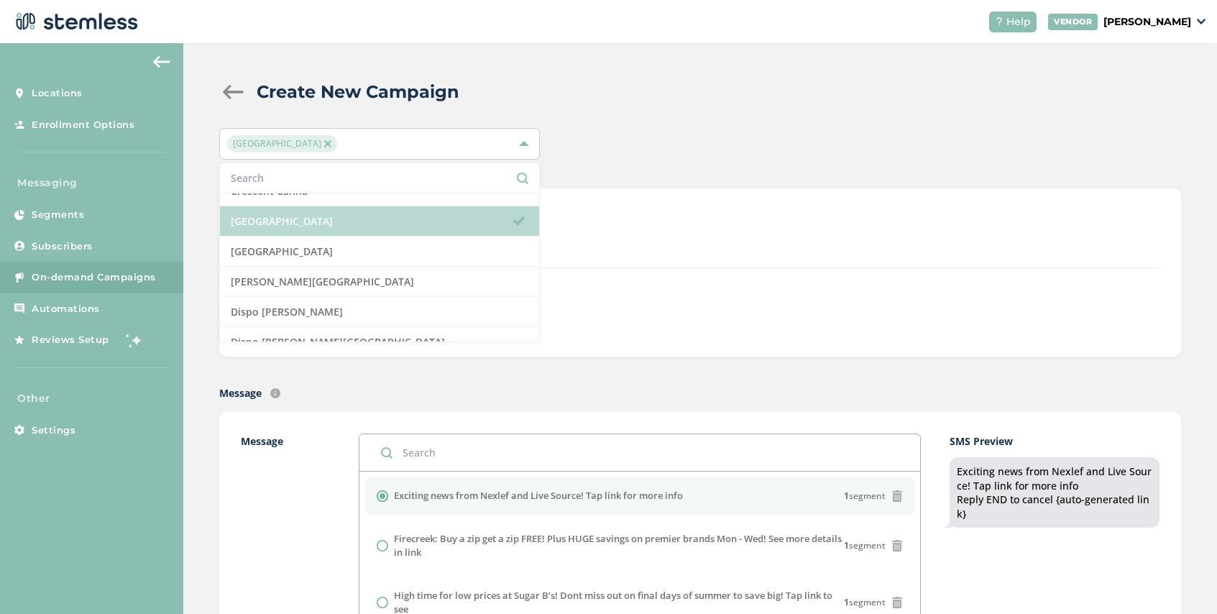
click at [364, 234] on li "[GEOGRAPHIC_DATA]" at bounding box center [379, 221] width 319 height 30
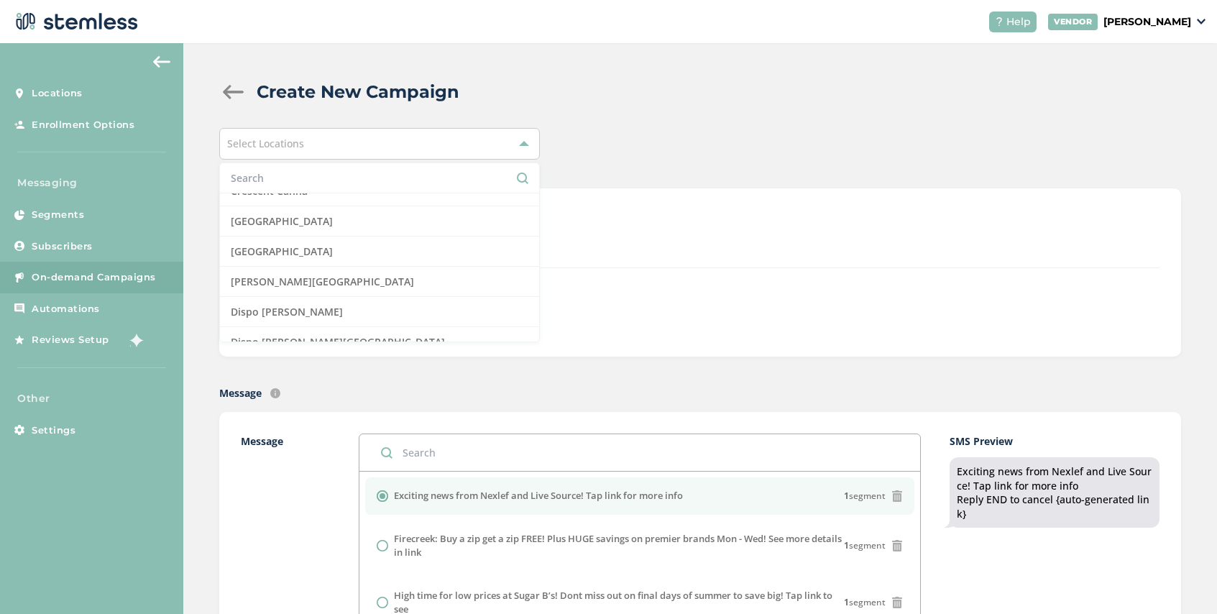
click at [615, 243] on div "DISPATCH MMS" at bounding box center [776, 227] width 765 height 34
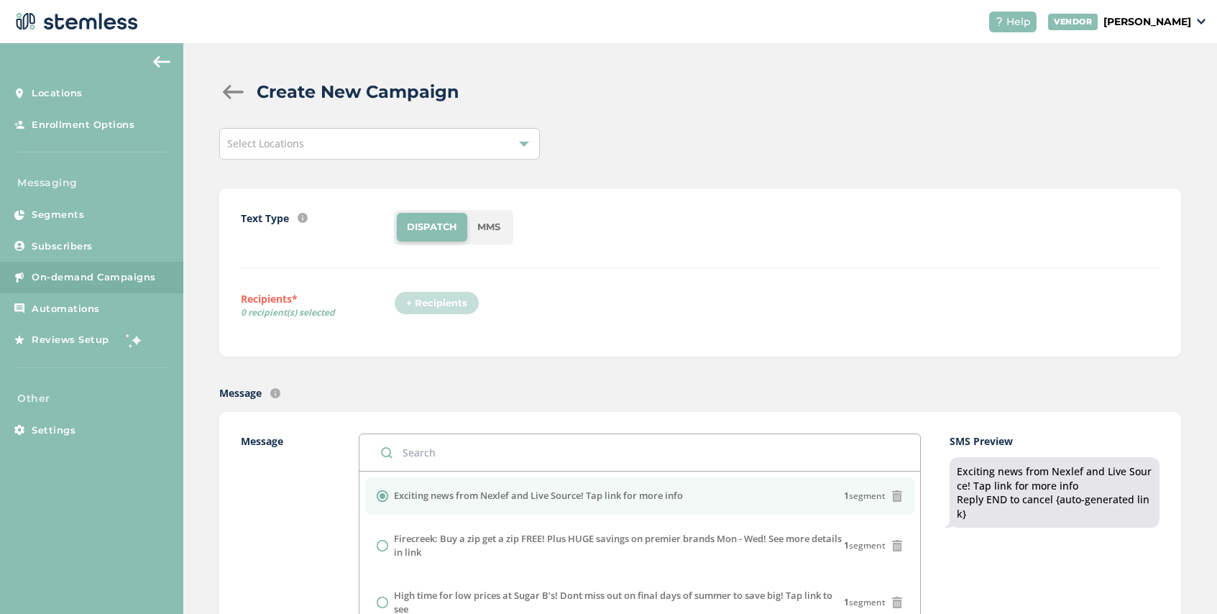
click at [368, 143] on div "Select Locations" at bounding box center [379, 144] width 320 height 32
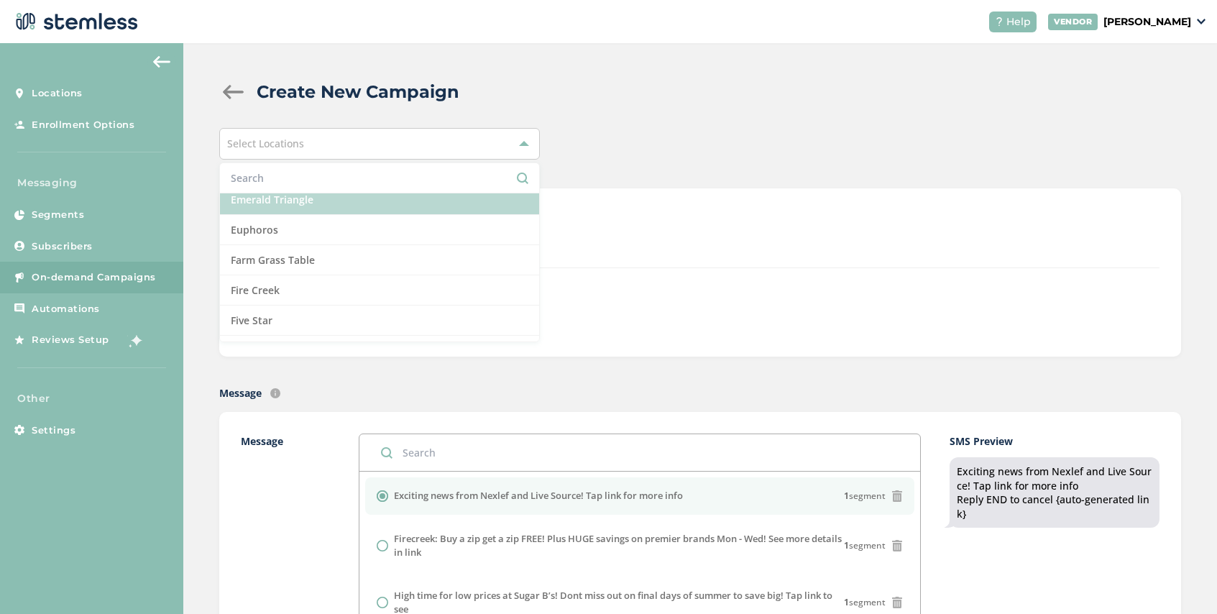
scroll to position [433, 0]
click at [345, 296] on li "Fire Creek" at bounding box center [379, 288] width 319 height 30
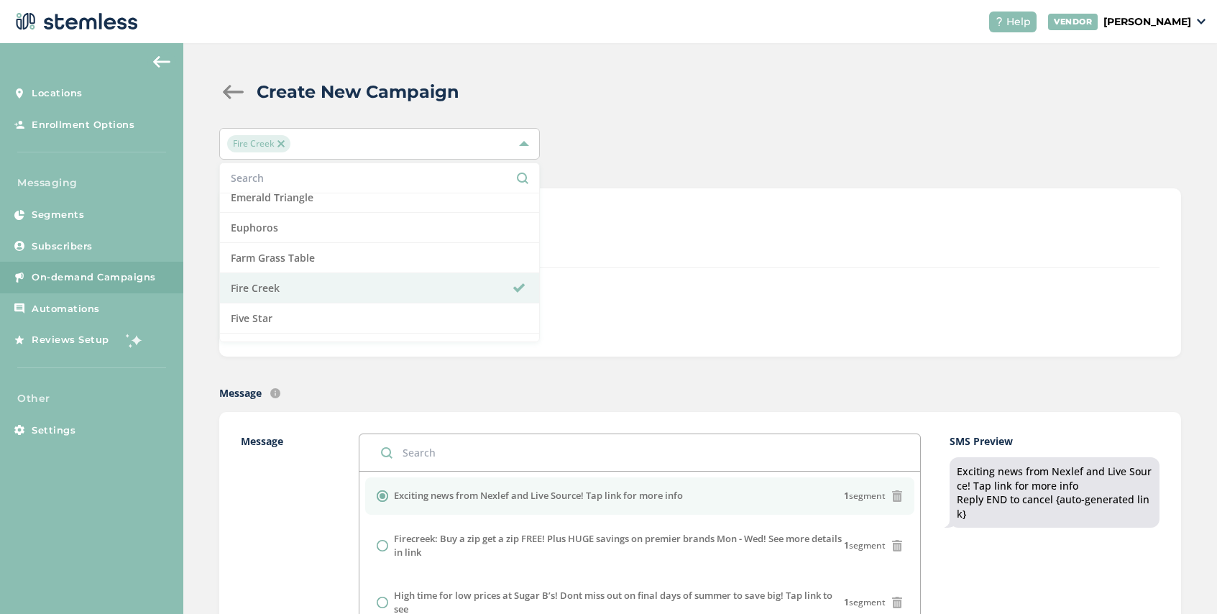
click at [655, 258] on div "Text Type SMS : A cost effective way to reach your customers. Send a intro text…" at bounding box center [700, 239] width 918 height 58
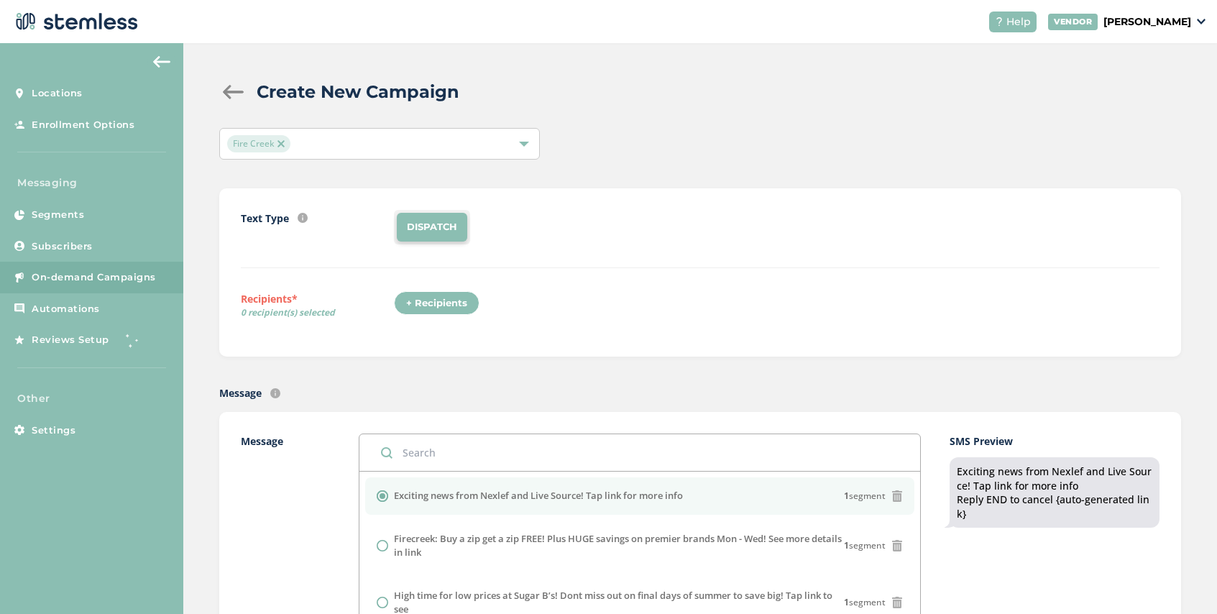
click at [446, 305] on div "+ Recipients" at bounding box center [437, 303] width 86 height 24
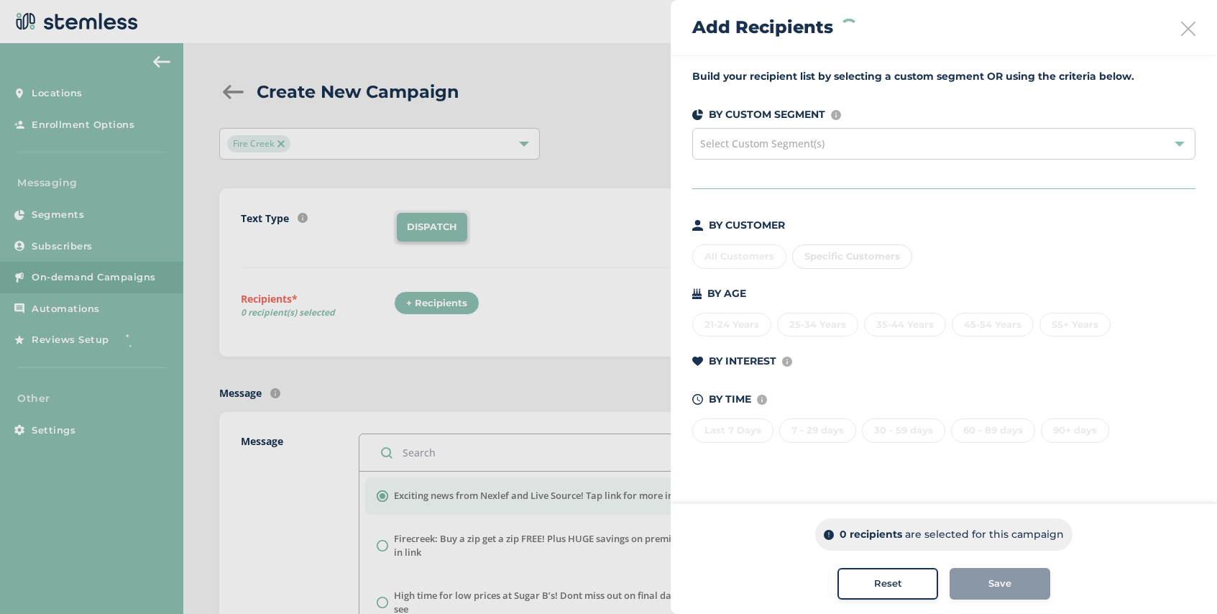
click at [775, 154] on div "Select Custom Segment(s)" at bounding box center [943, 144] width 503 height 32
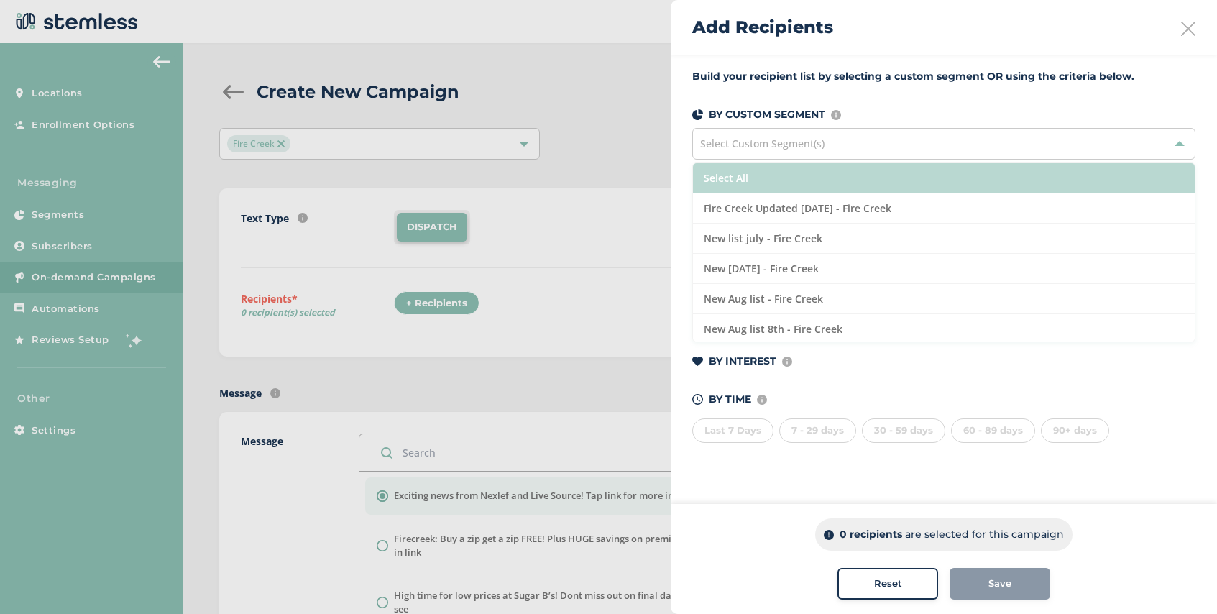
click at [776, 175] on li "Select All" at bounding box center [944, 178] width 502 height 30
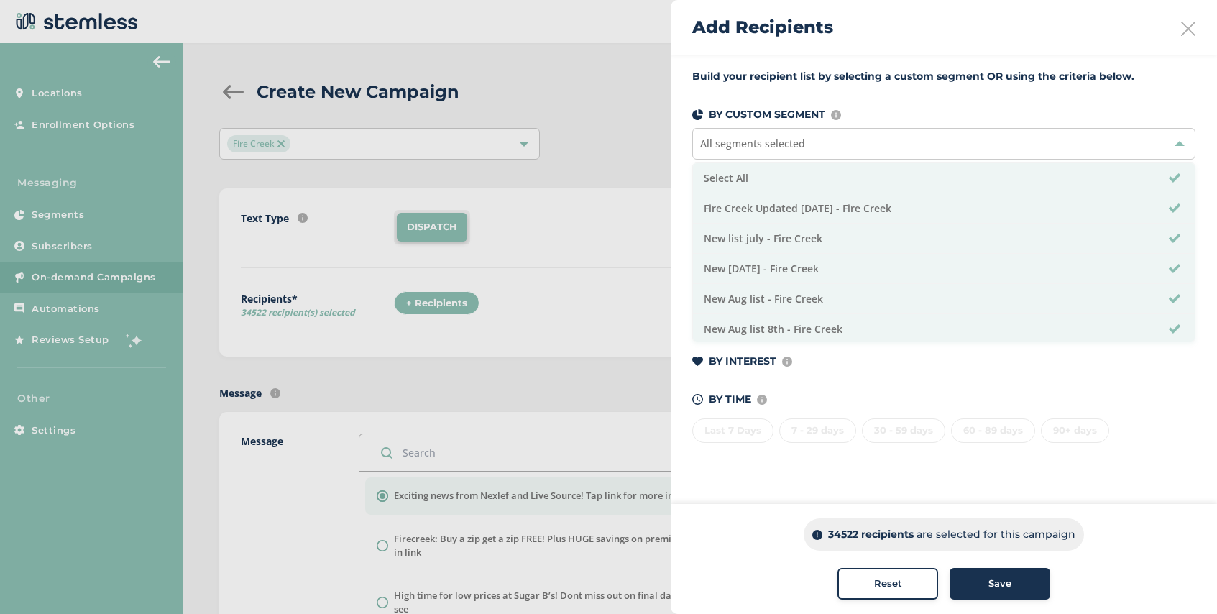
click at [1017, 586] on div "Save" at bounding box center [1000, 583] width 78 height 14
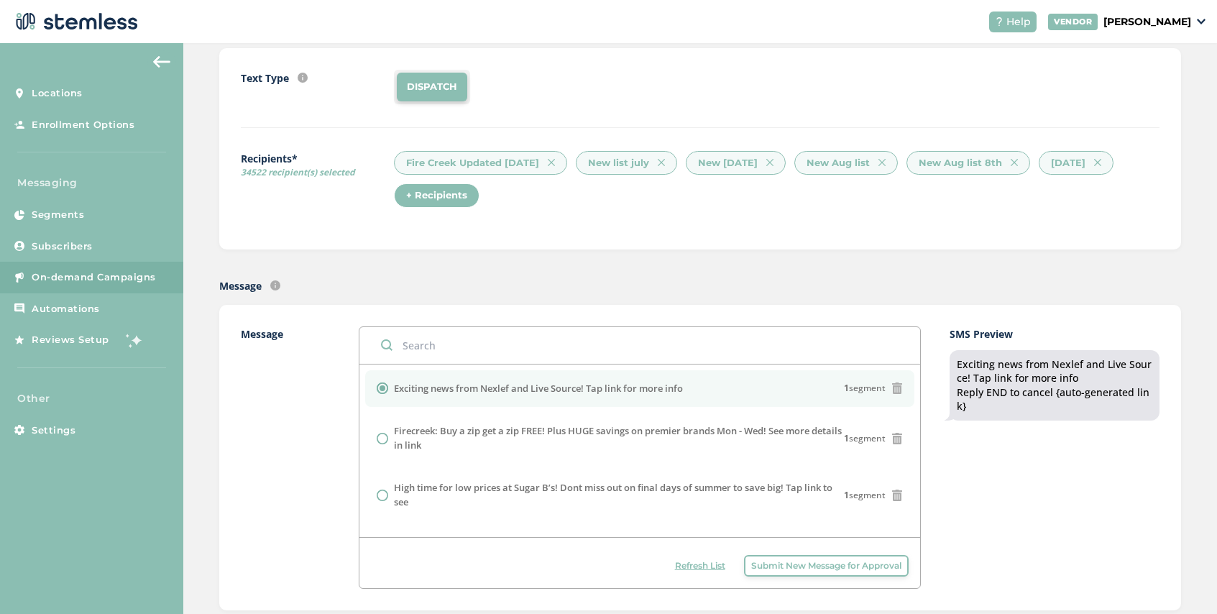
scroll to position [148, 0]
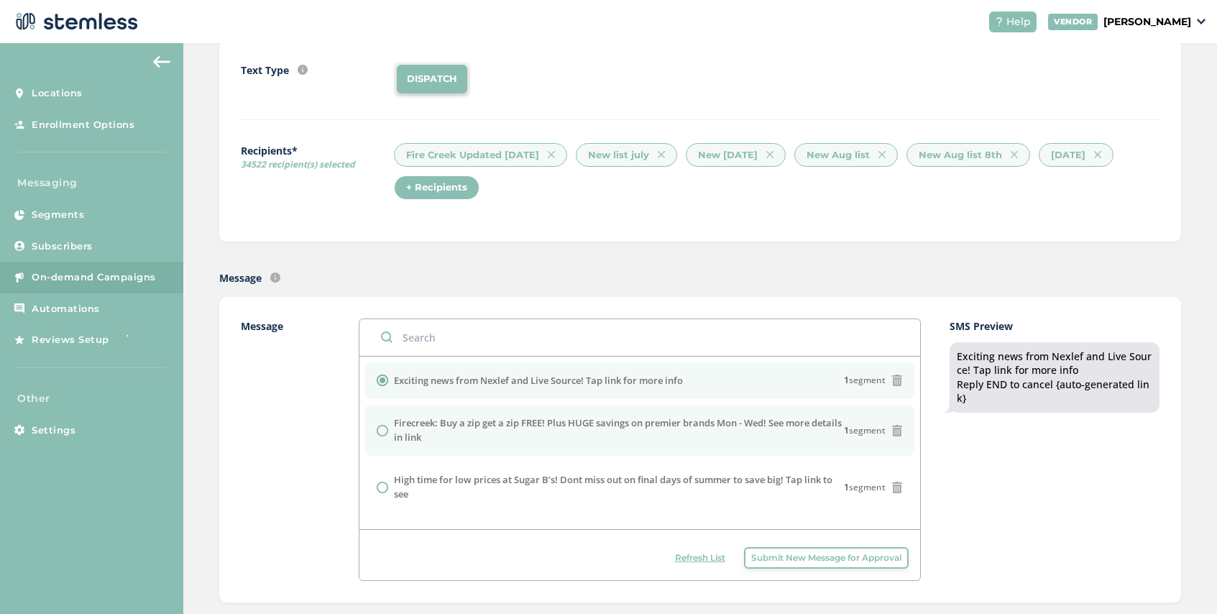
click at [510, 438] on label "Firecreek: Buy a zip get a zip FREE! Plus HUGE savings on premier brands Mon - …" at bounding box center [618, 430] width 449 height 28
radio input "false"
radio input "true"
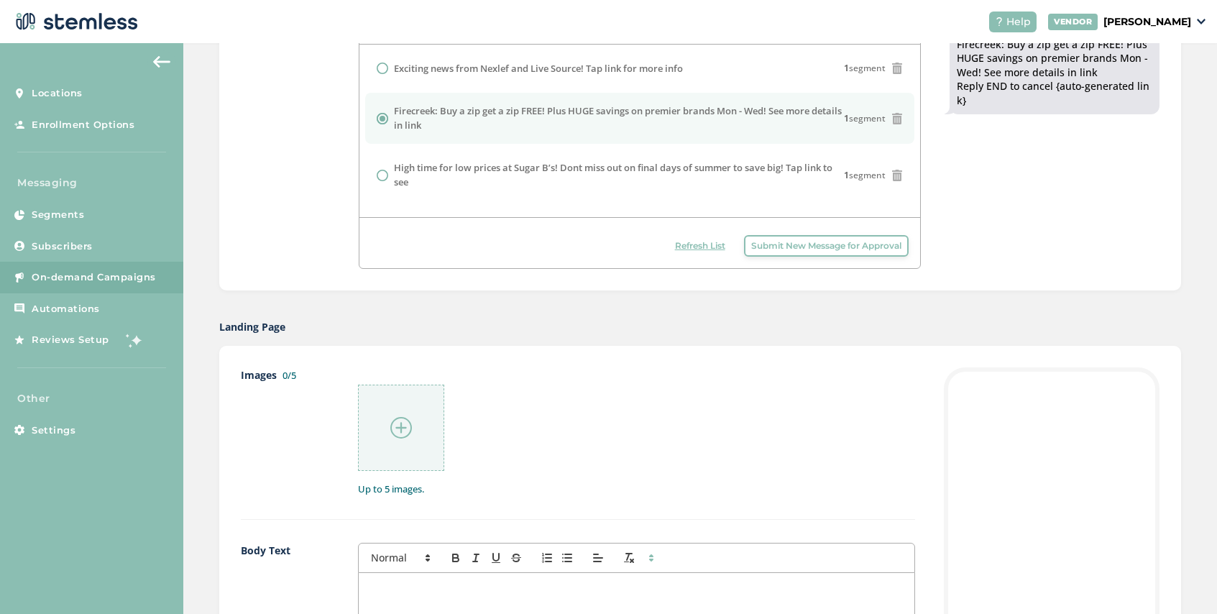
scroll to position [463, 0]
click at [397, 427] on img at bounding box center [401, 425] width 22 height 22
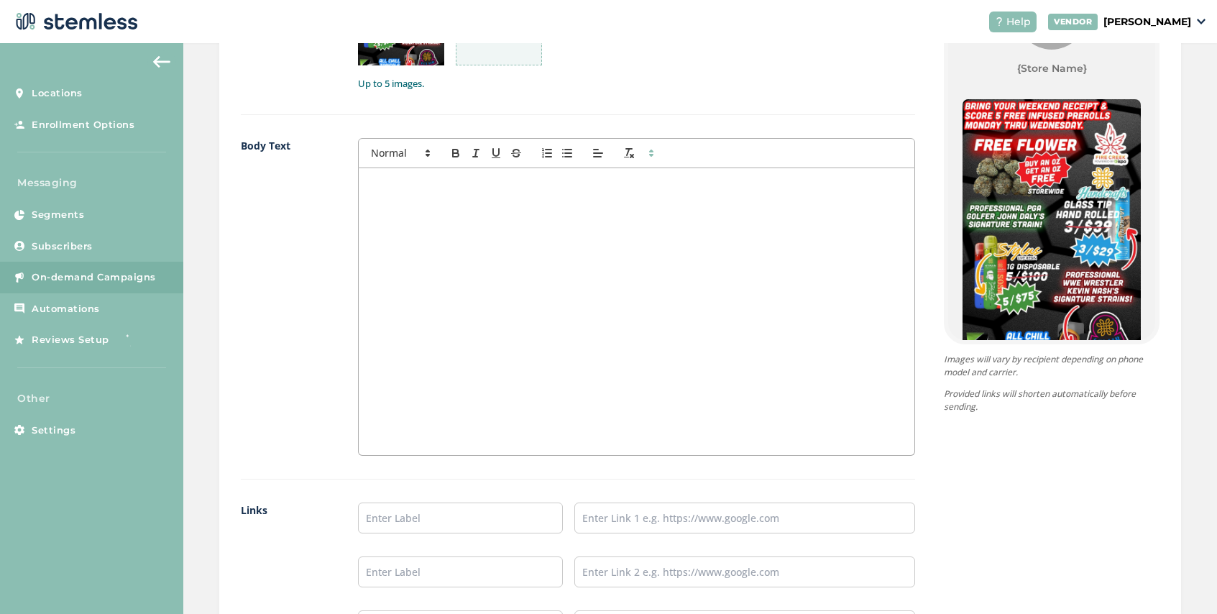
scroll to position [879, 0]
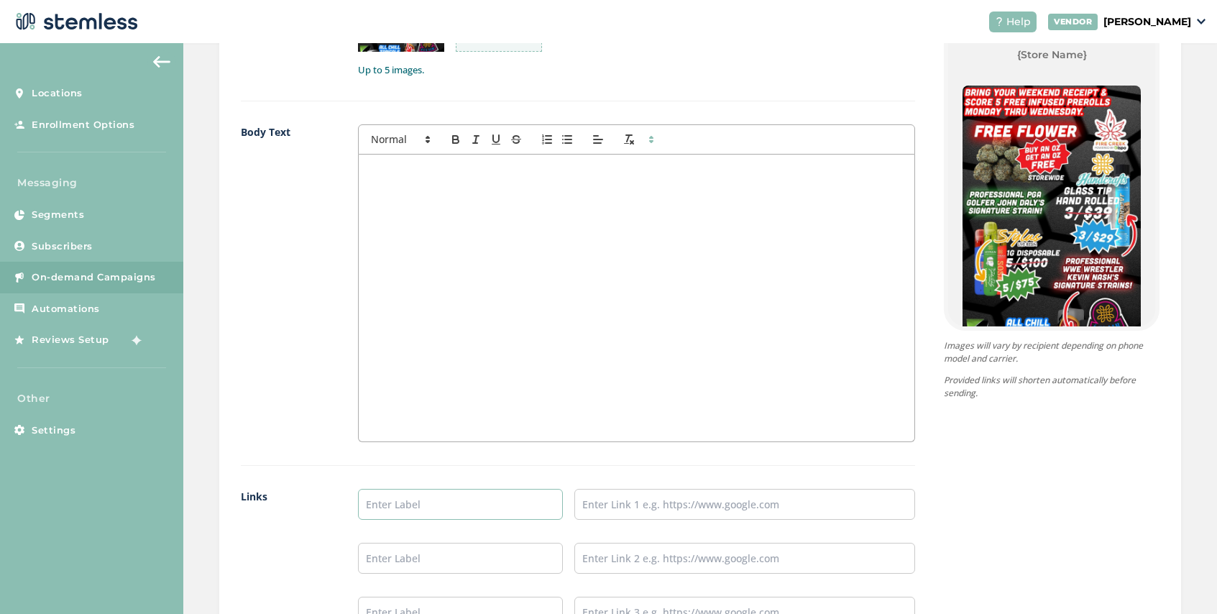
click at [385, 506] on input "text" at bounding box center [460, 504] width 205 height 31
type input "Firecreek Menu"
click at [646, 508] on input "text" at bounding box center [744, 504] width 341 height 31
type input "[URL][DOMAIN_NAME]"
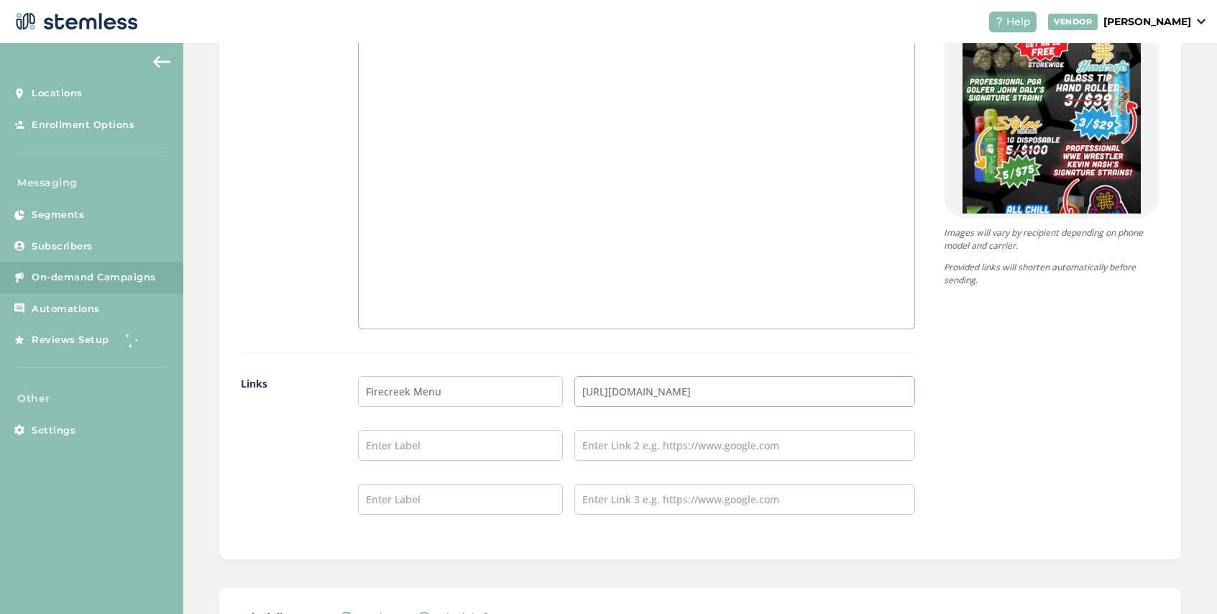
scroll to position [1115, 0]
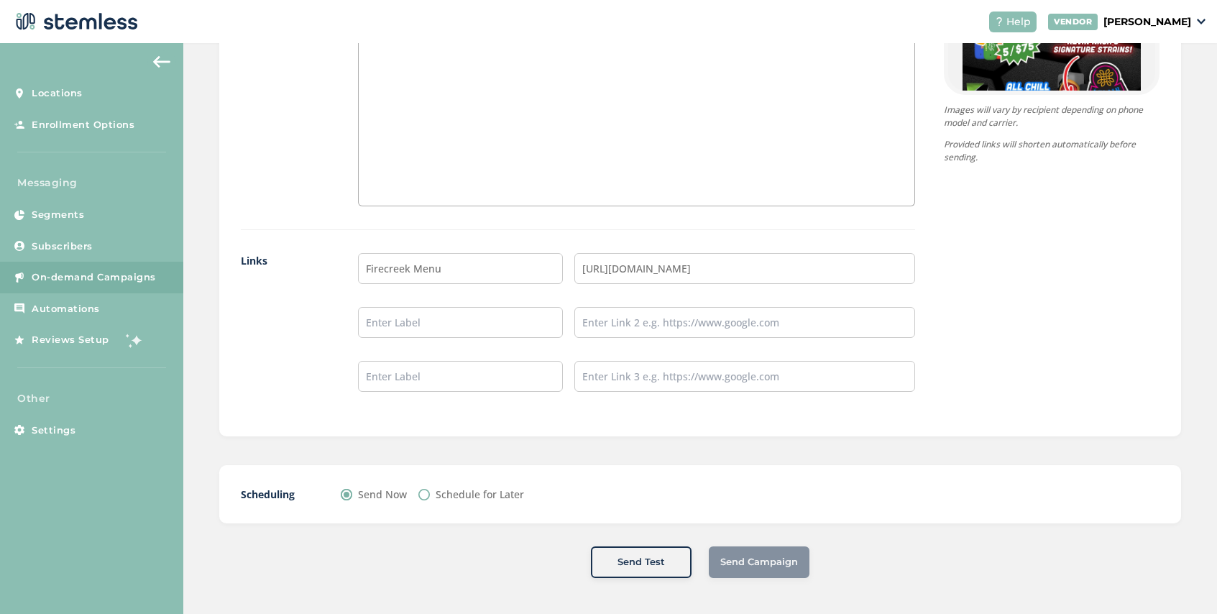
click at [473, 492] on label "Schedule for Later" at bounding box center [479, 493] width 88 height 15
click at [430, 492] on input "Schedule for Later" at bounding box center [423, 494] width 11 height 11
radio input "true"
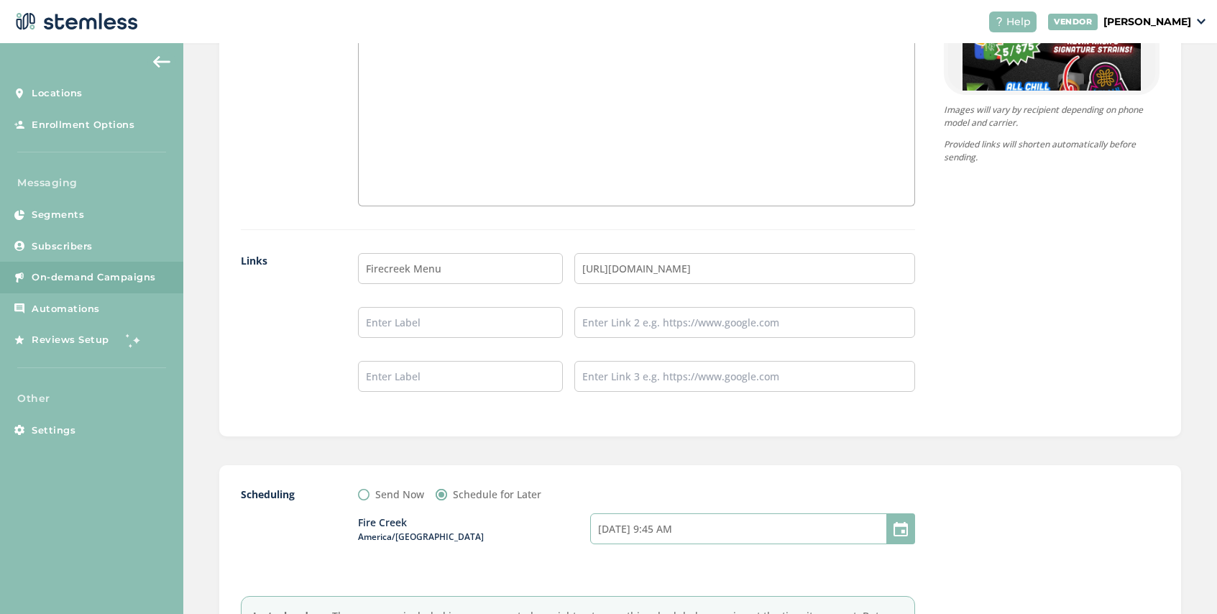
click at [685, 537] on input "[DATE] 9:45 AM" at bounding box center [752, 528] width 325 height 31
select select "45"
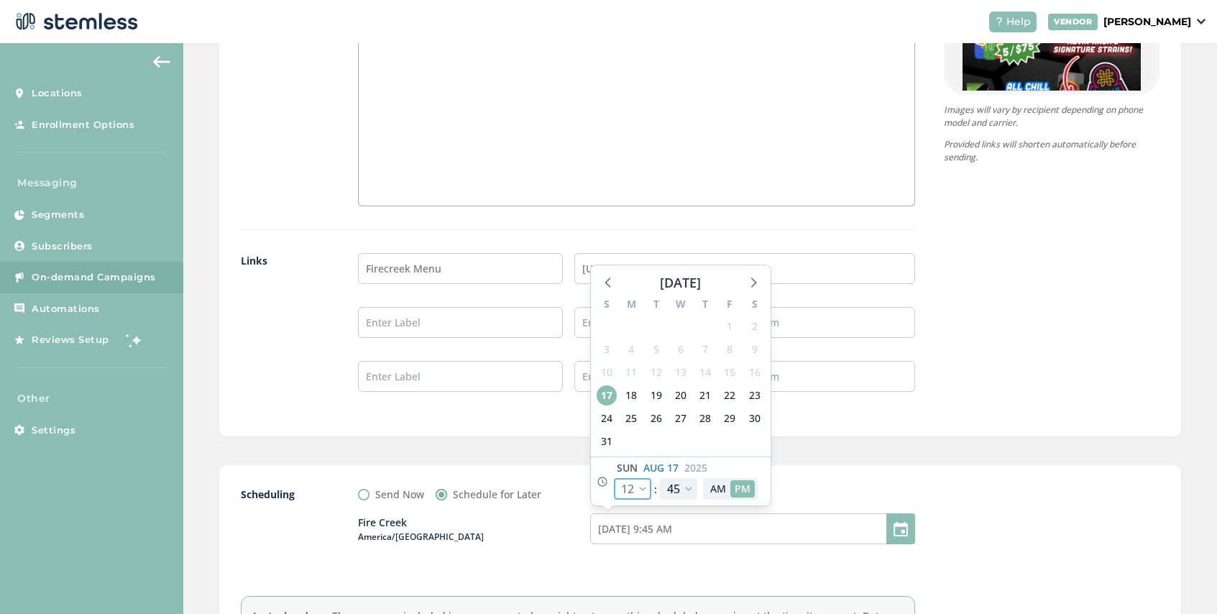
click at [641, 488] on select "12 1 2 3 4 5 6 7 8 9 10 11" at bounding box center [632, 489] width 37 height 22
select select "19"
type input "[DATE] 4:45 PM"
select select "19"
click at [688, 486] on select "00 05 10 15 20 25 30 35 40 45 50 55" at bounding box center [678, 489] width 37 height 22
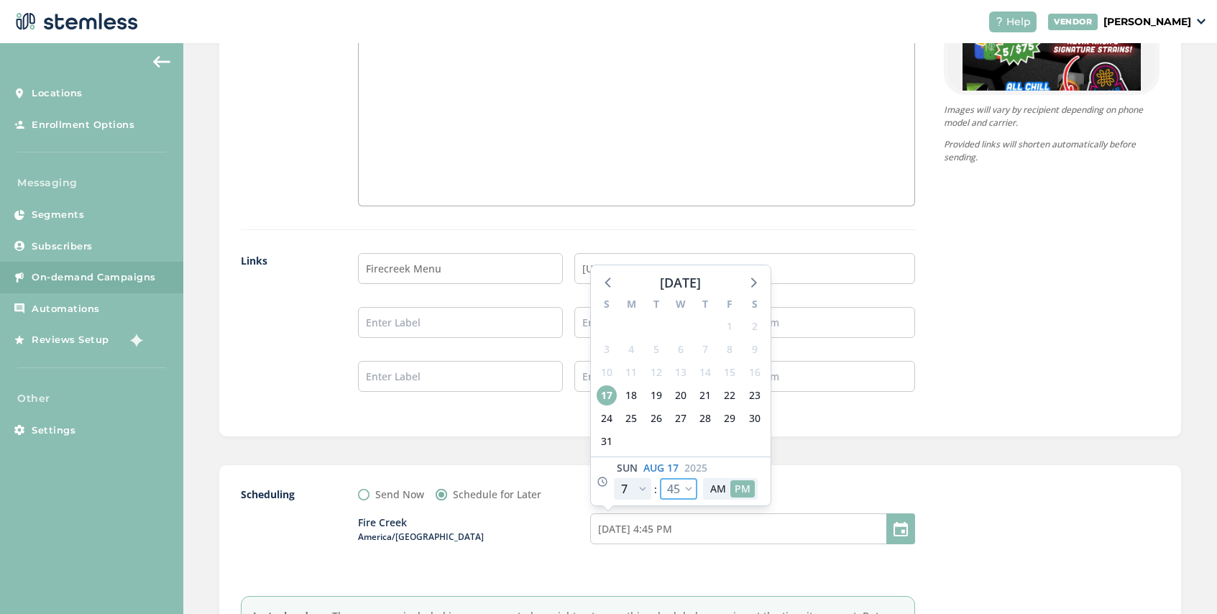
select select "30"
type input "[DATE] 4:30 PM"
select select "30"
click at [869, 475] on div "Scheduling Send Now Schedule for Later [GEOGRAPHIC_DATA]/[GEOGRAPHIC_DATA] [DAT…" at bounding box center [699, 576] width 961 height 222
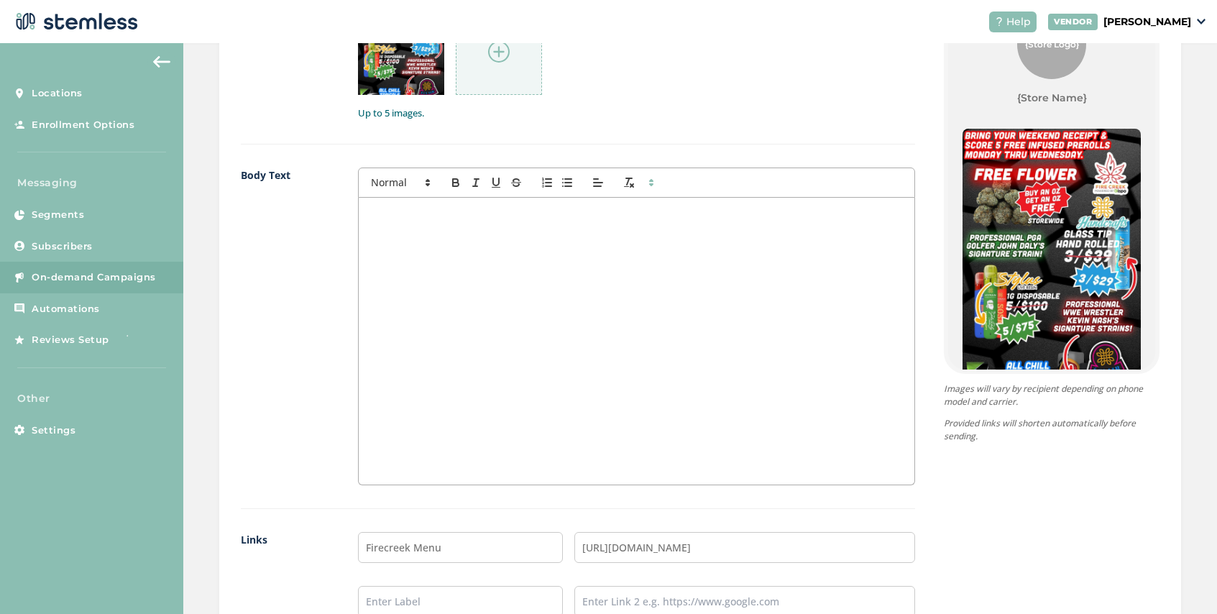
scroll to position [1278, 0]
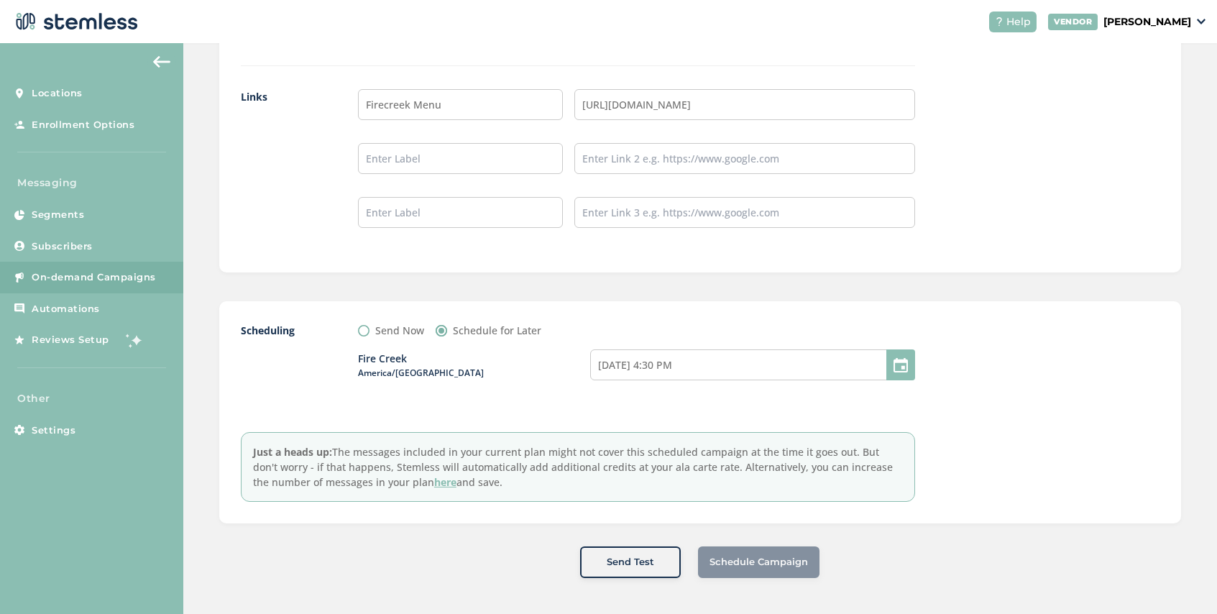
click at [640, 409] on div "Scheduling Send Now Schedule for Later Fire Creek [GEOGRAPHIC_DATA]/[GEOGRAPHIC…" at bounding box center [578, 412] width 674 height 179
click at [668, 358] on input "[DATE] 4:30 PM" at bounding box center [752, 364] width 325 height 31
select select "19"
select select "30"
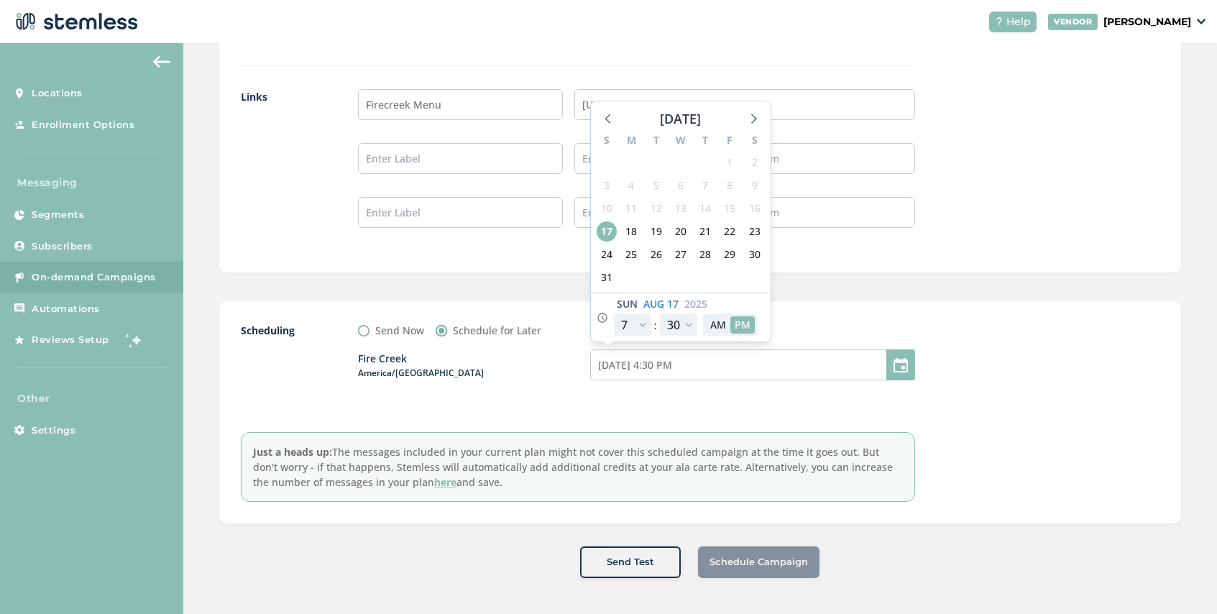
click at [691, 423] on div "Scheduling Send Now Schedule for Later [GEOGRAPHIC_DATA]/[GEOGRAPHIC_DATA] [DAT…" at bounding box center [578, 412] width 674 height 179
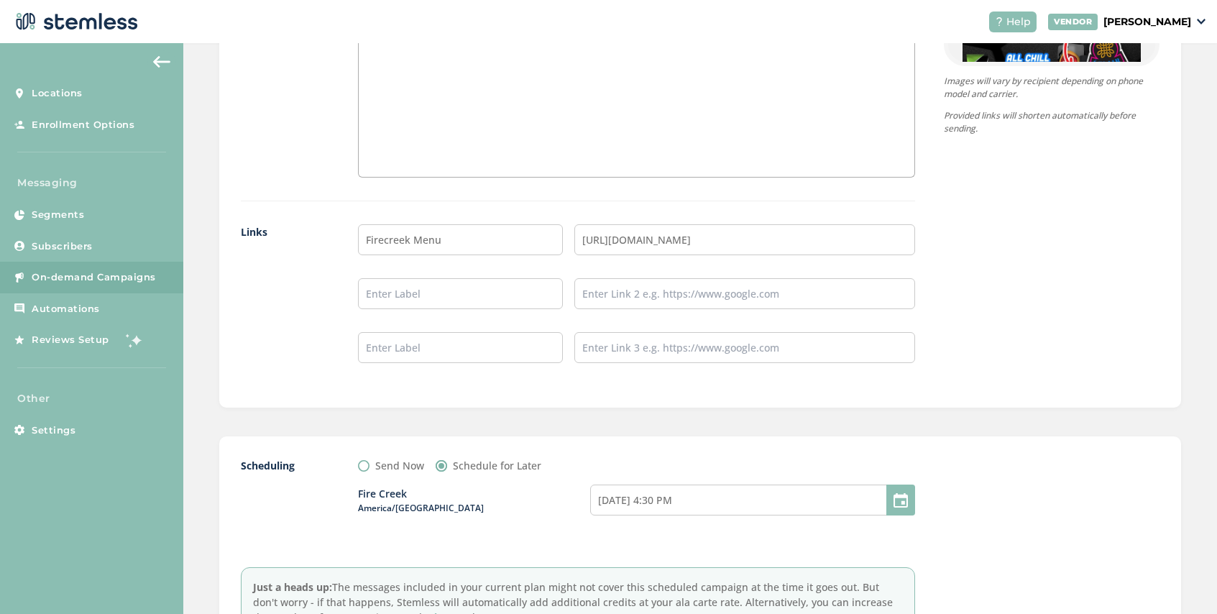
scroll to position [1118, 0]
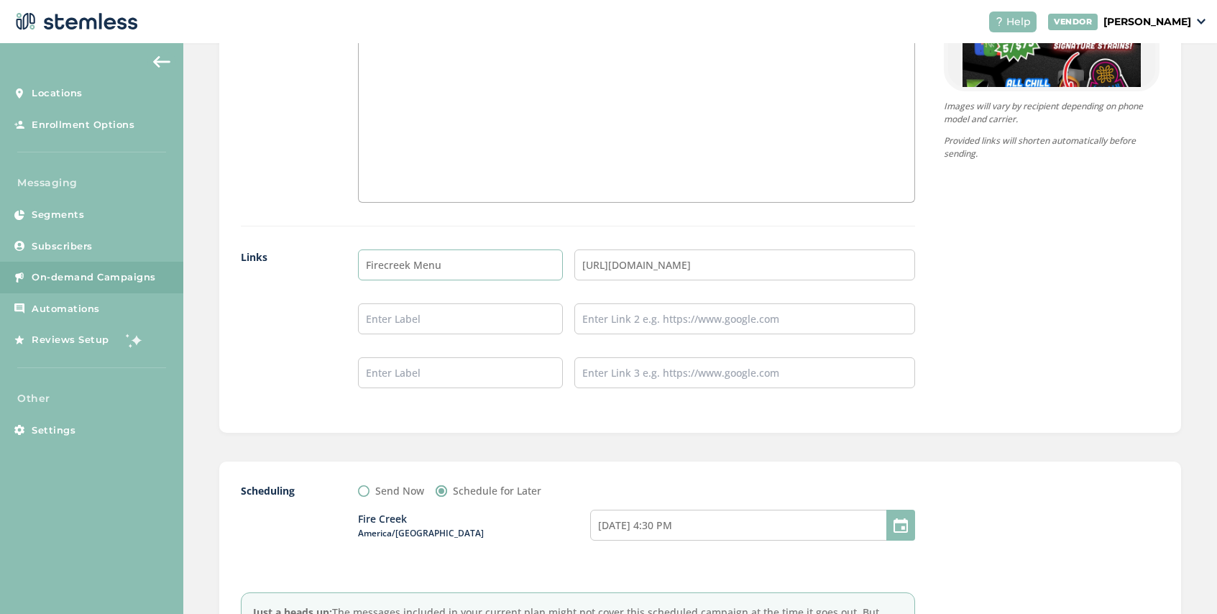
click at [522, 266] on input "Firecreek Menu" at bounding box center [460, 264] width 205 height 31
click at [505, 320] on input "text" at bounding box center [460, 318] width 205 height 31
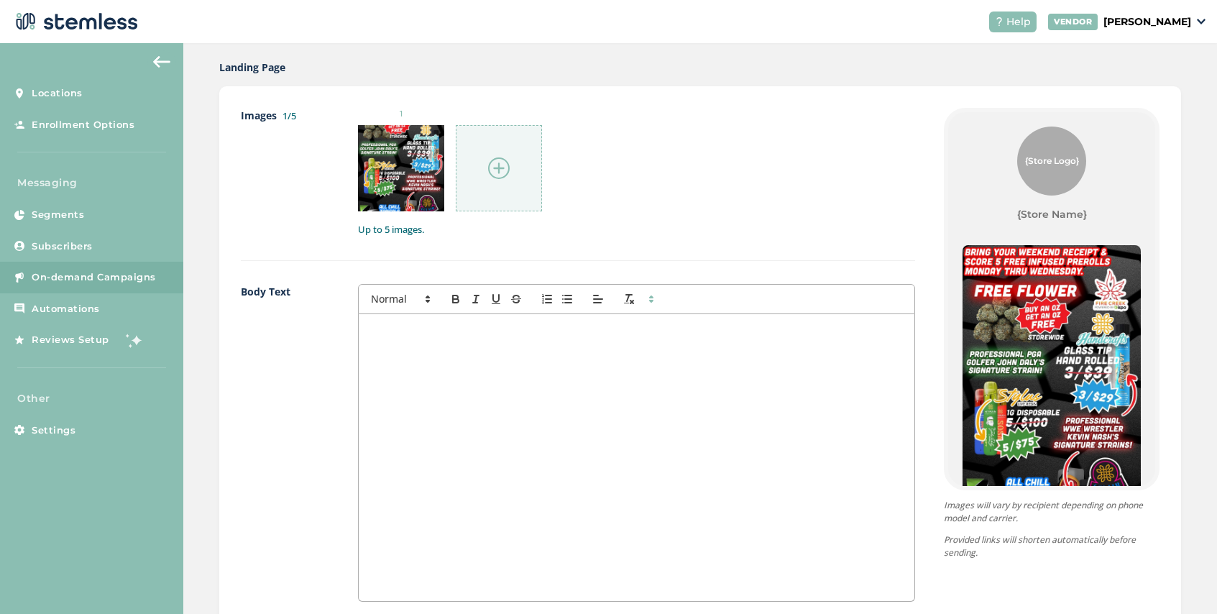
scroll to position [663, 0]
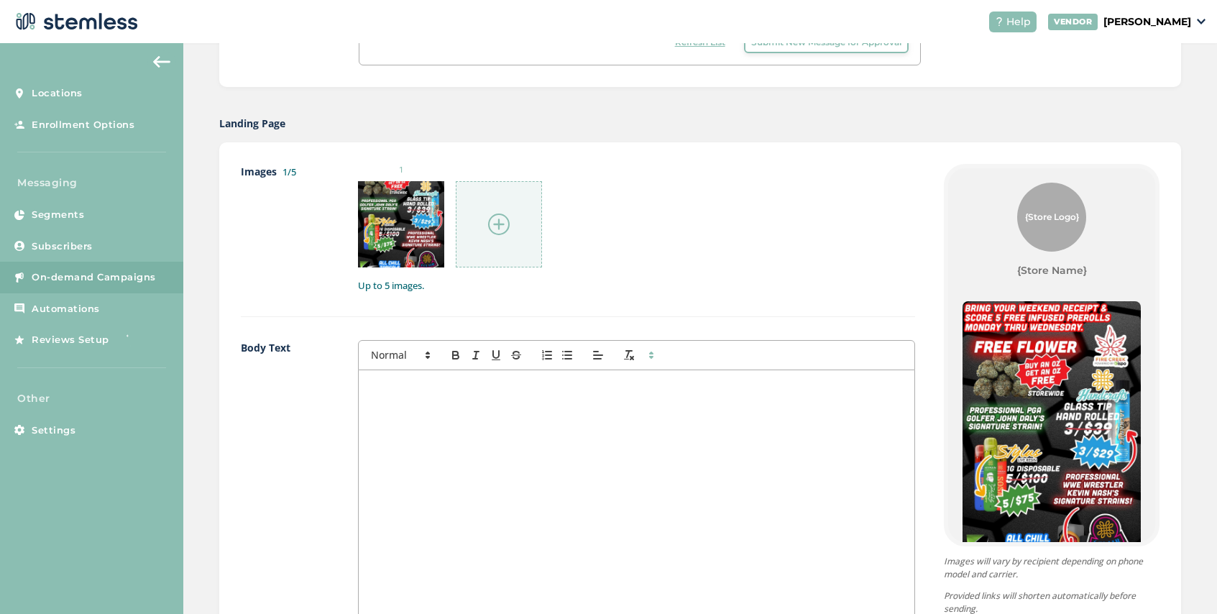
click at [441, 386] on p at bounding box center [636, 385] width 534 height 13
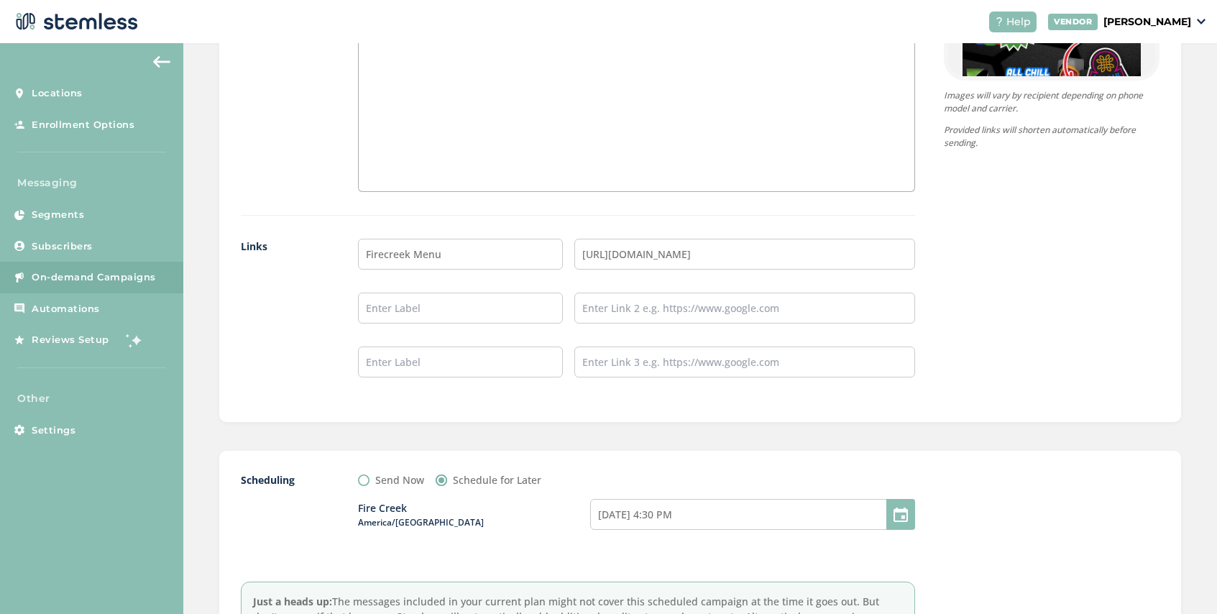
scroll to position [1137, 0]
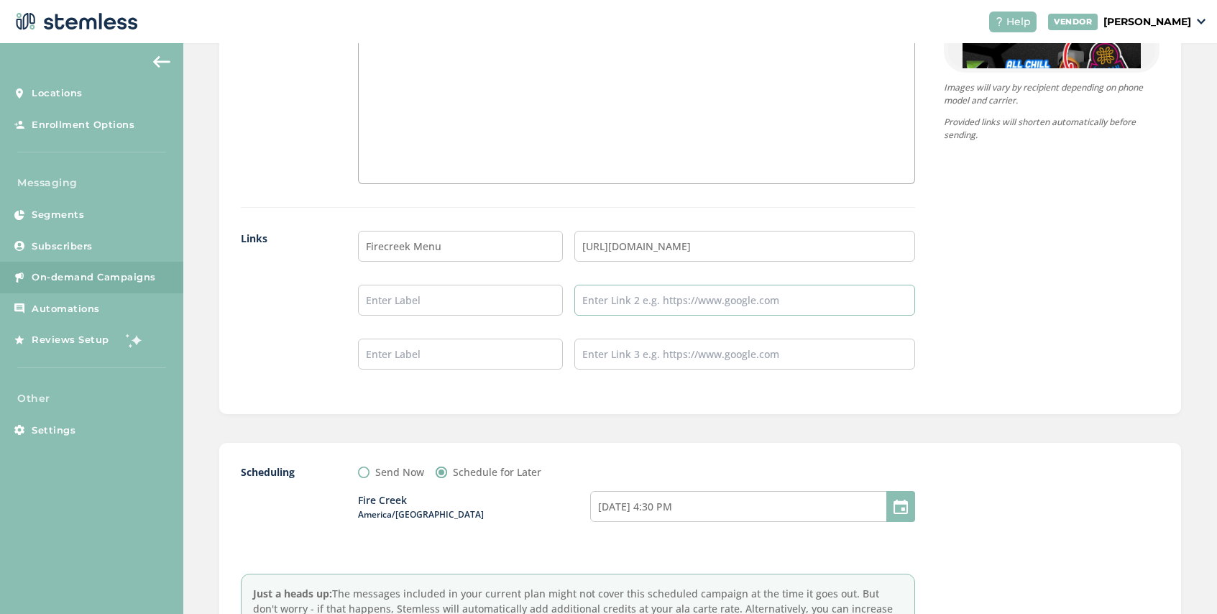
click at [635, 303] on input "text" at bounding box center [744, 300] width 341 height 31
click at [494, 296] on input "text" at bounding box center [460, 300] width 205 height 31
click at [749, 235] on input "[URL][DOMAIN_NAME]" at bounding box center [744, 246] width 341 height 31
click at [742, 239] on input "[URL][DOMAIN_NAME]" at bounding box center [744, 246] width 341 height 31
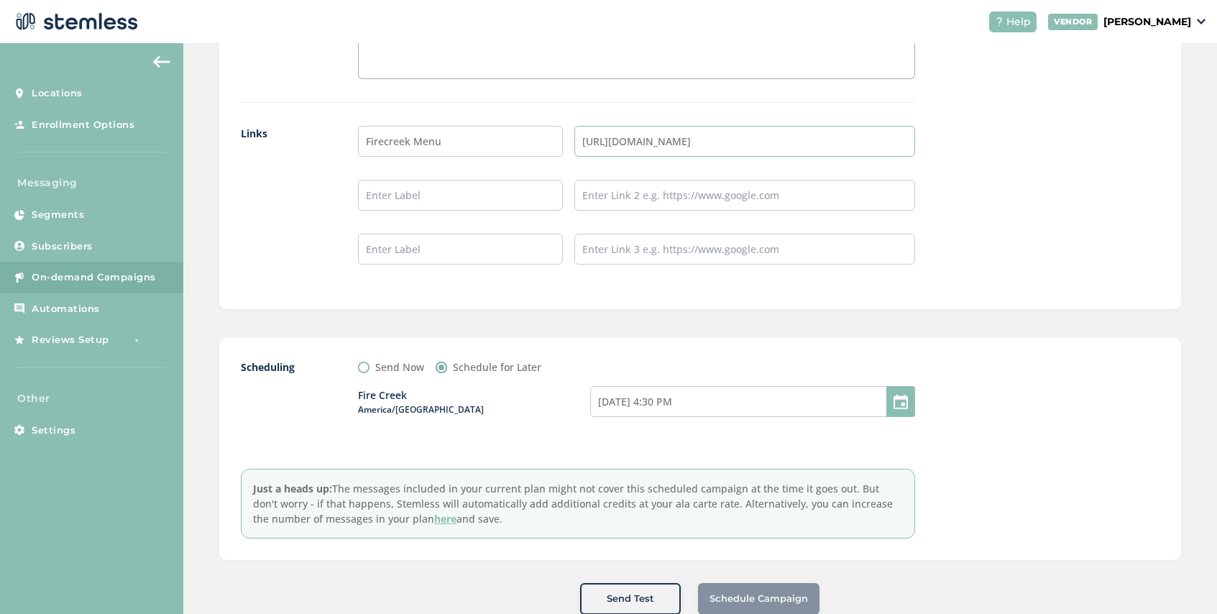
scroll to position [1278, 0]
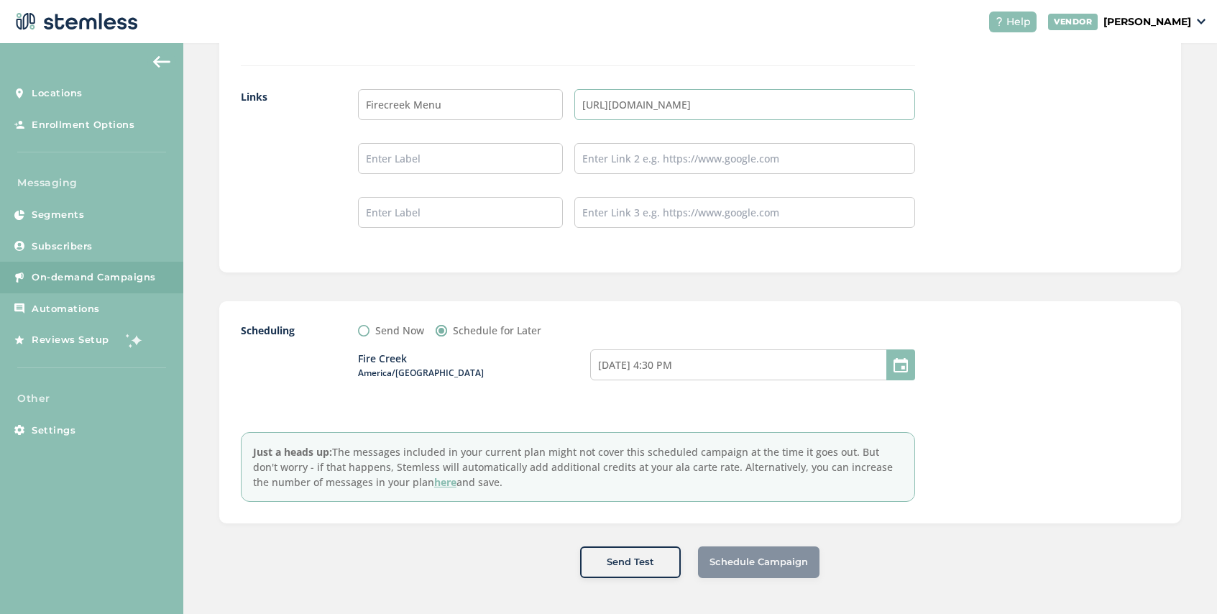
type input "[URL][DOMAIN_NAME]"
click at [376, 331] on label "Send Now" at bounding box center [399, 330] width 49 height 15
click at [369, 331] on input "Send Now" at bounding box center [363, 330] width 11 height 11
radio input "true"
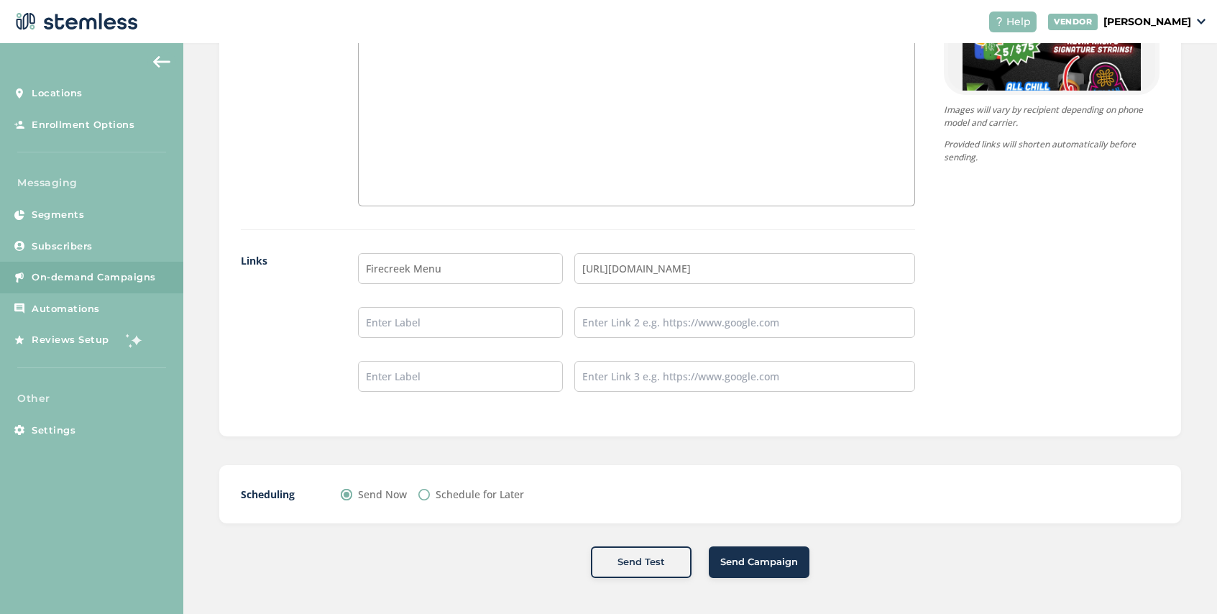
scroll to position [1115, 0]
click at [462, 495] on label "Schedule for Later" at bounding box center [479, 493] width 88 height 15
click at [430, 495] on input "Schedule for Later" at bounding box center [423, 494] width 11 height 11
radio input "true"
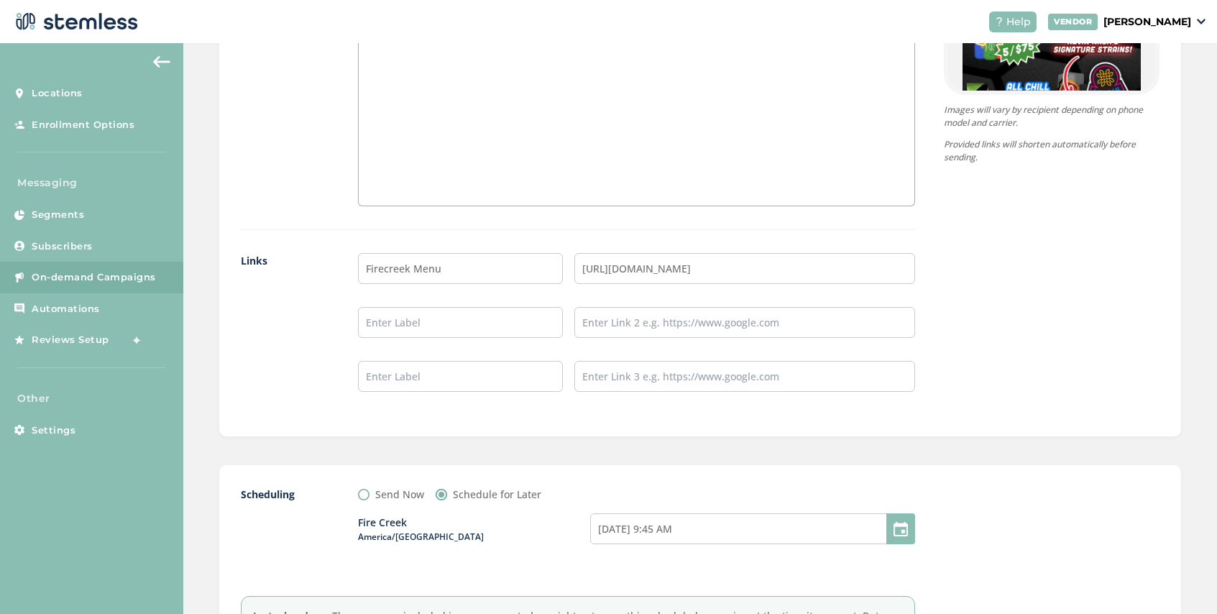
scroll to position [1278, 0]
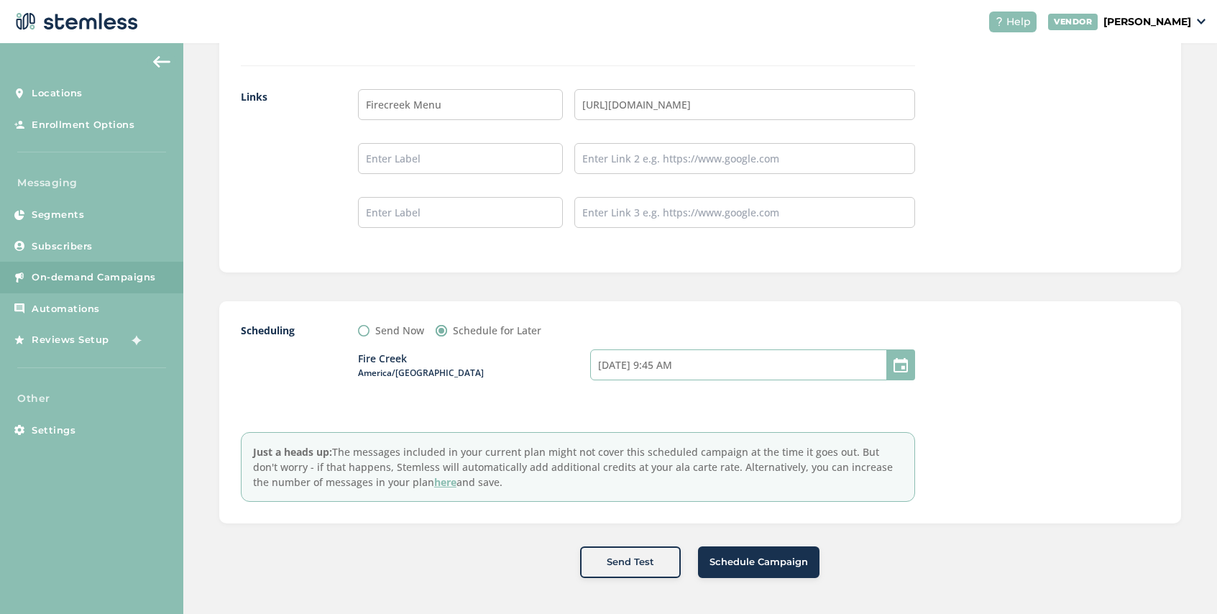
click at [700, 364] on input "[DATE] 9:45 AM" at bounding box center [752, 364] width 325 height 31
select select "45"
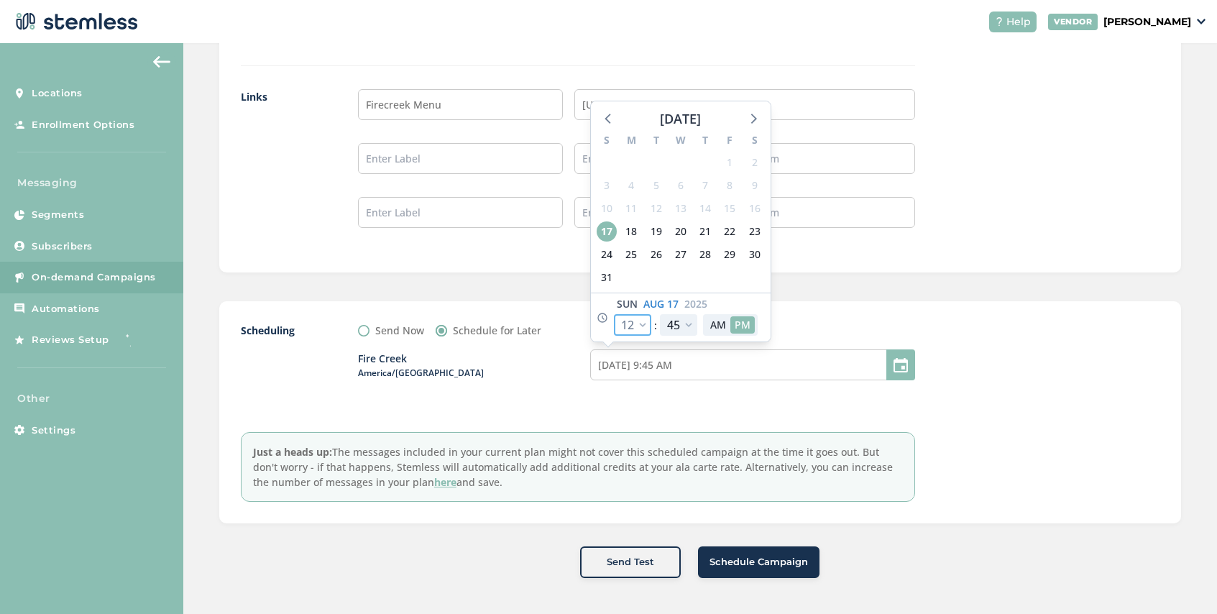
click at [641, 320] on select "12 1 2 3 4 5 6 7 8 9 10 11" at bounding box center [632, 325] width 37 height 22
select select "18"
type input "[DATE] 3:45 PM"
select select "18"
click at [683, 325] on select "00 05 10 15 20 25 30 35 40 45 50 55" at bounding box center [678, 325] width 37 height 22
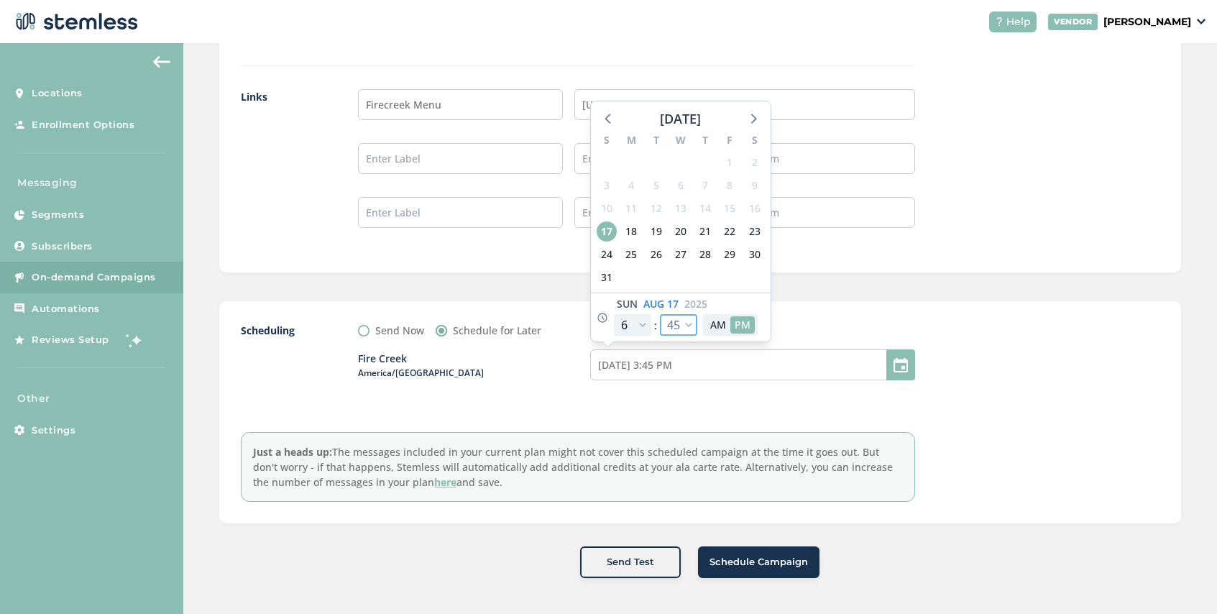
select select "35"
type input "[DATE] 3:35 PM"
select select "35"
click at [720, 397] on div "Fire Creek America/[GEOGRAPHIC_DATA] [DATE] 3:35 PM [DATE] S M T W T F S 27 28 …" at bounding box center [636, 373] width 557 height 71
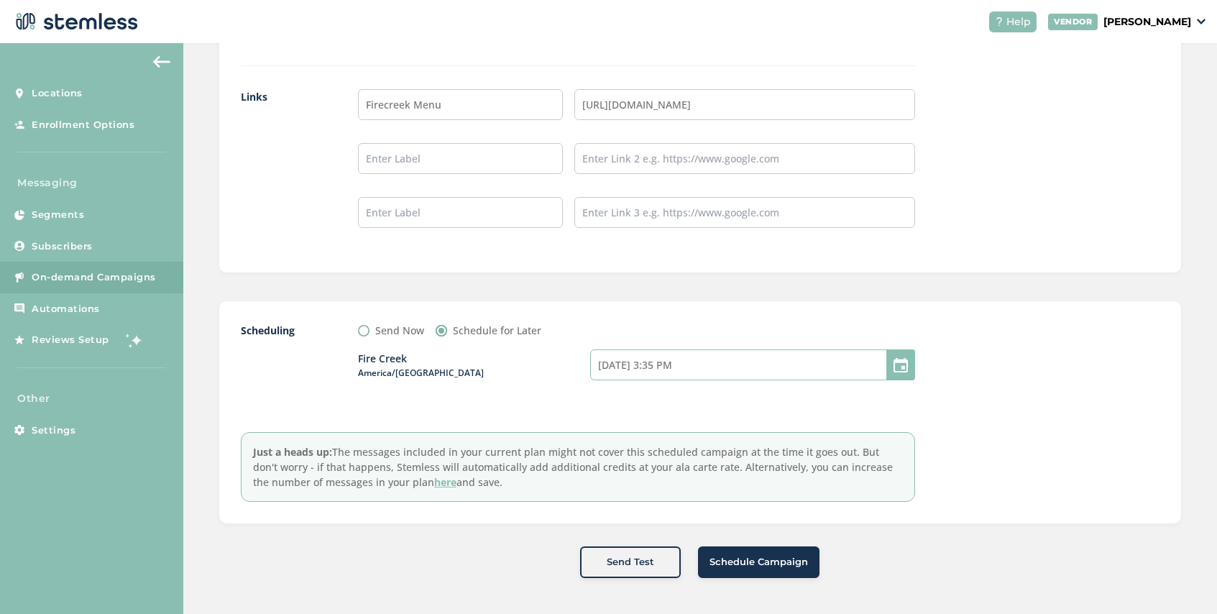
click at [689, 368] on input "[DATE] 3:35 PM" at bounding box center [752, 364] width 325 height 31
select select "18"
select select "35"
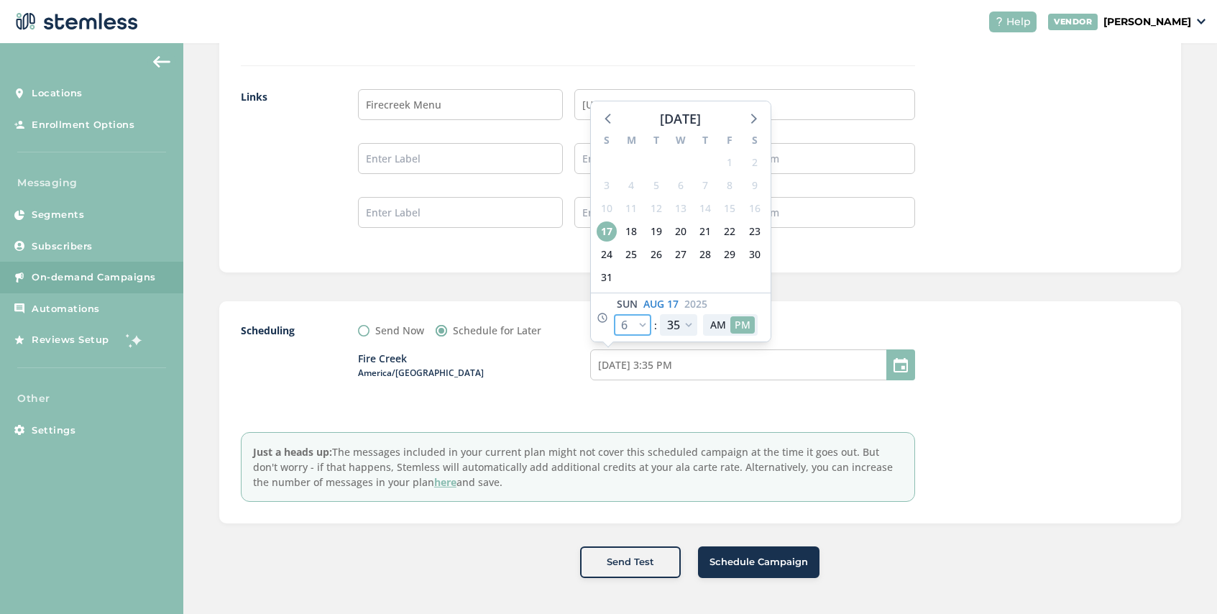
click at [641, 323] on select "12 1 2 3 4 5 6 7 8 9 10 11" at bounding box center [632, 325] width 37 height 22
select select "19"
type input "[DATE] 4:35 PM"
select select "19"
click at [698, 430] on div "Scheduling Send Now Schedule for Later [GEOGRAPHIC_DATA]/[GEOGRAPHIC_DATA] [DAT…" at bounding box center [578, 412] width 674 height 179
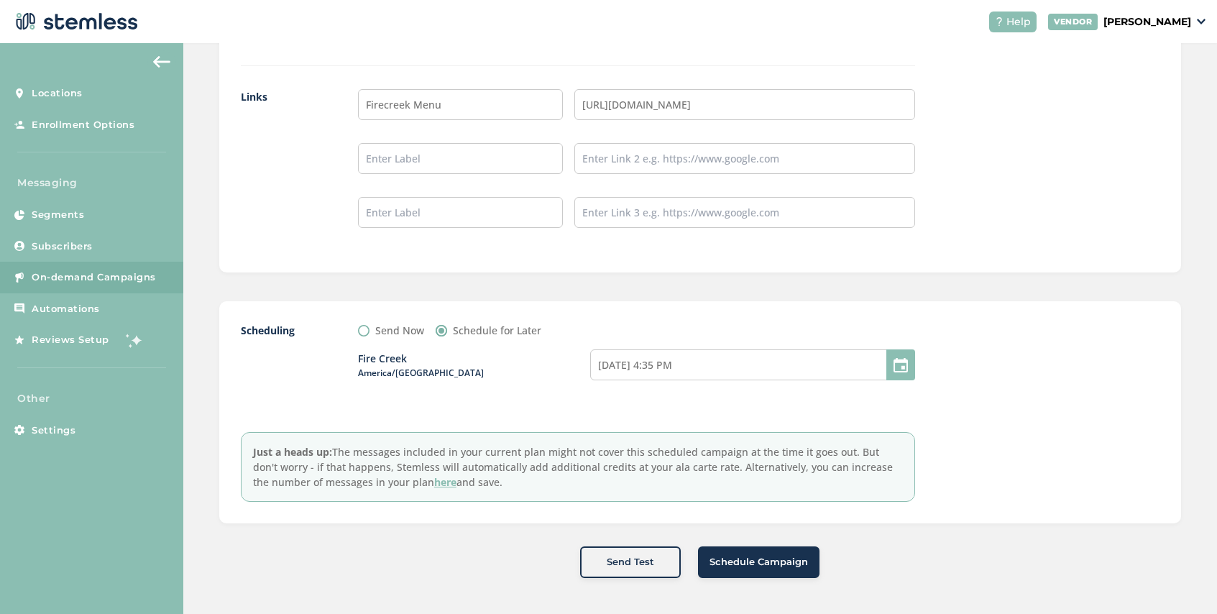
click at [770, 564] on span "Schedule Campaign" at bounding box center [758, 562] width 98 height 14
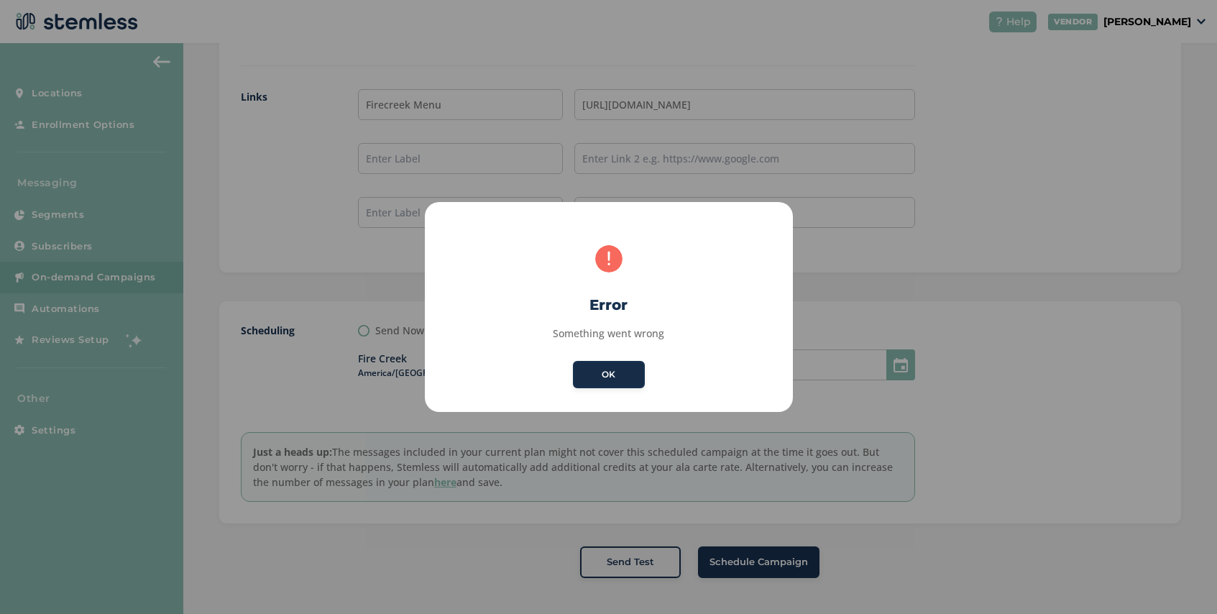
click at [604, 370] on button "OK" at bounding box center [609, 374] width 72 height 27
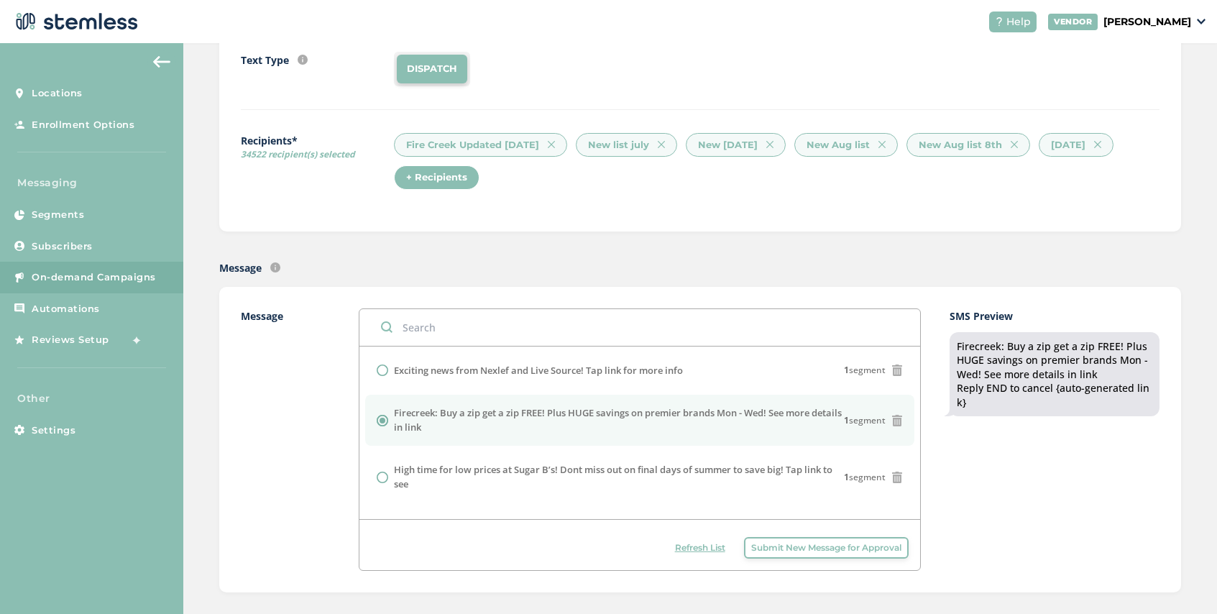
scroll to position [0, 0]
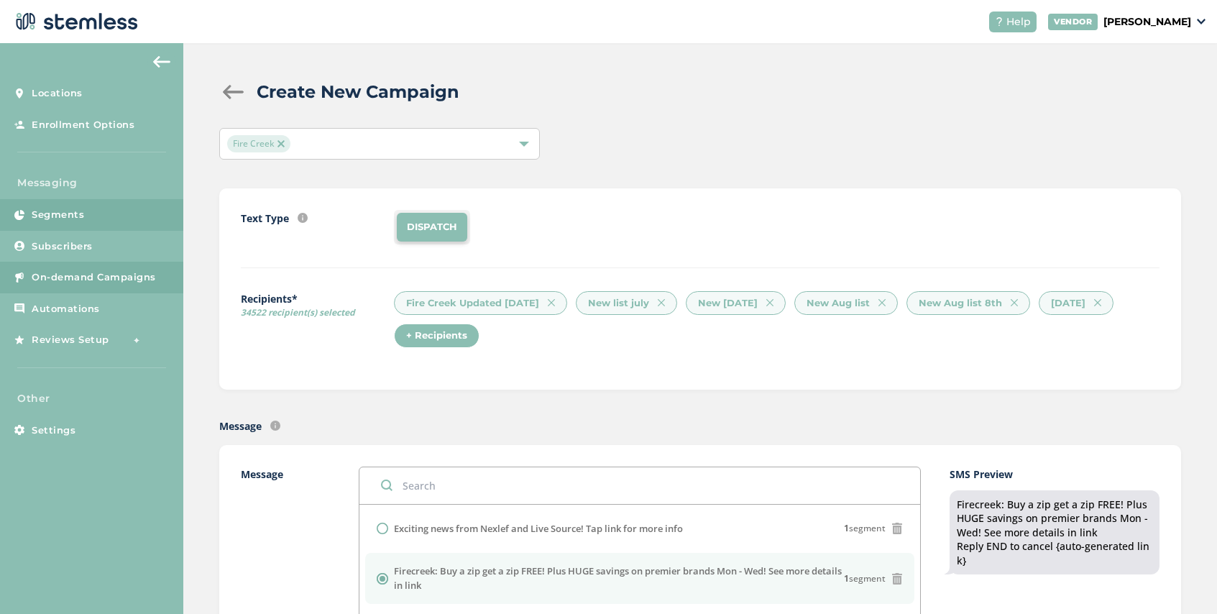
click at [80, 224] on link "Segments" at bounding box center [91, 215] width 183 height 32
